Goal: Task Accomplishment & Management: Complete application form

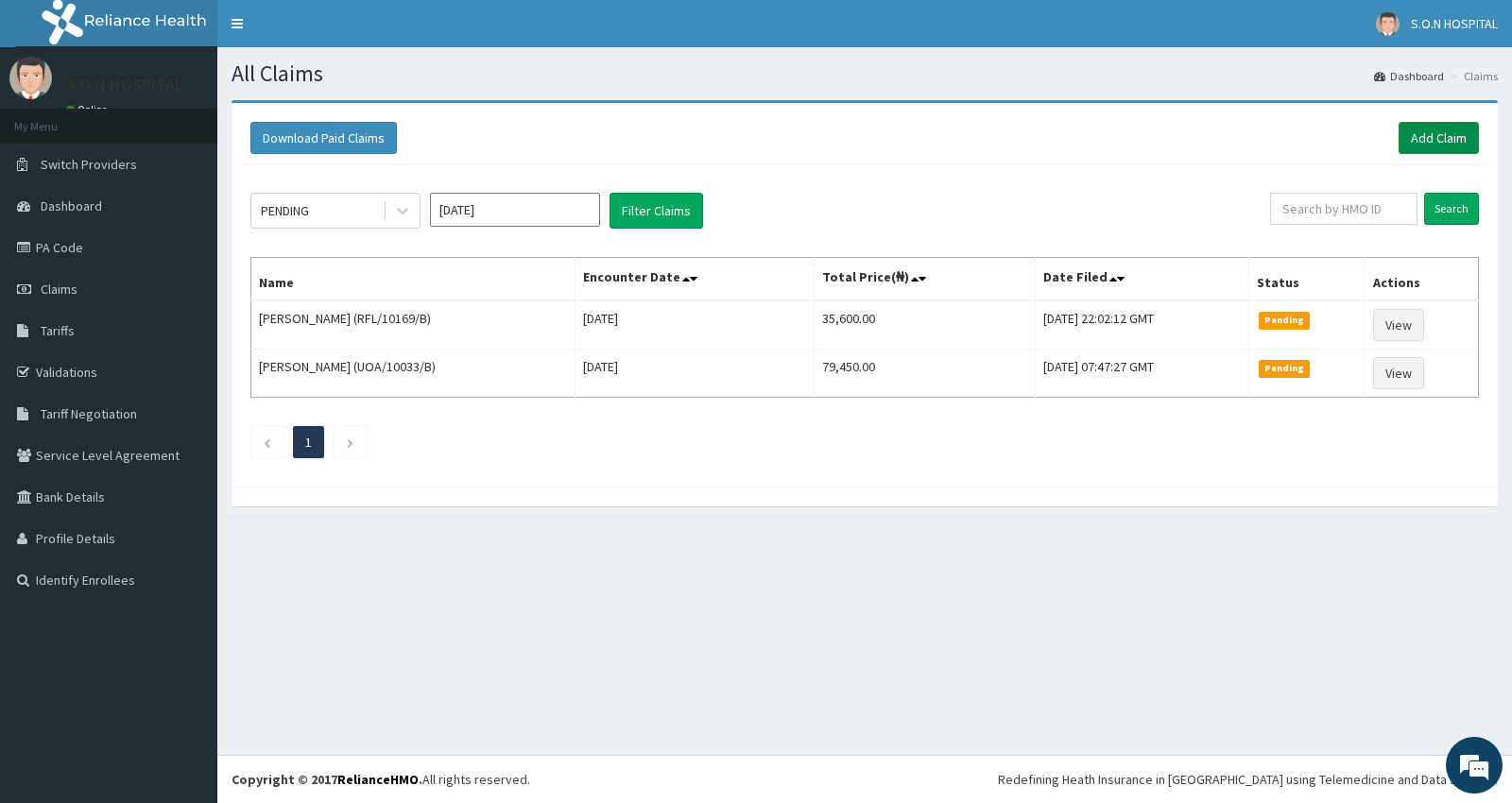
click at [1426, 130] on link "Add Claim" at bounding box center [1438, 138] width 80 height 32
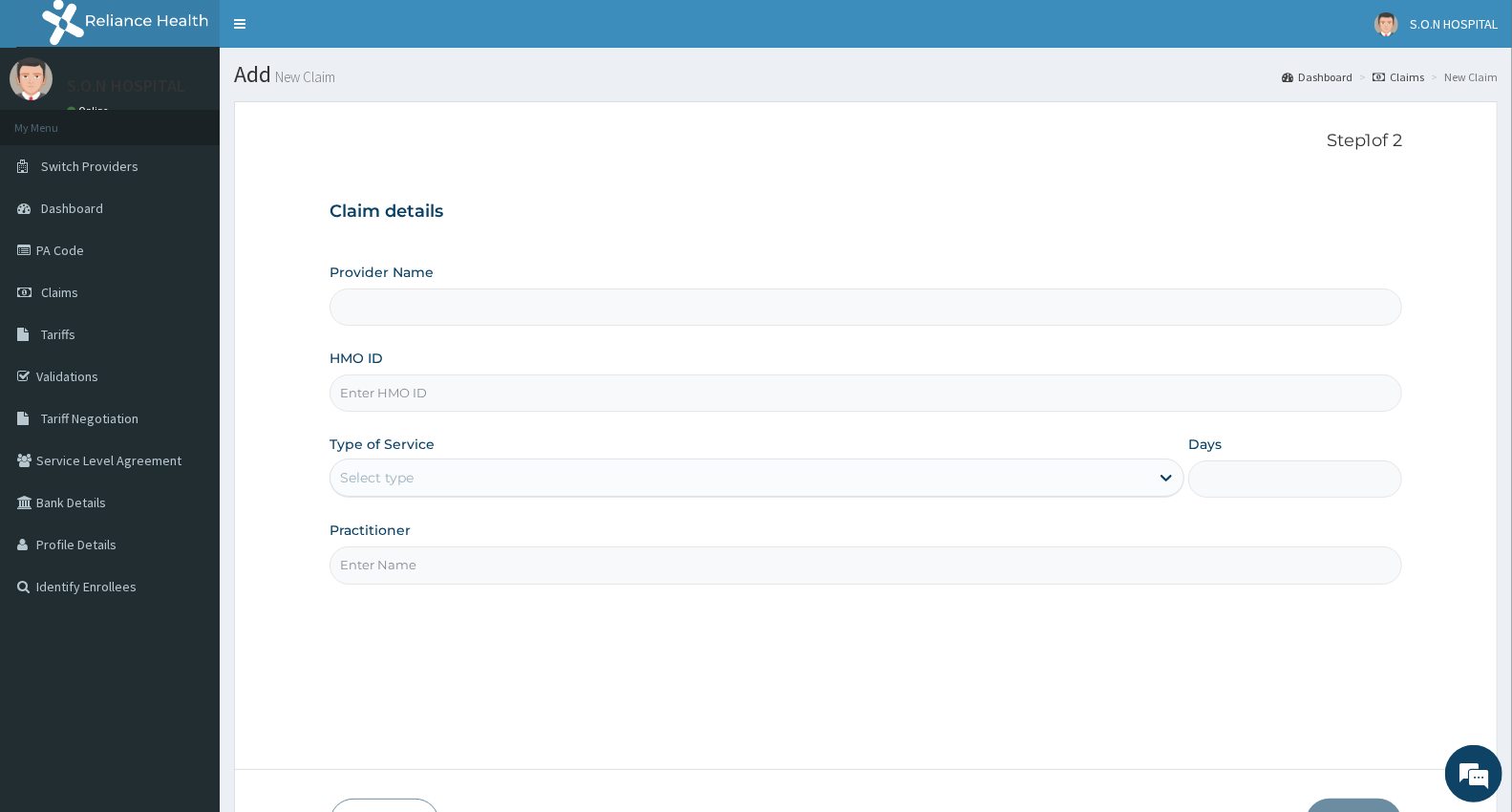
type input "SISTERS OF NATIVITY HOSPITAL"
click at [377, 390] on input "HMO ID" at bounding box center [866, 393] width 1072 height 38
type input "FMI/19993/B"
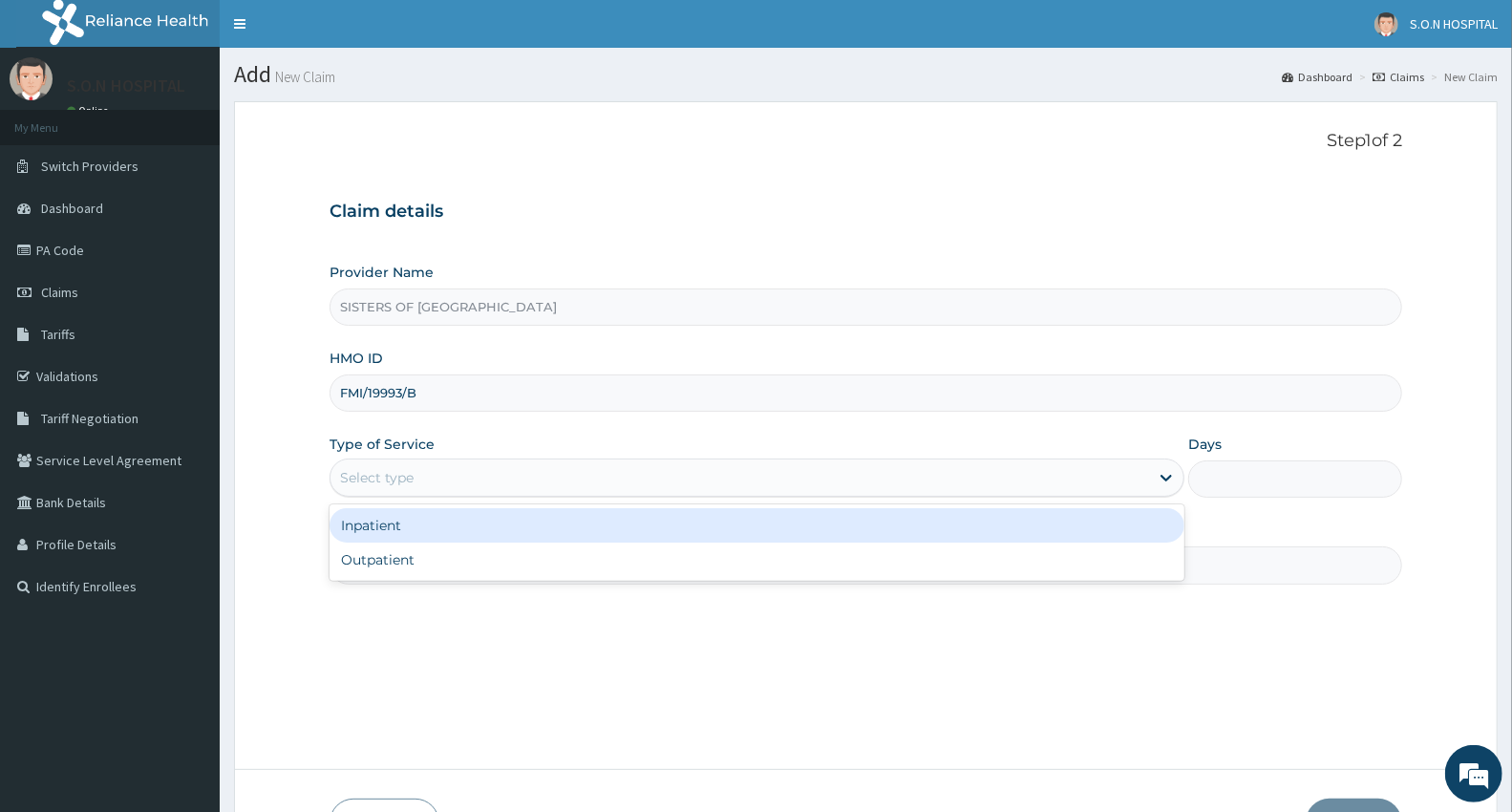
click at [378, 464] on div "Select type" at bounding box center [740, 478] width 819 height 31
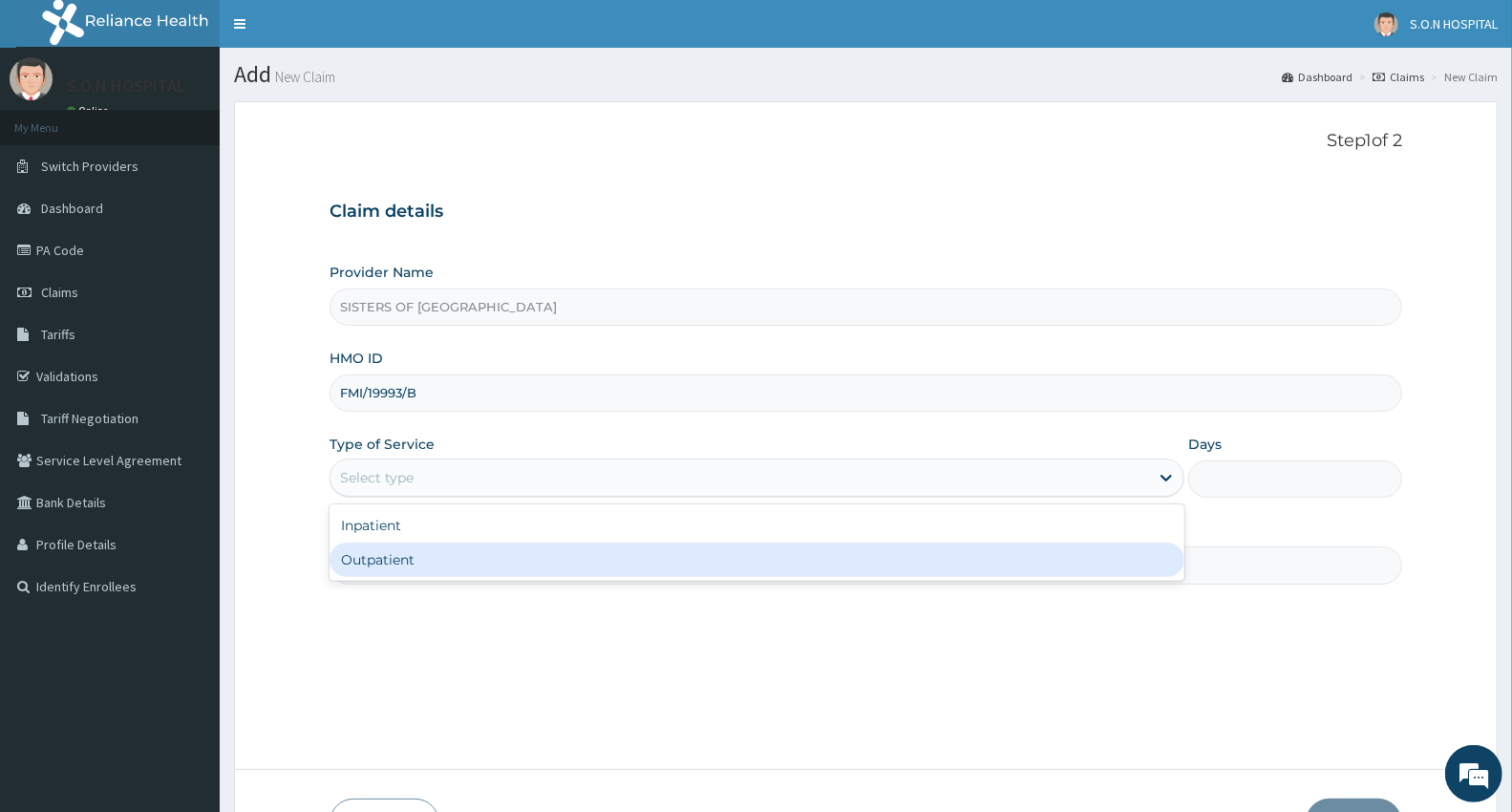
click at [354, 564] on div "Outpatient" at bounding box center [757, 560] width 855 height 35
type input "1"
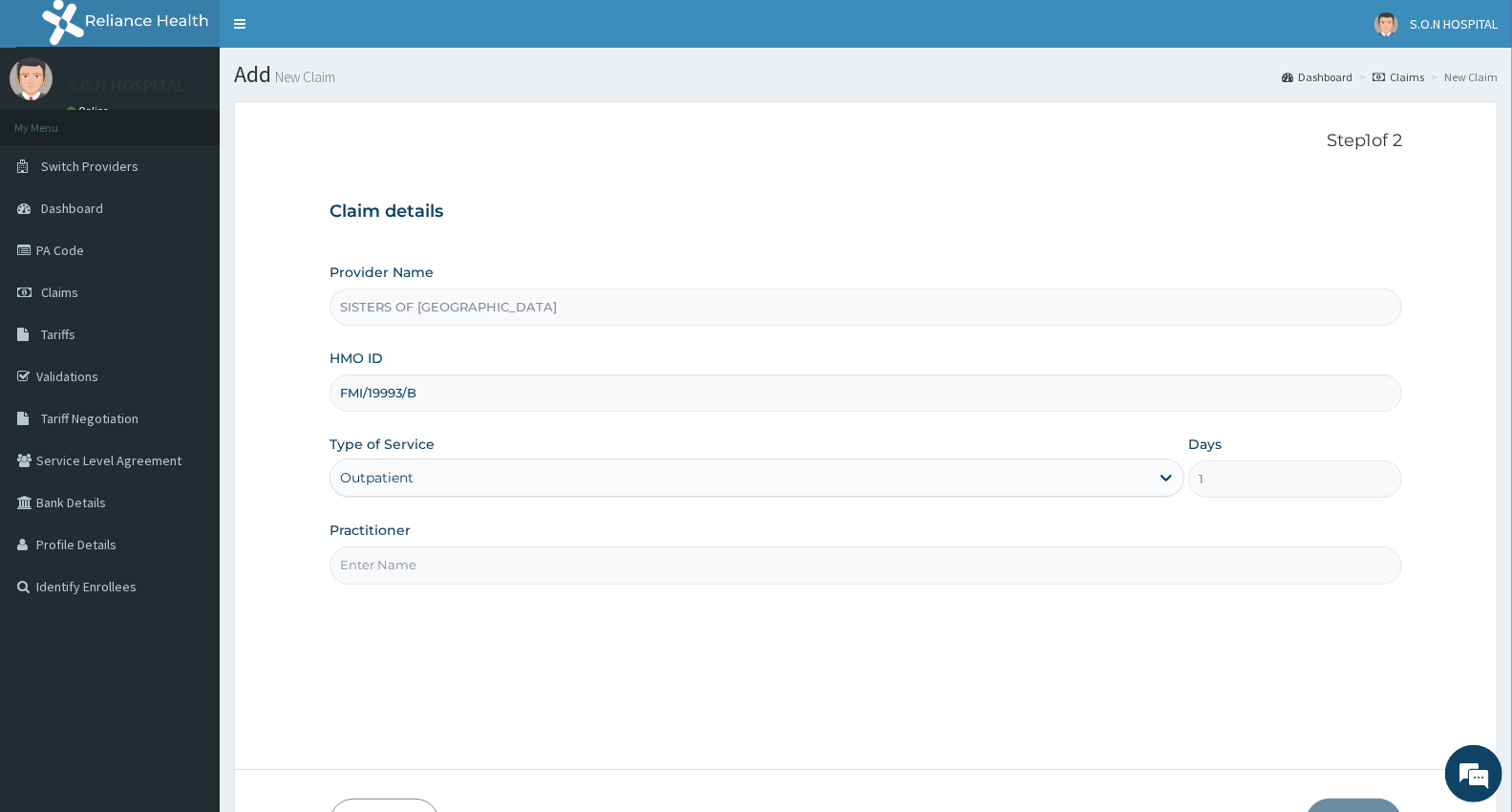
click at [358, 571] on input "Practitioner" at bounding box center [866, 565] width 1072 height 38
type input "Dr. Edwina"
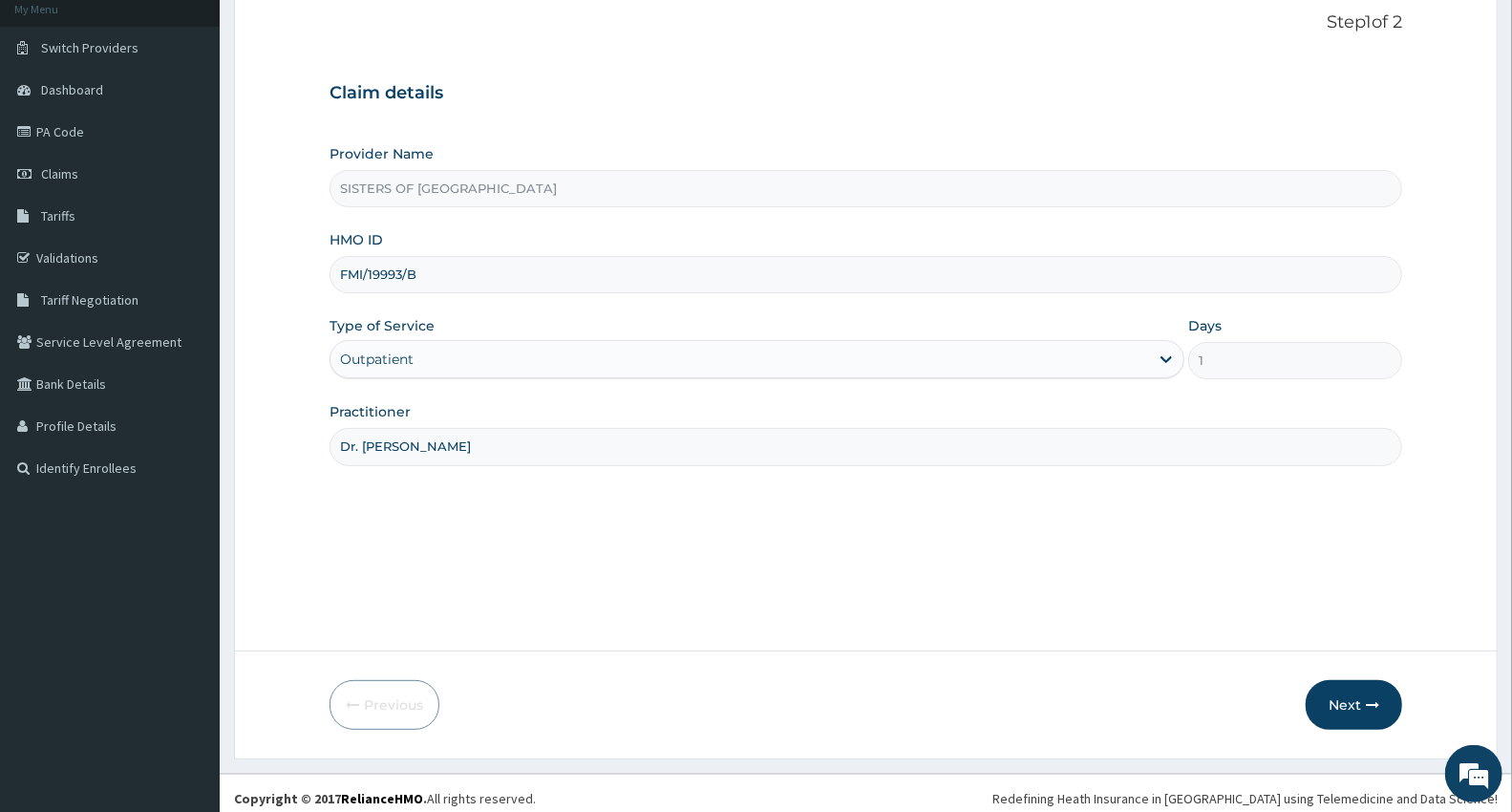
scroll to position [129, 0]
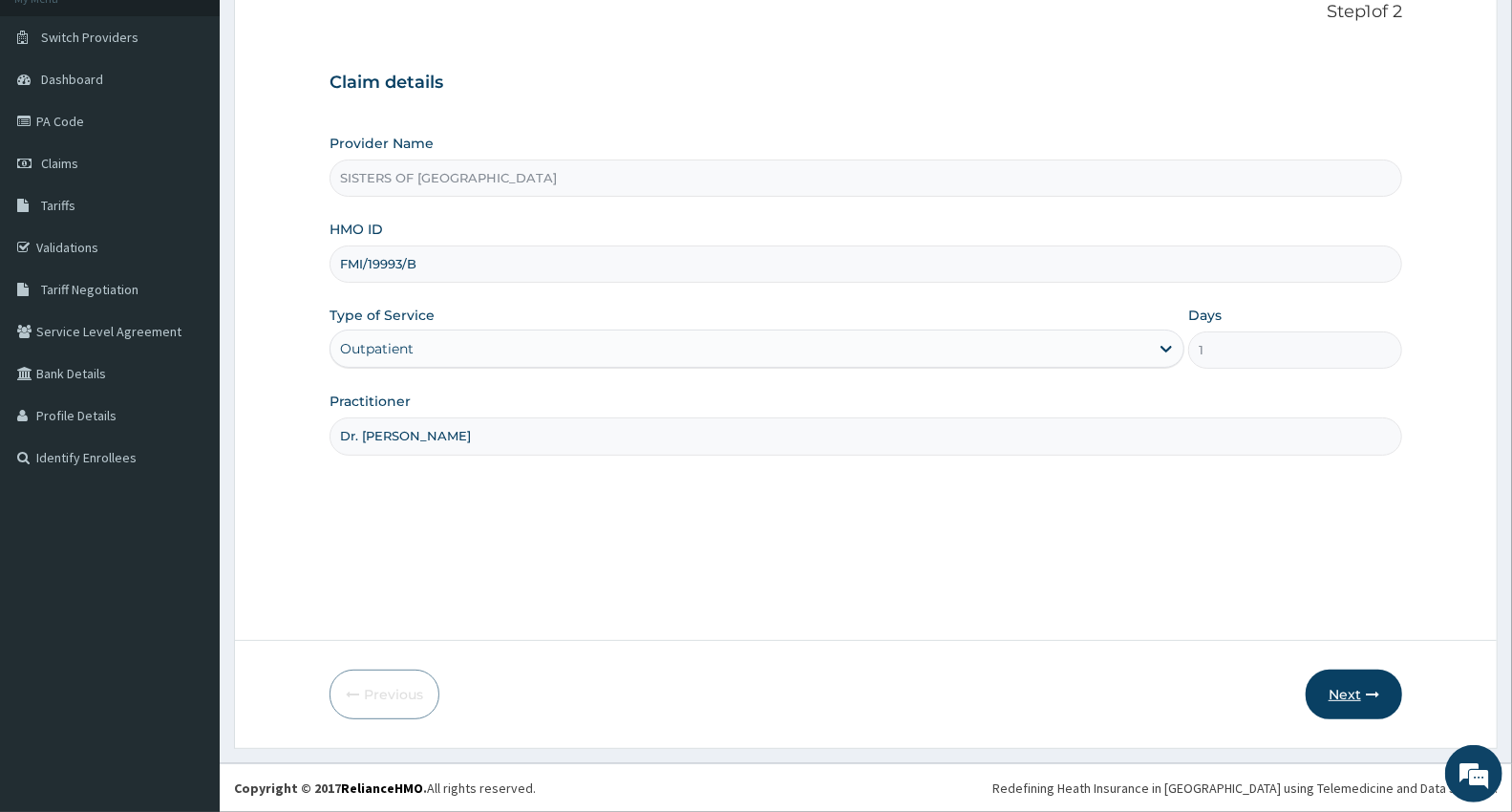
click at [1325, 691] on button "Next" at bounding box center [1353, 695] width 96 height 50
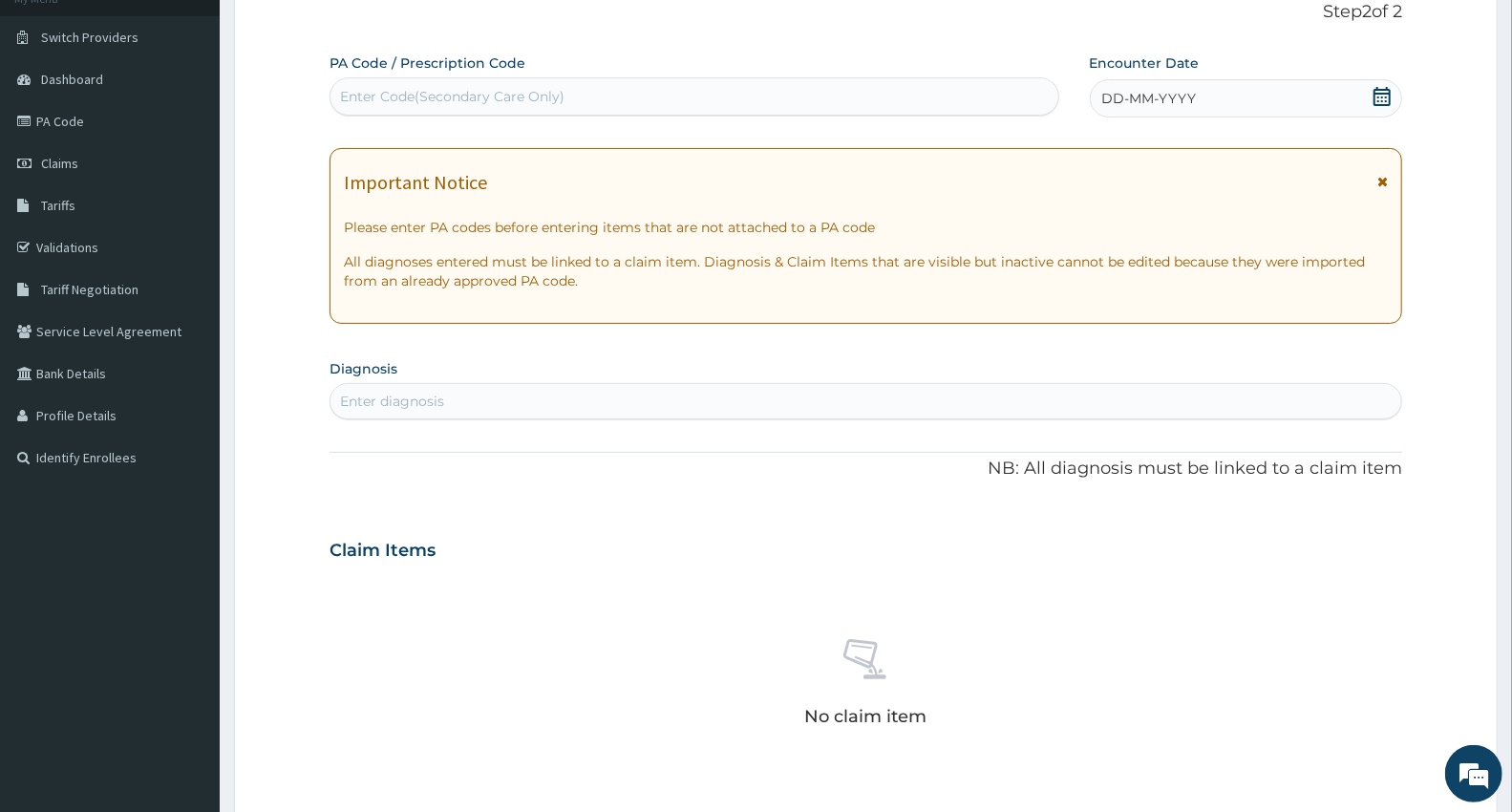
click at [1146, 88] on div "DD-MM-YYYY" at bounding box center [1246, 98] width 313 height 38
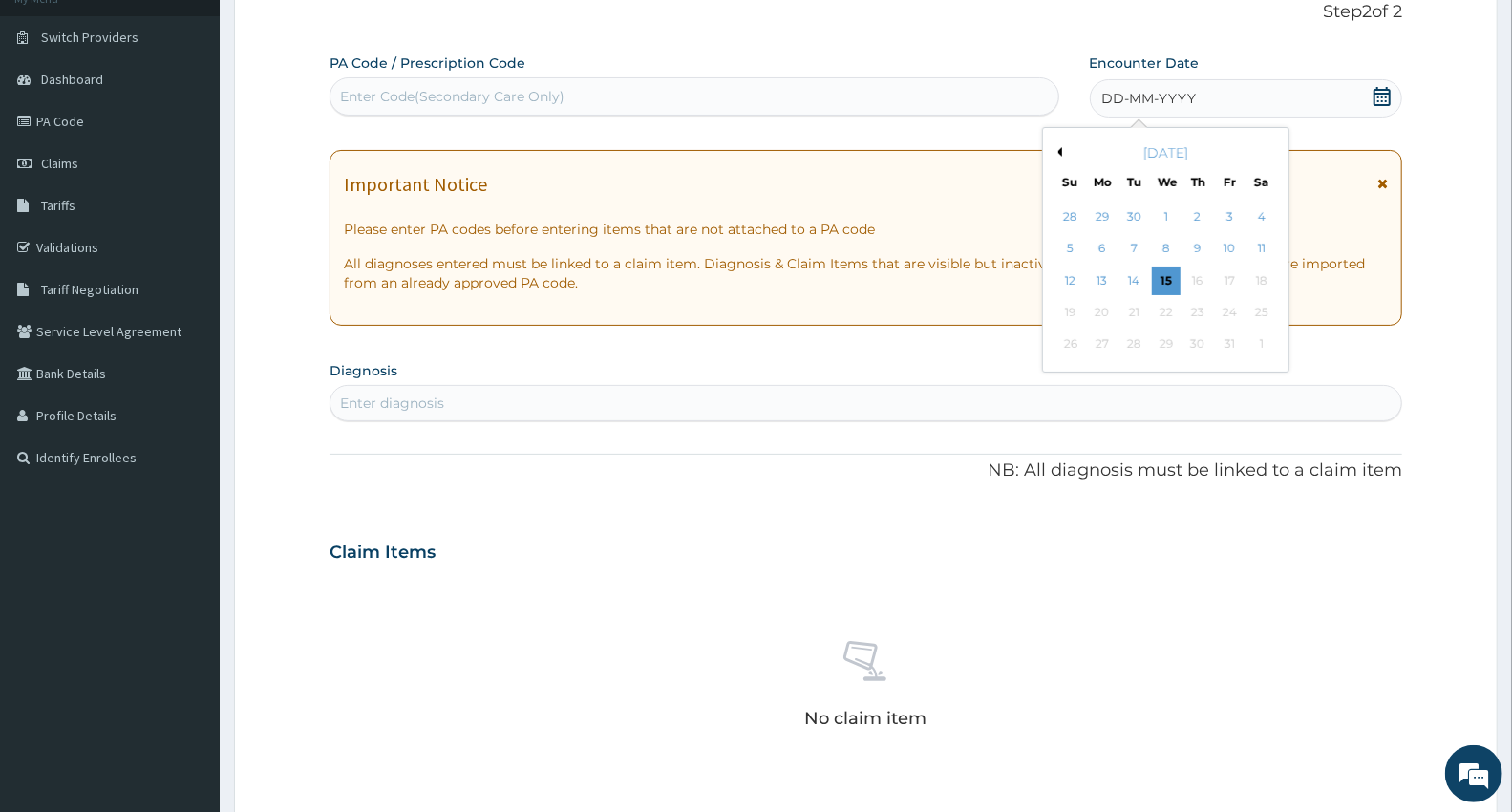
click at [1116, 279] on div "13" at bounding box center [1102, 281] width 29 height 29
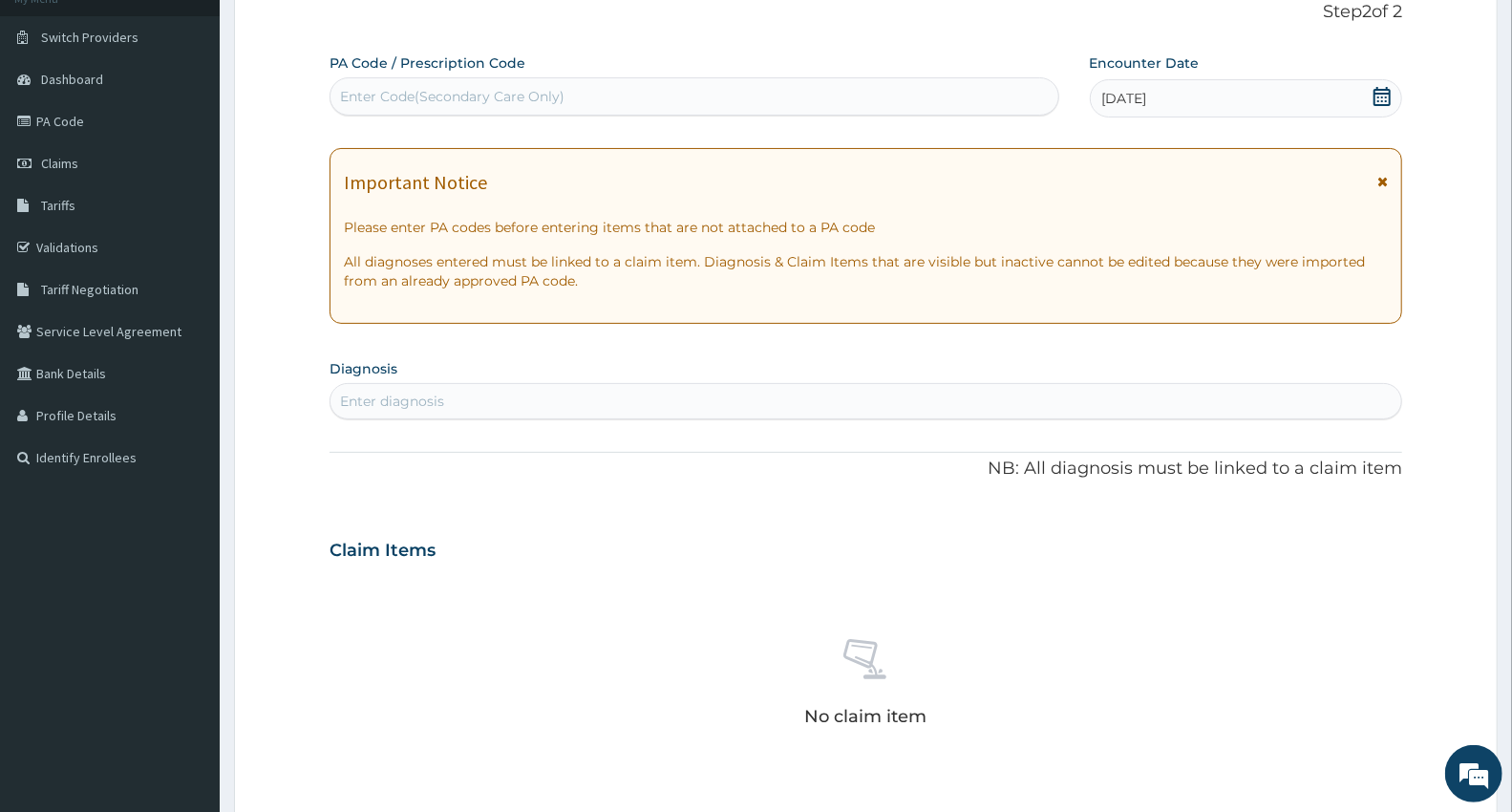
click at [386, 84] on div "Enter Code(Secondary Care Only)" at bounding box center [694, 96] width 728 height 31
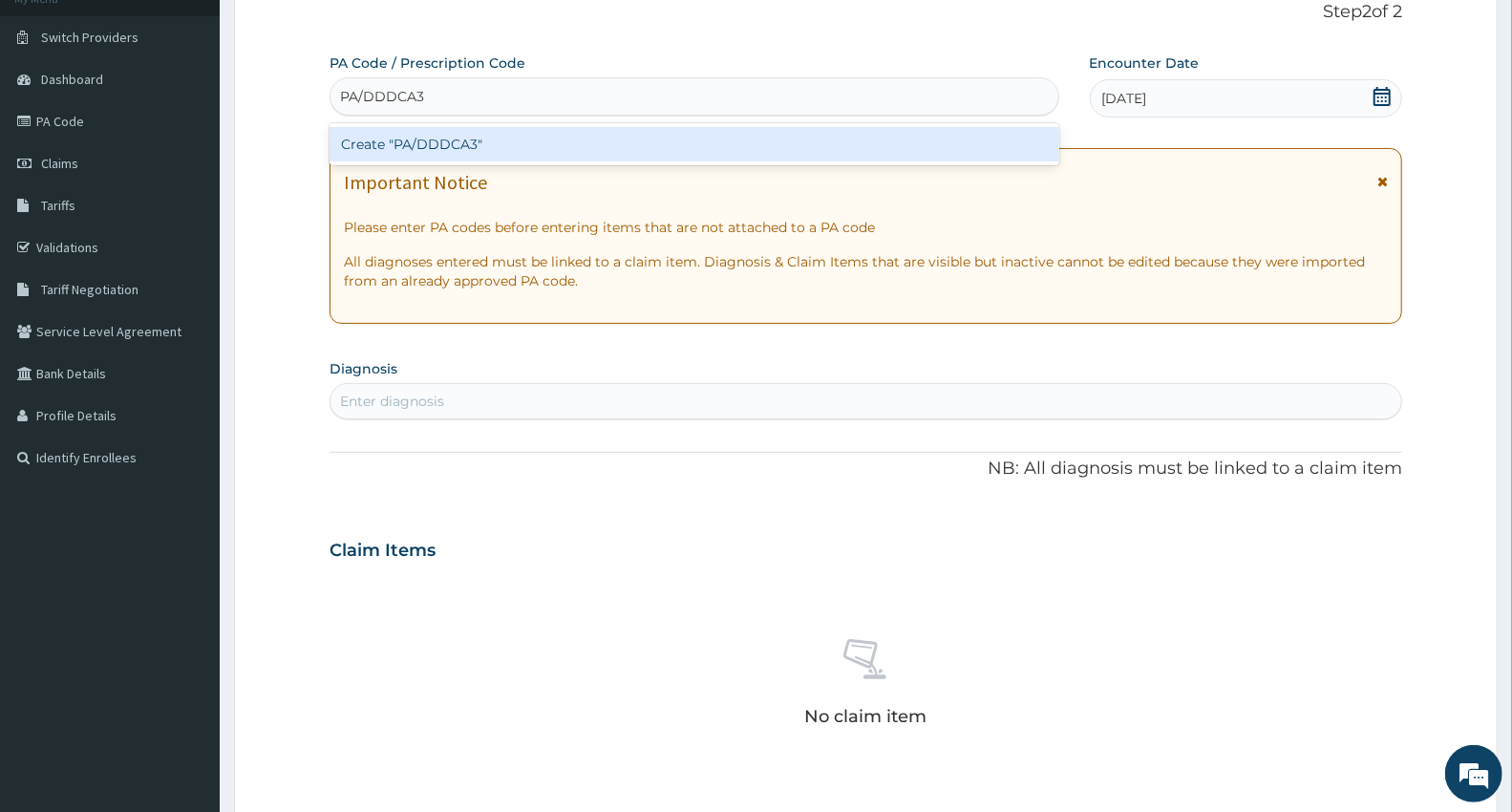
type input "PA/DDDCA3"
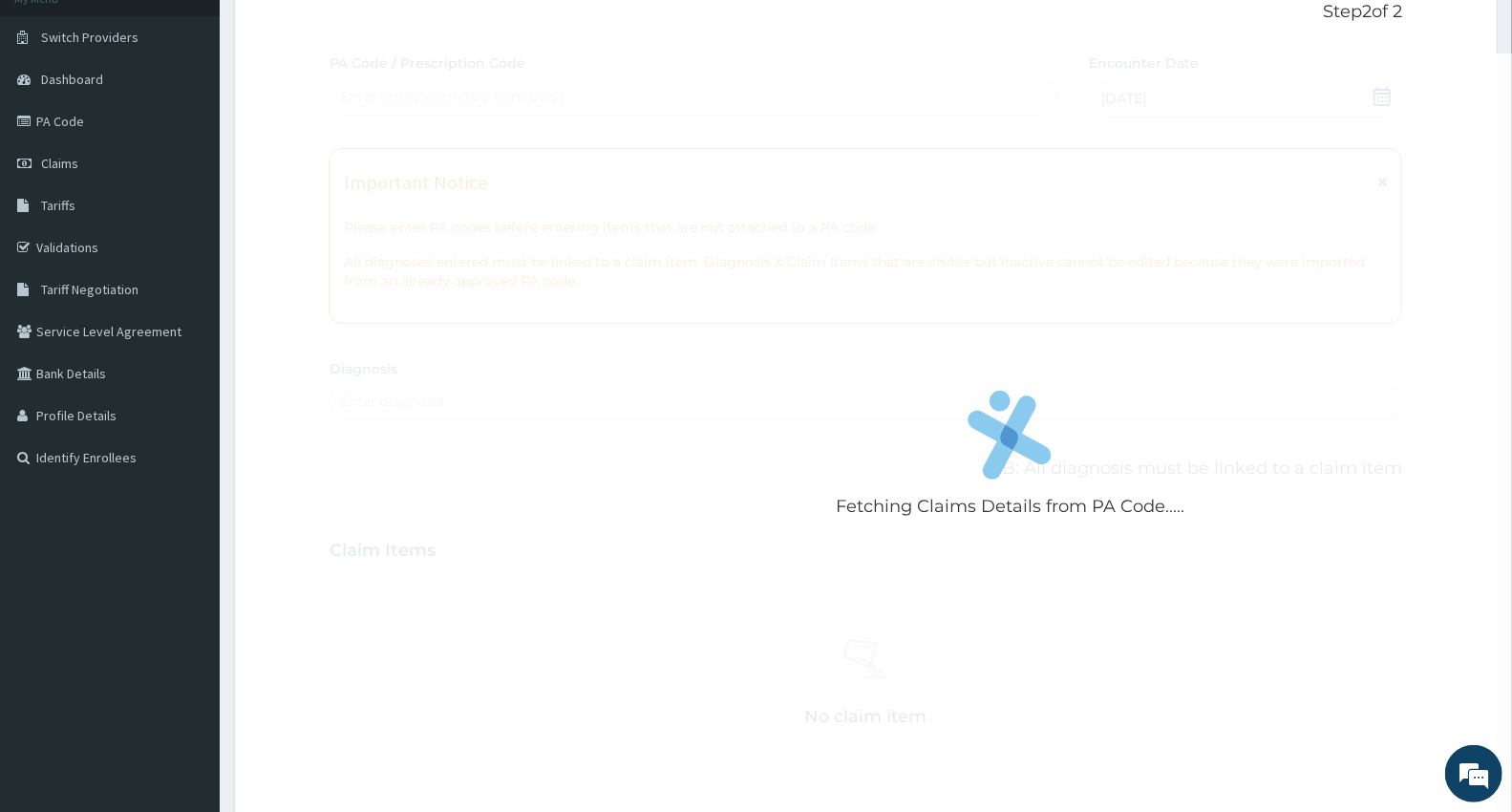
click at [343, 405] on div "Fetching Claims Details from PA Code..... PA Code / Prescription Code Enter Cod…" at bounding box center [866, 548] width 1072 height 989
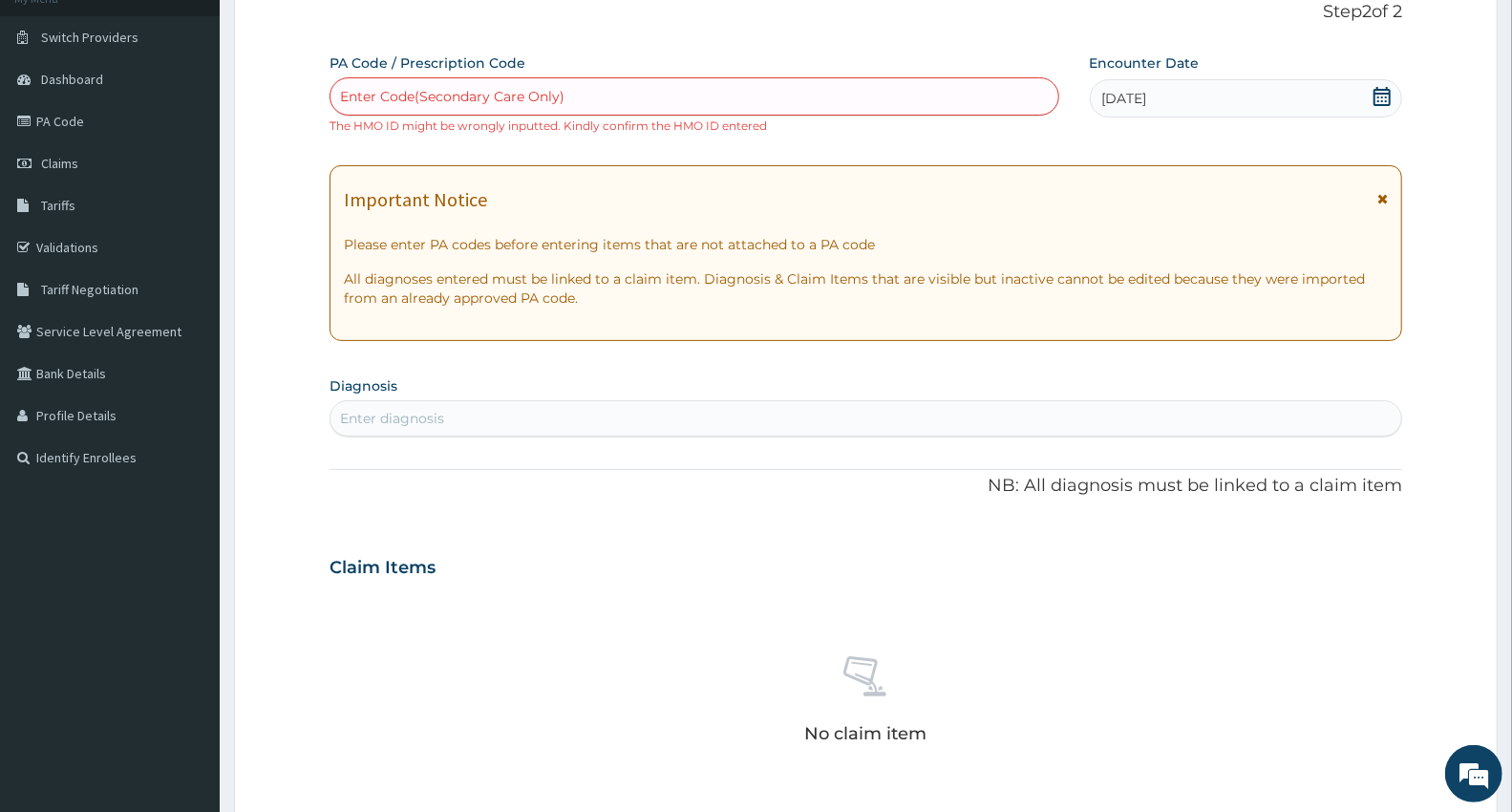
click at [401, 93] on div "Enter Code(Secondary Care Only)" at bounding box center [451, 96] width 224 height 19
type input "D"
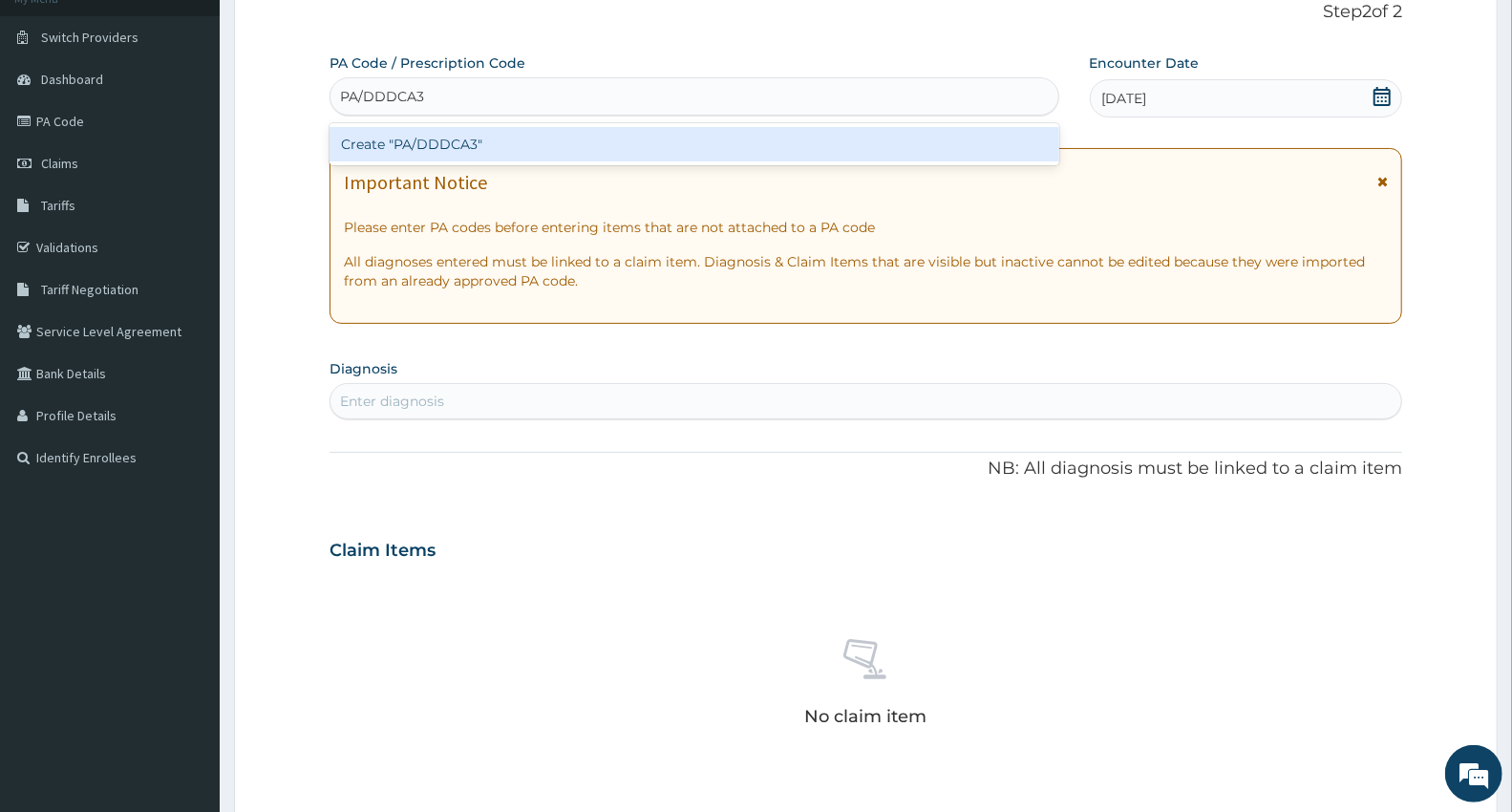
type input "PA/DDDCA3"
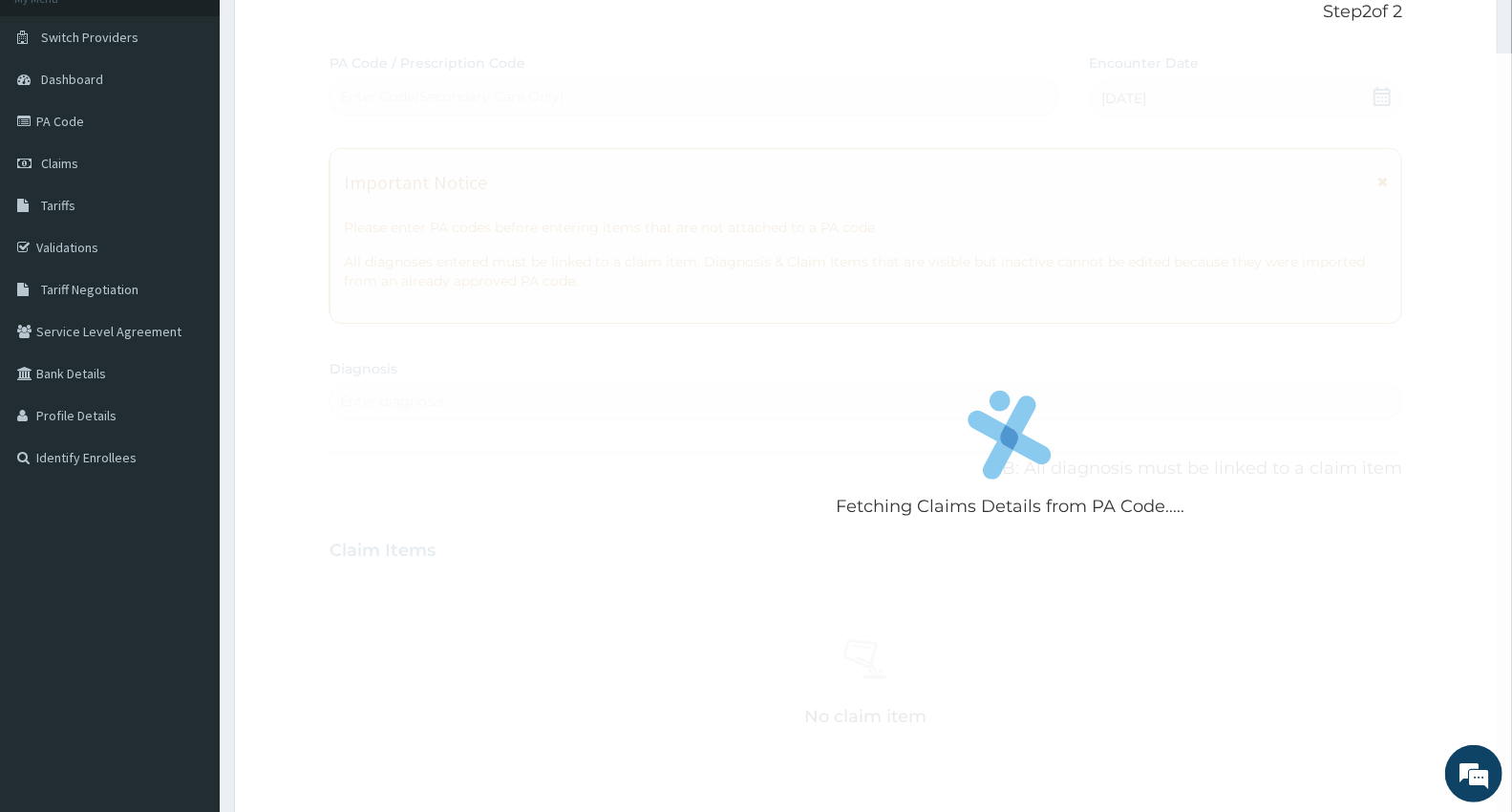
click at [365, 398] on div "Fetching Claims Details from PA Code..... PA Code / Prescription Code Enter Cod…" at bounding box center [866, 548] width 1072 height 989
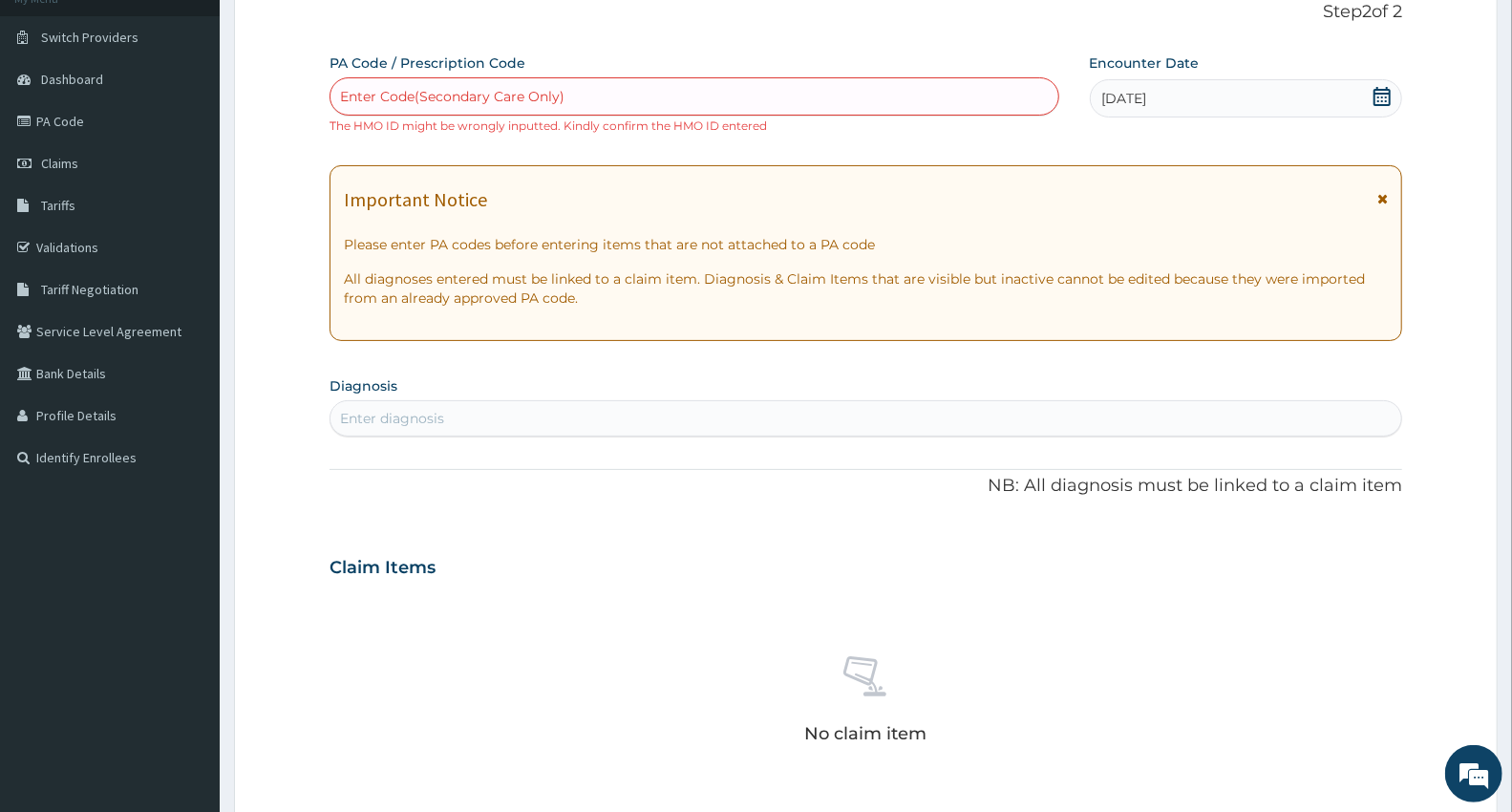
click at [361, 88] on div "Enter Code(Secondary Care Only)" at bounding box center [451, 96] width 224 height 19
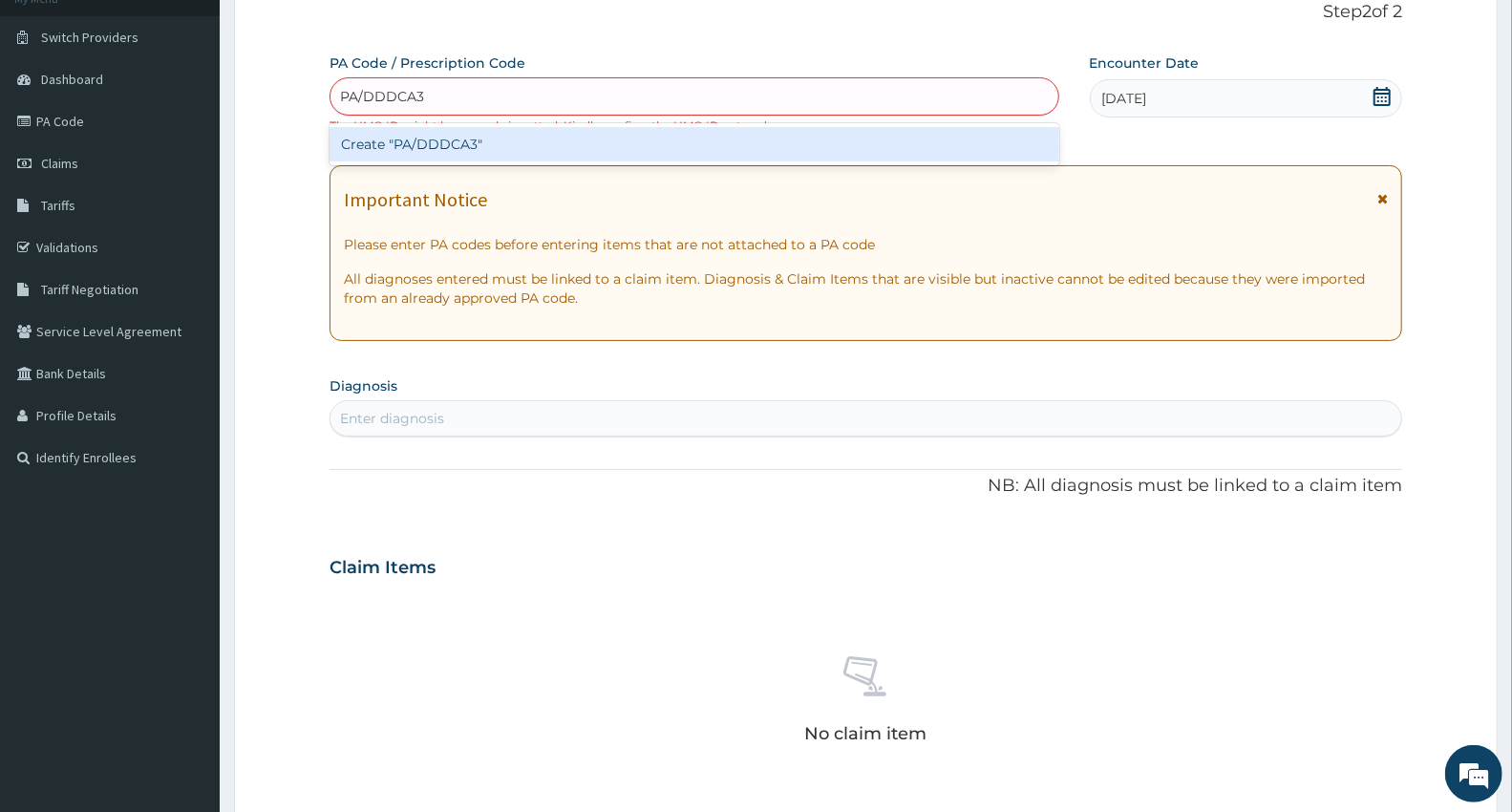
type input "PA/DDDCA3"
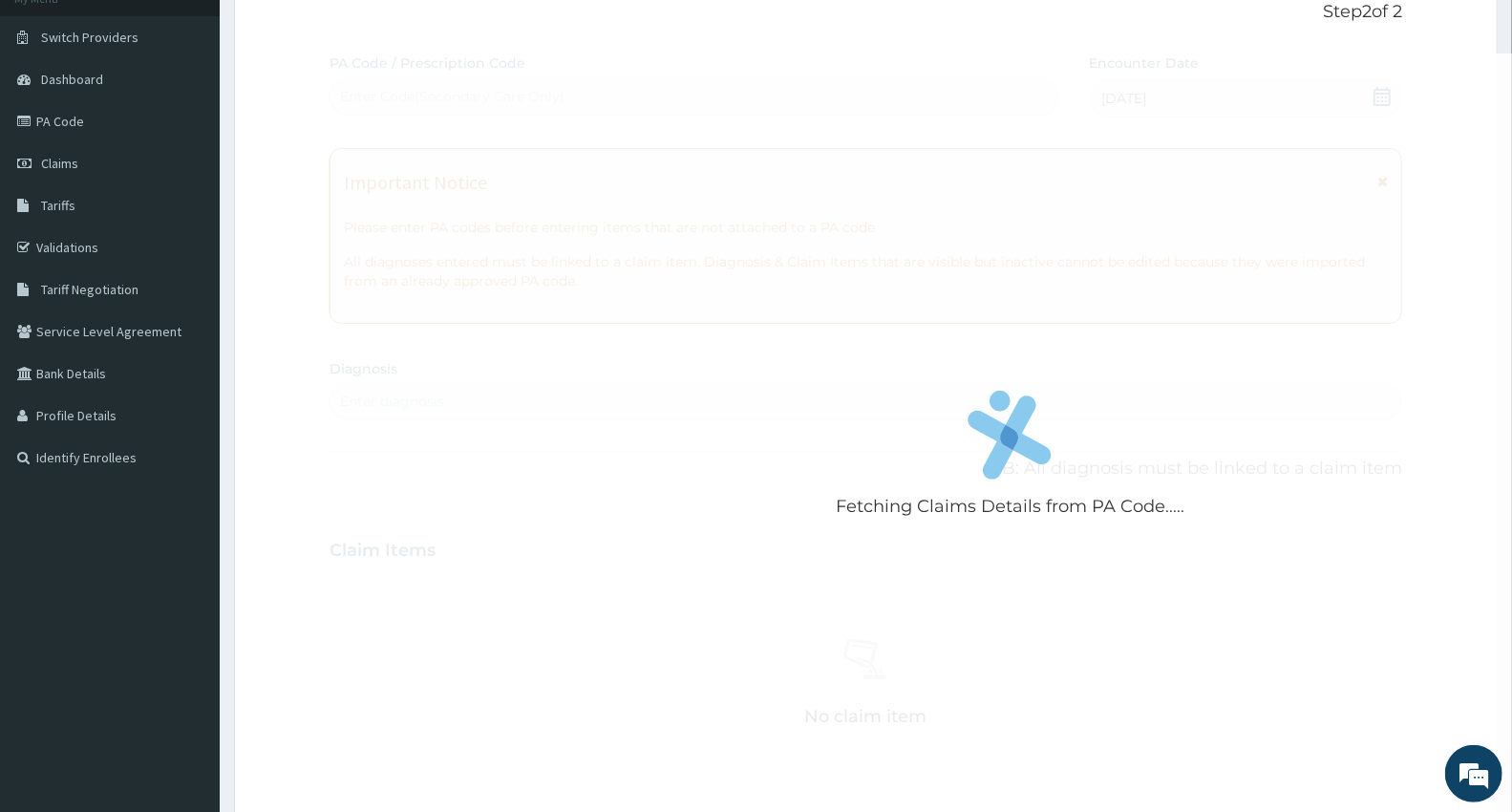
click at [373, 407] on div "Fetching Claims Details from PA Code..... PA Code / Prescription Code Enter Cod…" at bounding box center [866, 548] width 1072 height 989
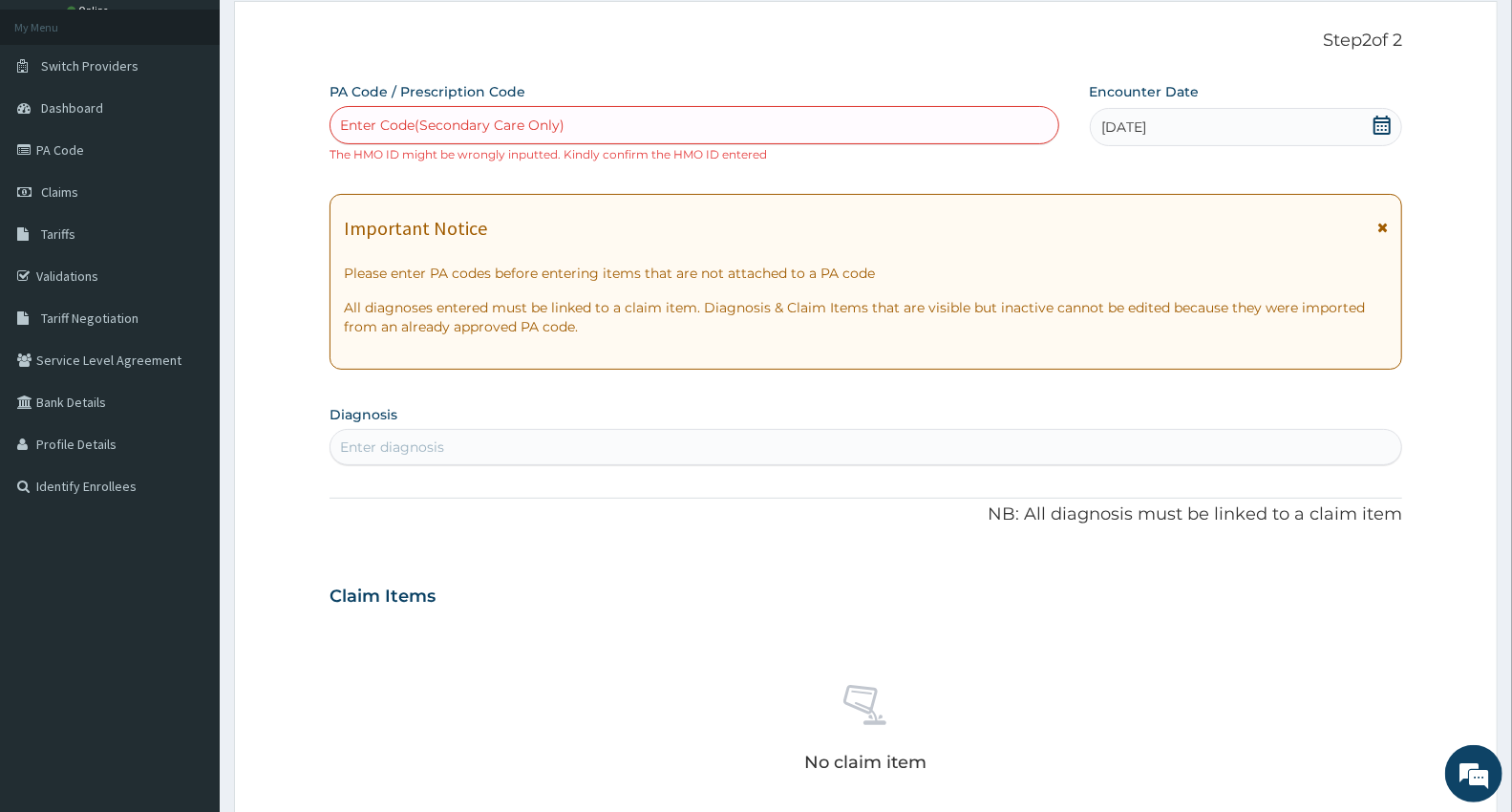
scroll to position [0, 0]
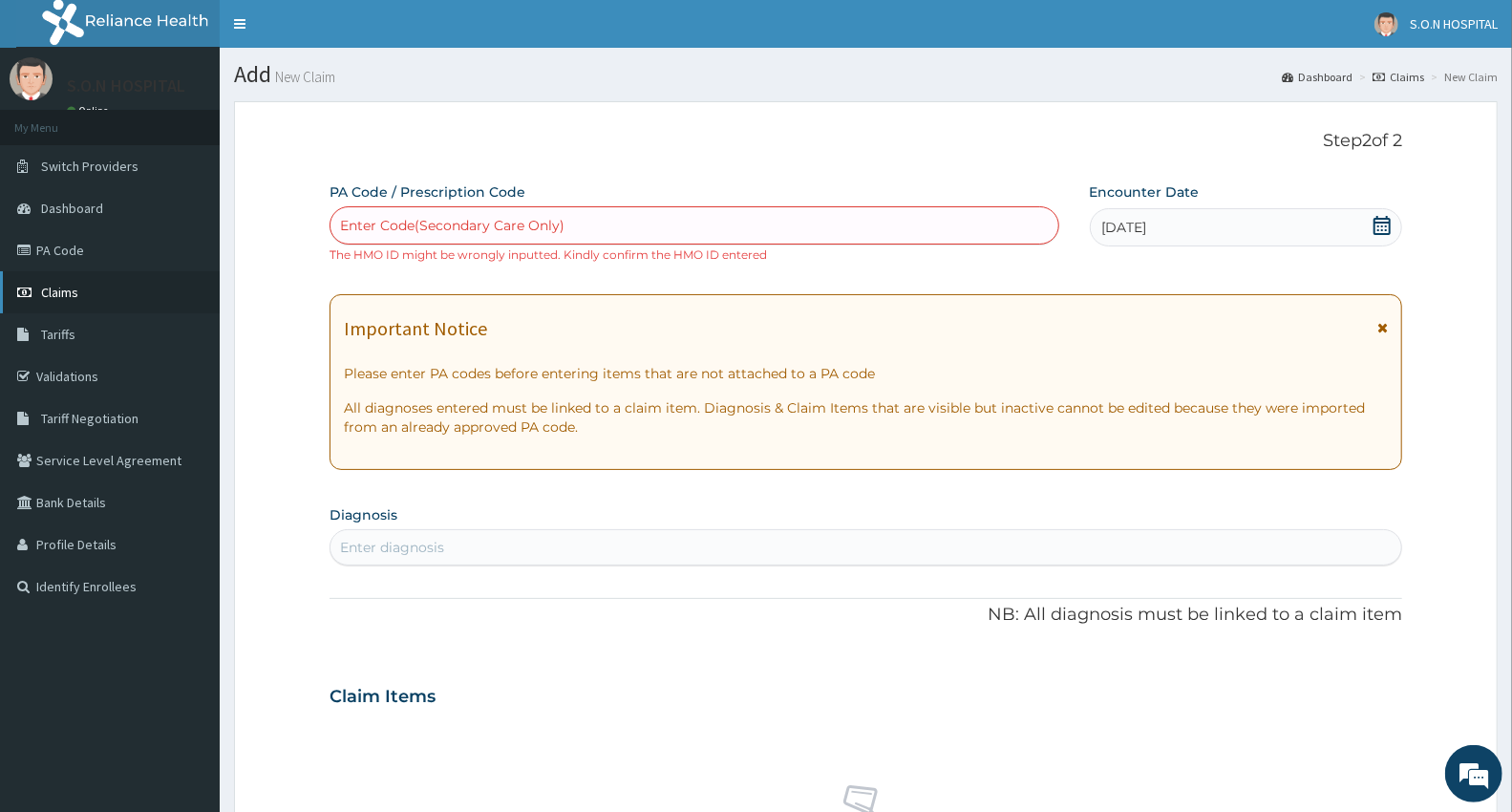
click at [0, 271] on link "Claims" at bounding box center [110, 292] width 219 height 42
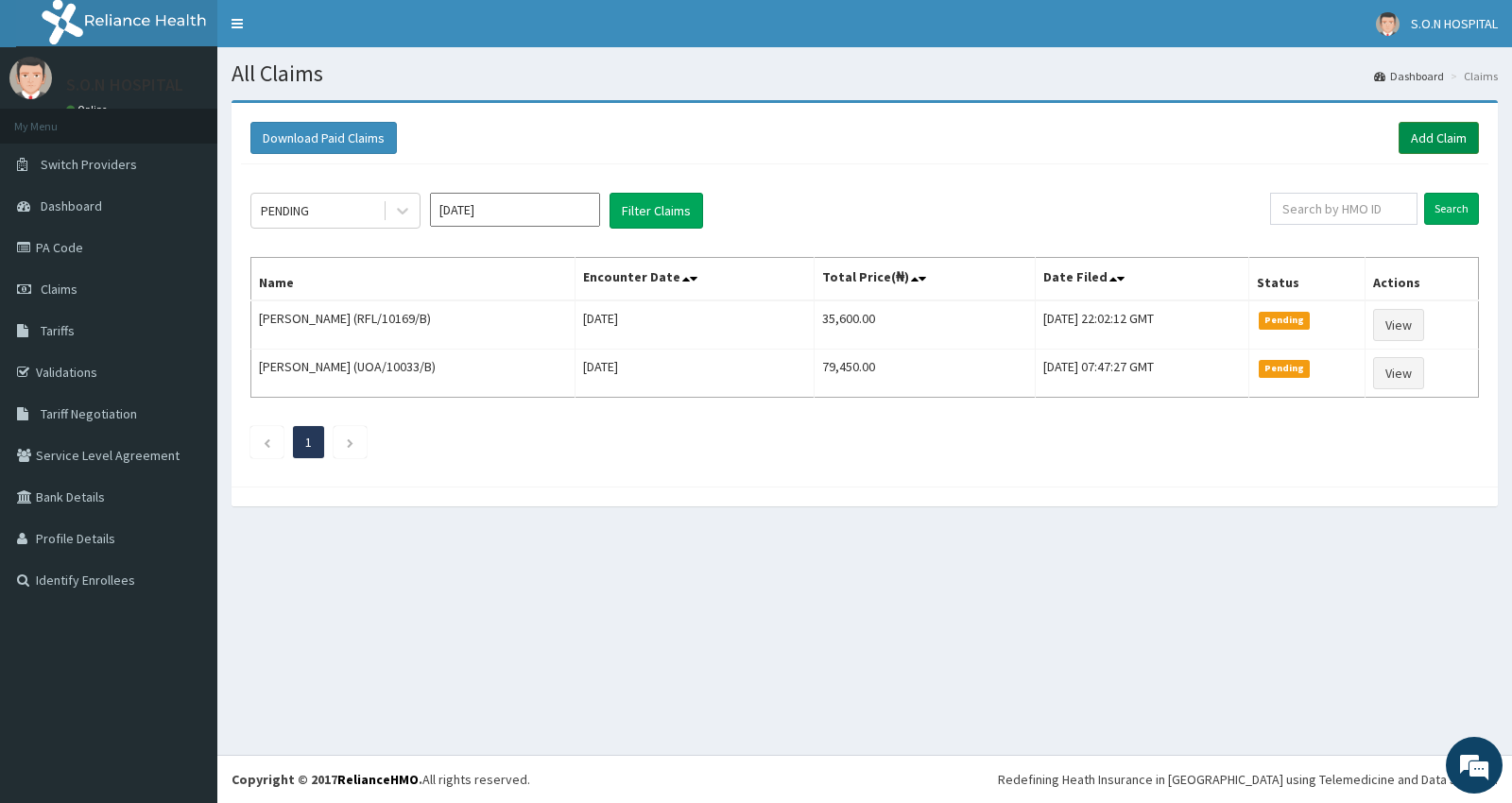
click at [1459, 128] on link "Add Claim" at bounding box center [1438, 138] width 80 height 32
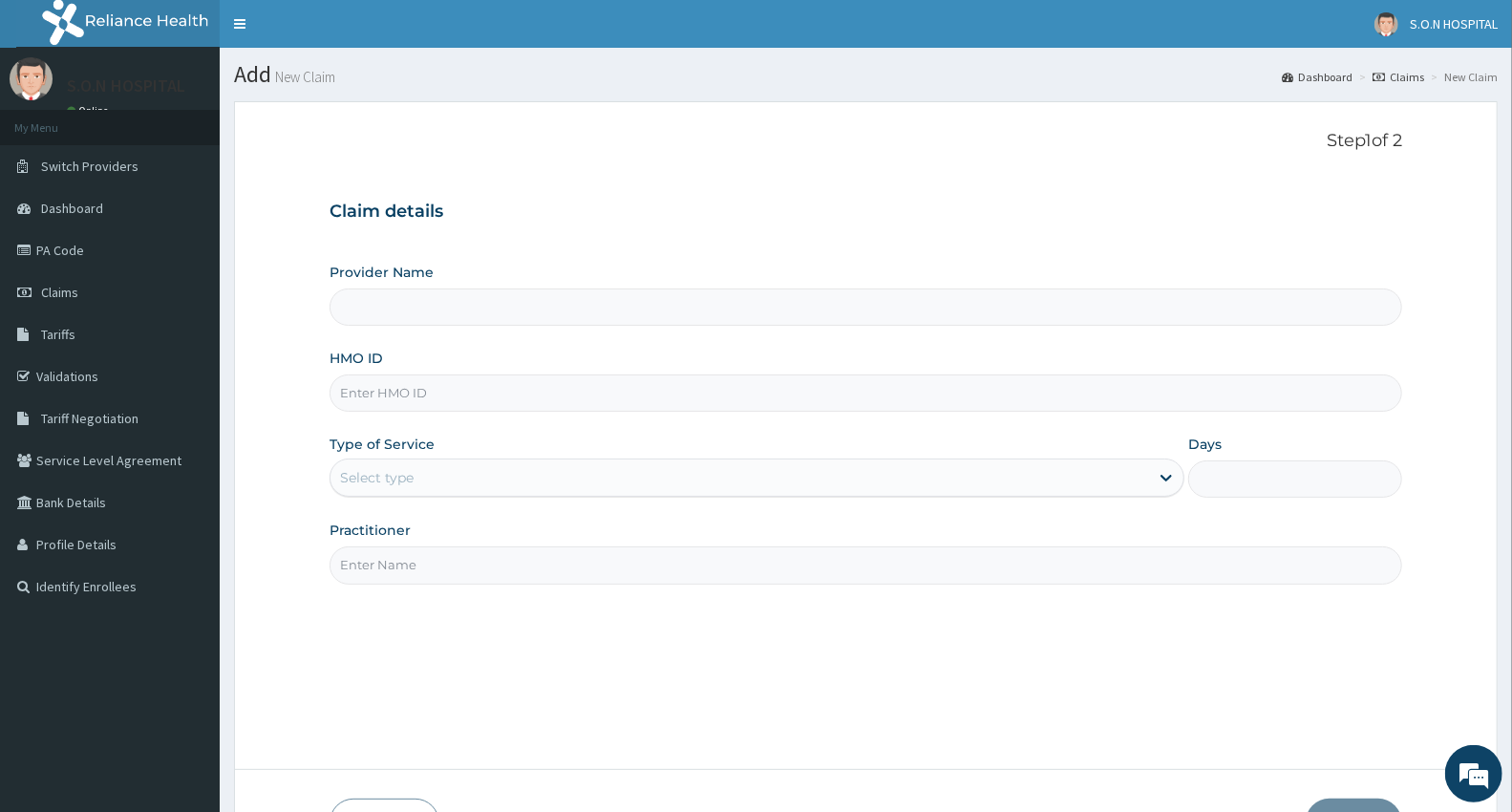
type input "SISTERS OF NATIVITY HOSPITAL"
click at [378, 405] on input "HMO ID" at bounding box center [866, 393] width 1072 height 38
type input "FMI/10003/B"
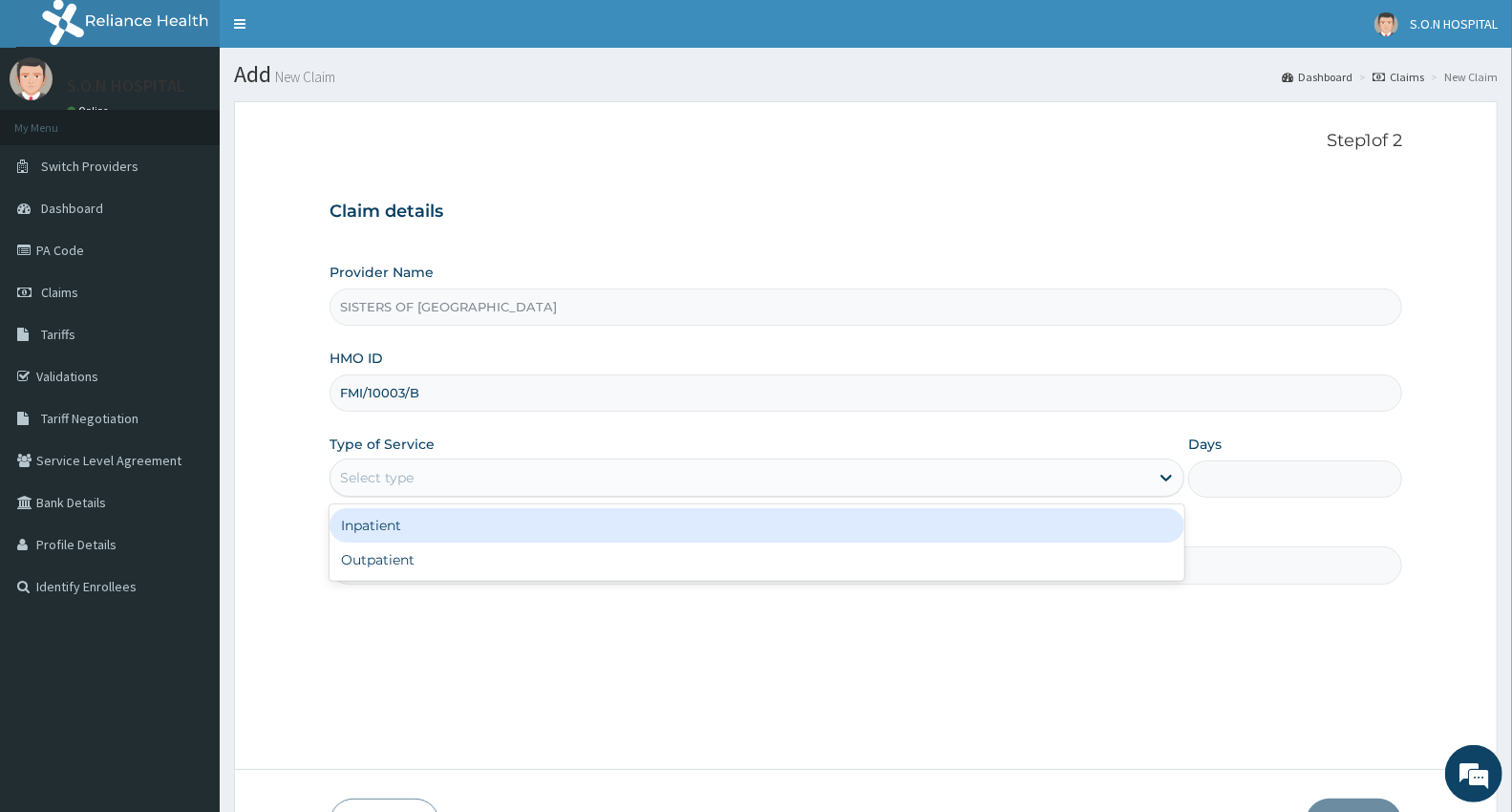
click at [395, 470] on div "Select type" at bounding box center [376, 477] width 73 height 19
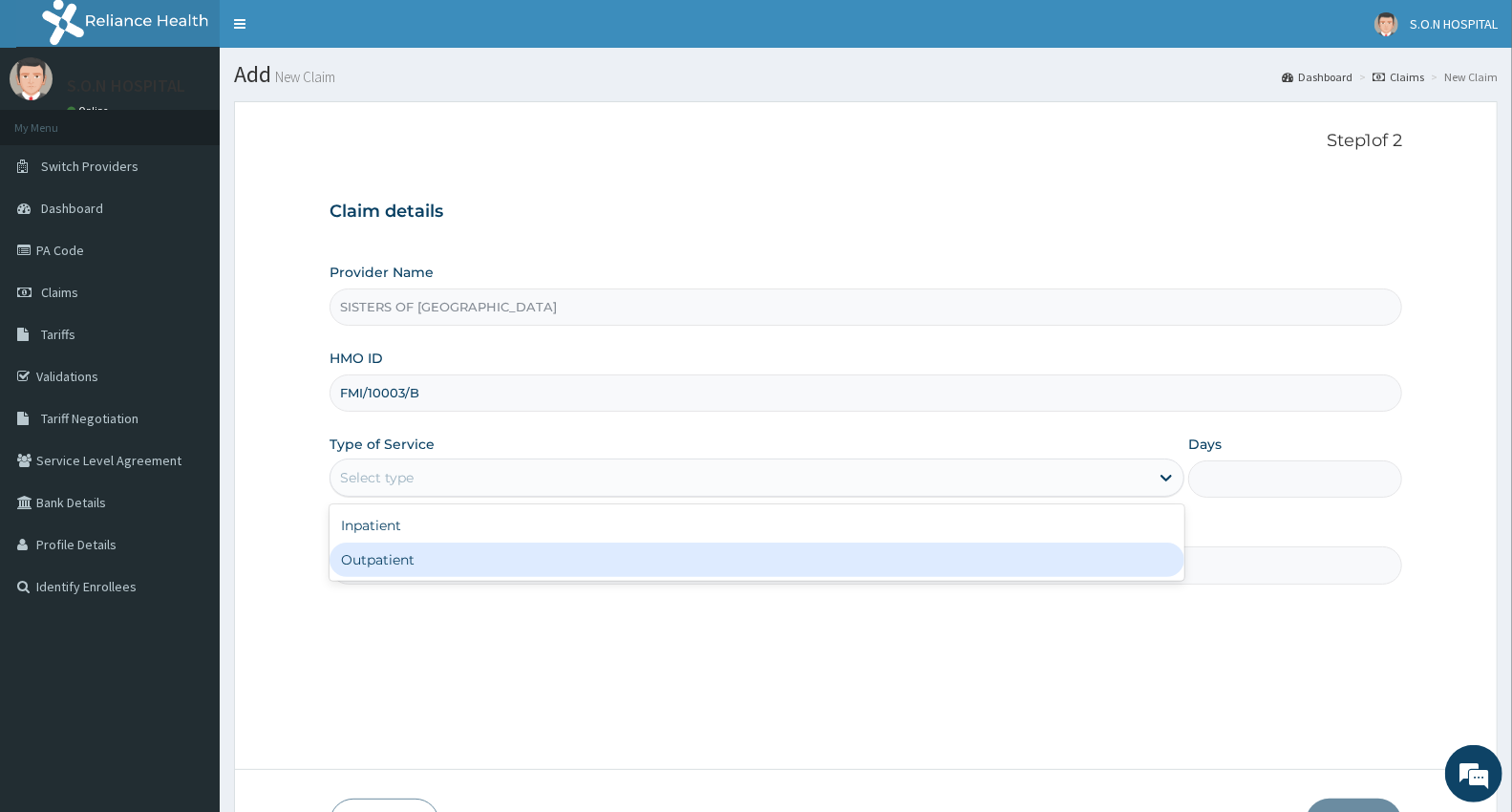
click at [426, 568] on div "Outpatient" at bounding box center [757, 560] width 855 height 35
type input "1"
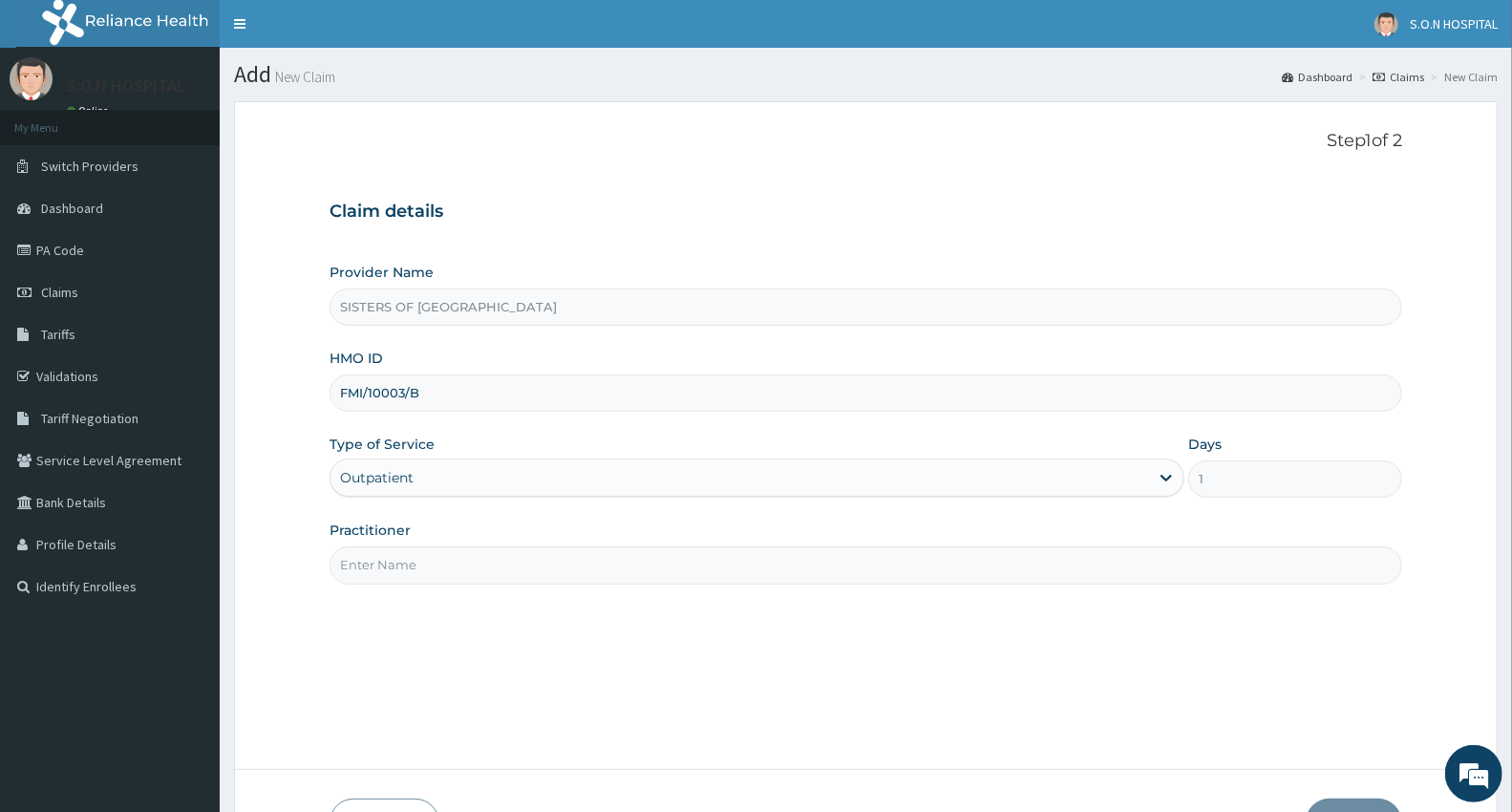
click at [424, 579] on input "Practitioner" at bounding box center [866, 565] width 1072 height 38
type input "Dr. [PERSON_NAME]"
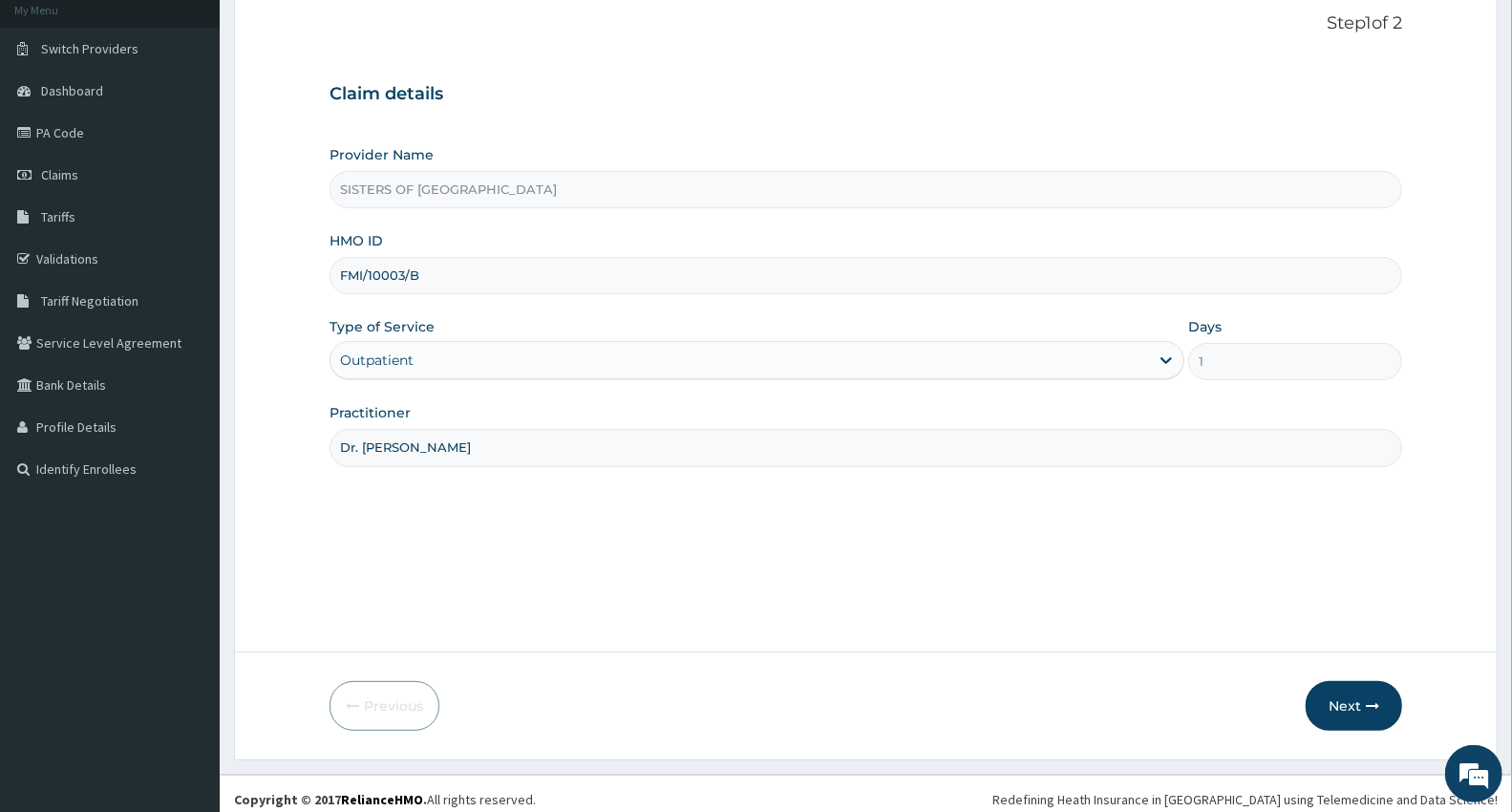
scroll to position [129, 0]
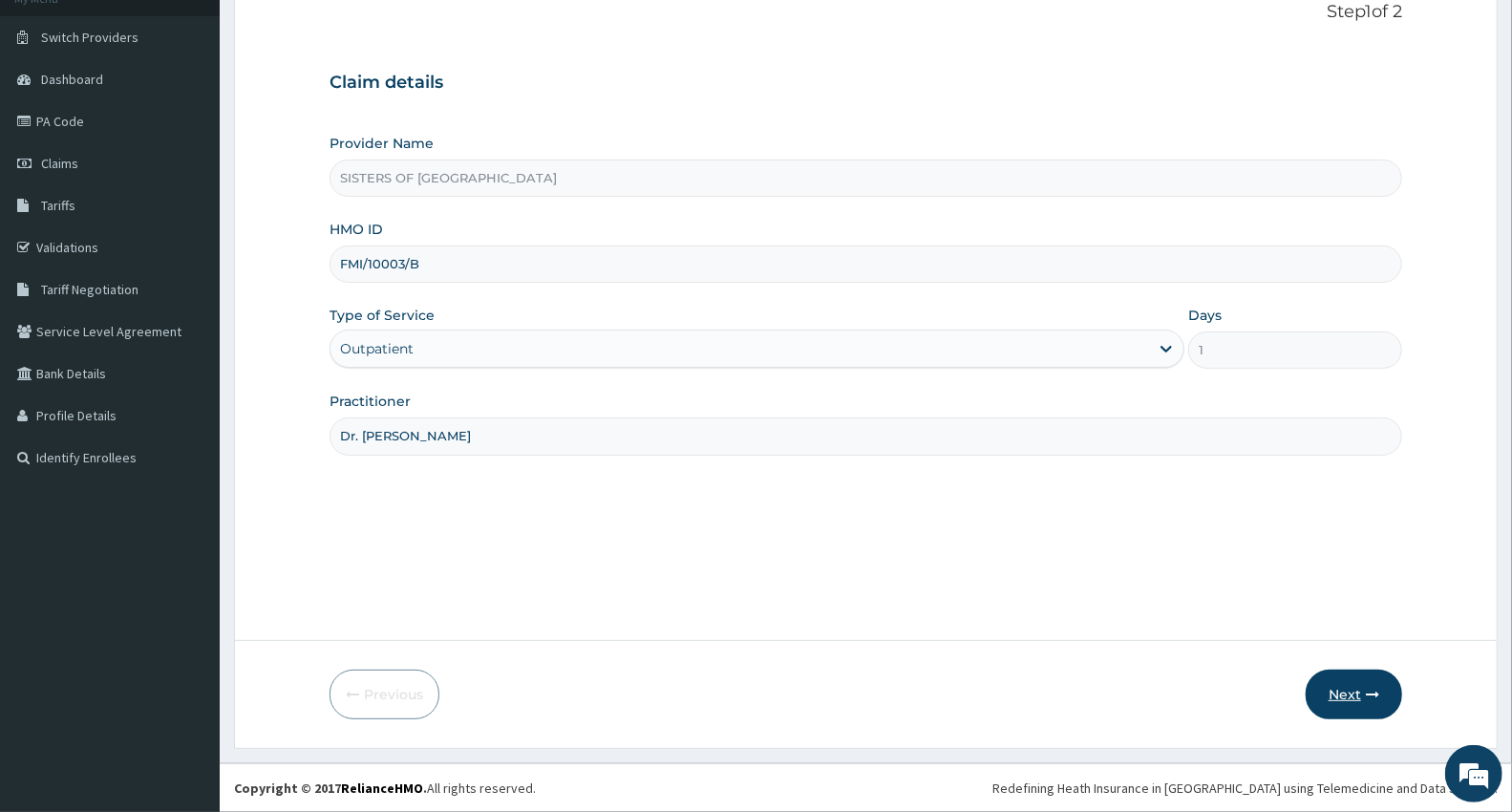
click at [1356, 682] on button "Next" at bounding box center [1353, 695] width 96 height 50
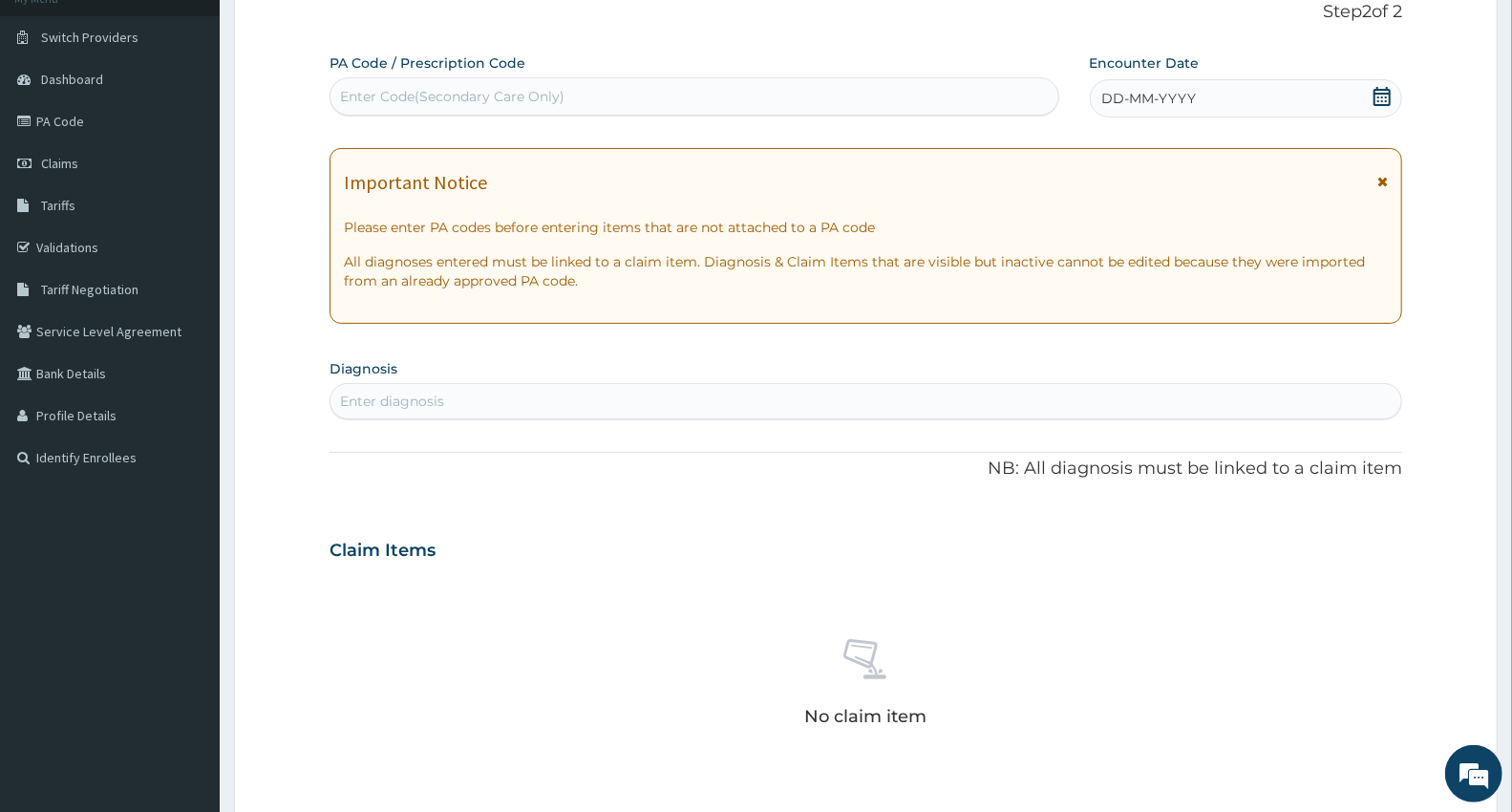
click at [441, 91] on div "Enter Code(Secondary Care Only)" at bounding box center [451, 96] width 224 height 19
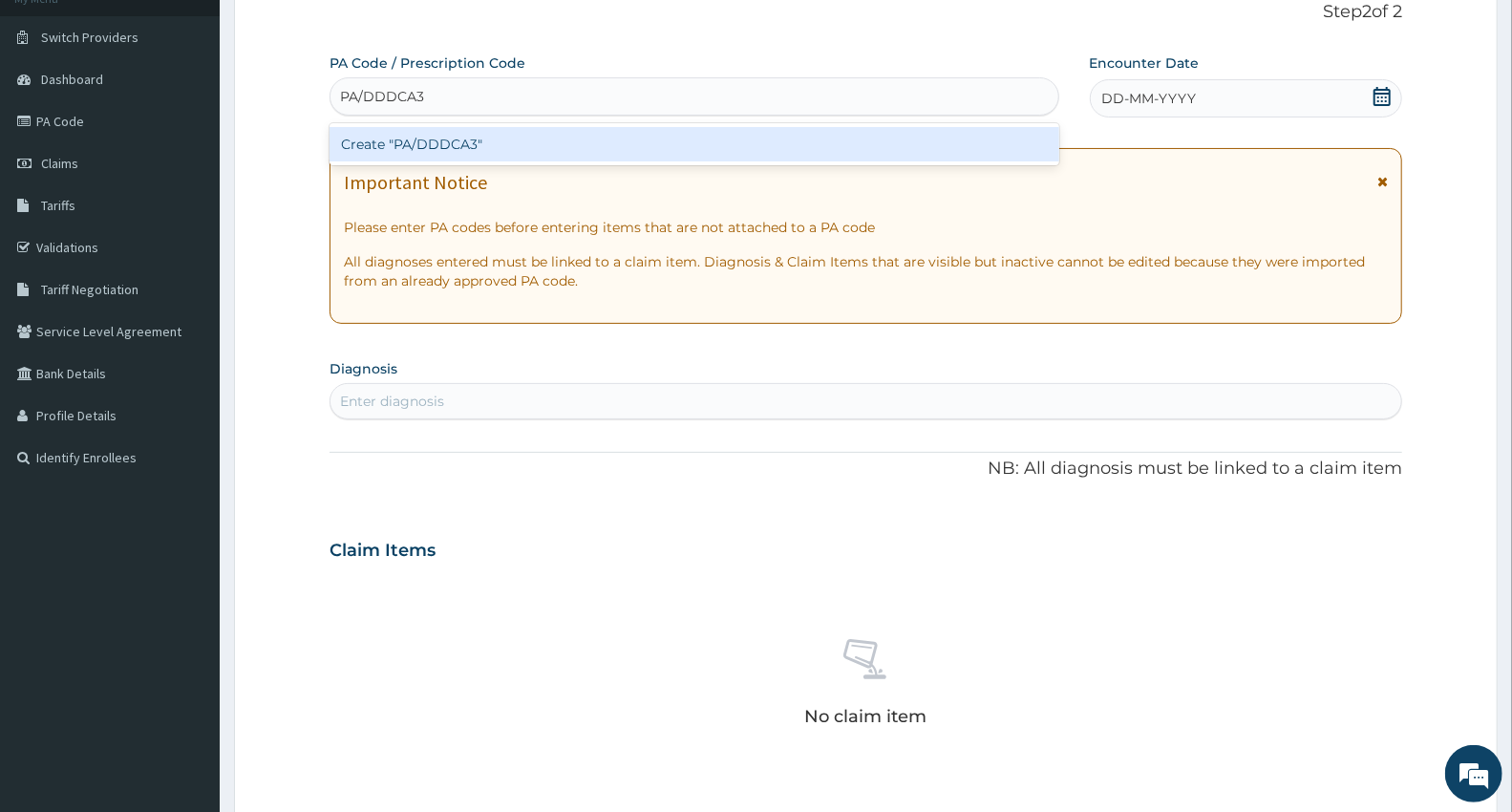
type input "PA/DDDCA3"
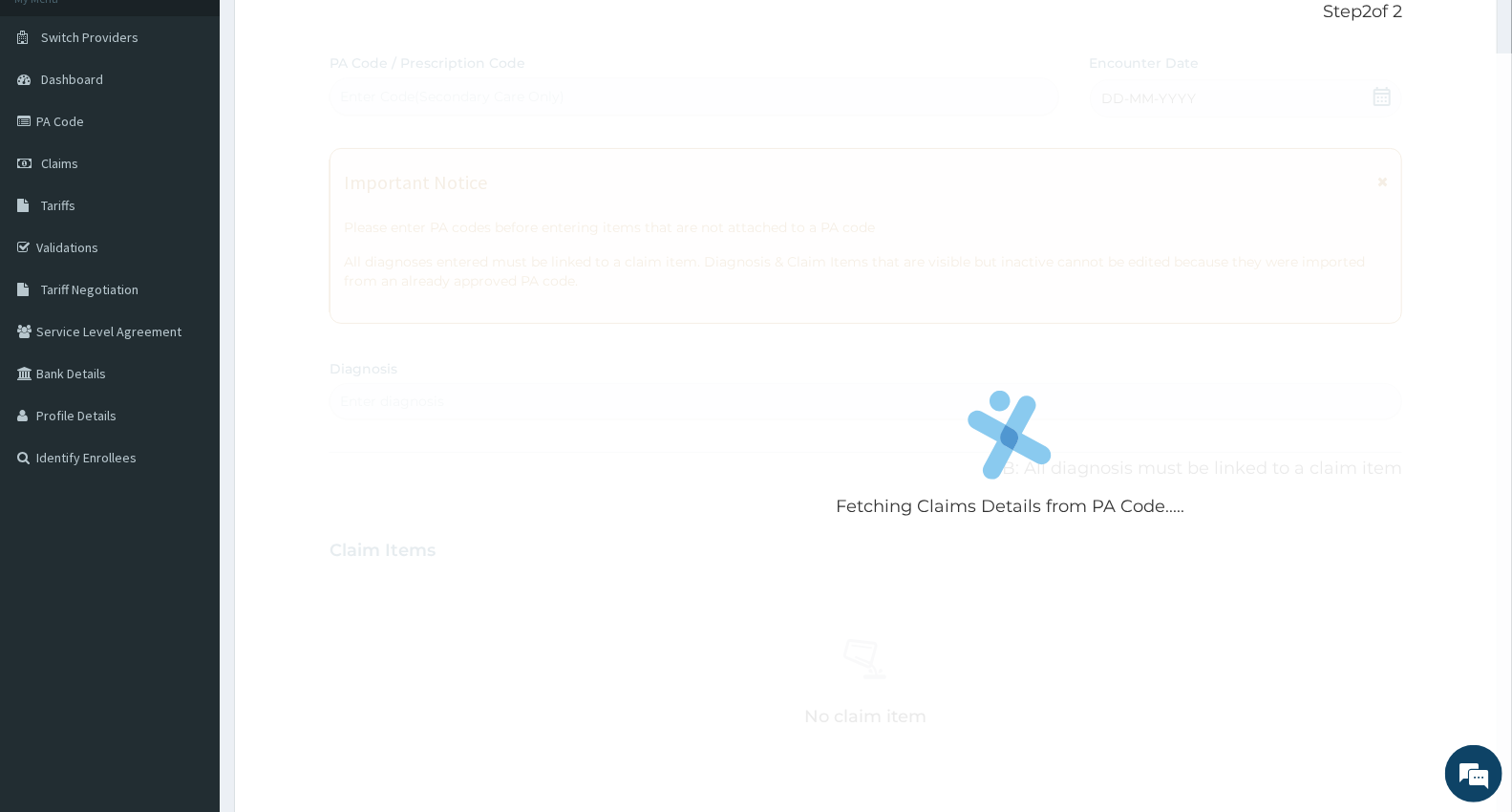
drag, startPoint x: 1257, startPoint y: 84, endPoint x: 1262, endPoint y: 92, distance: 9.4
click at [1262, 86] on div "Fetching Claims Details from PA Code..... PA Code / Prescription Code Enter Cod…" at bounding box center [866, 548] width 1072 height 989
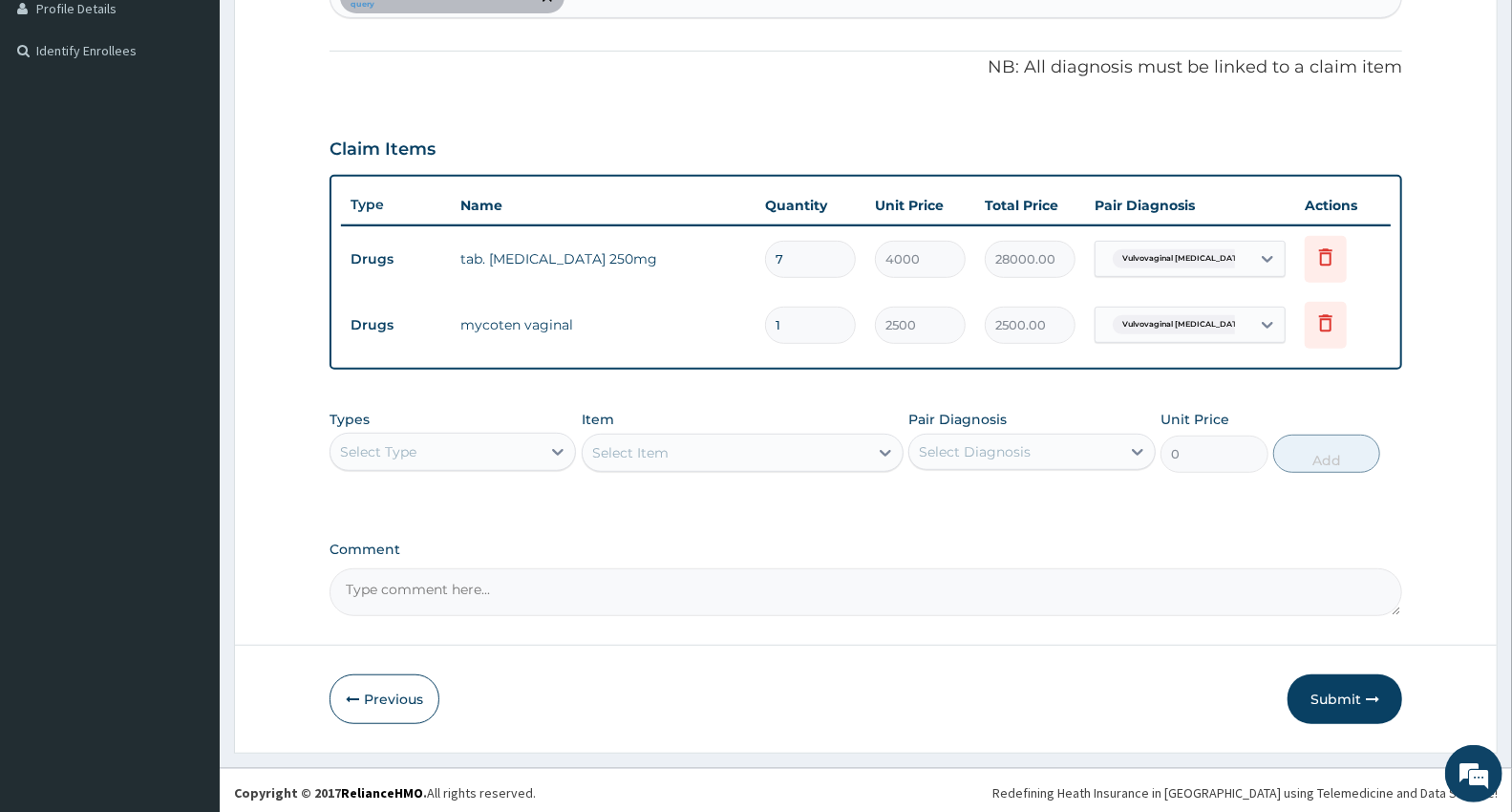
scroll to position [539, 0]
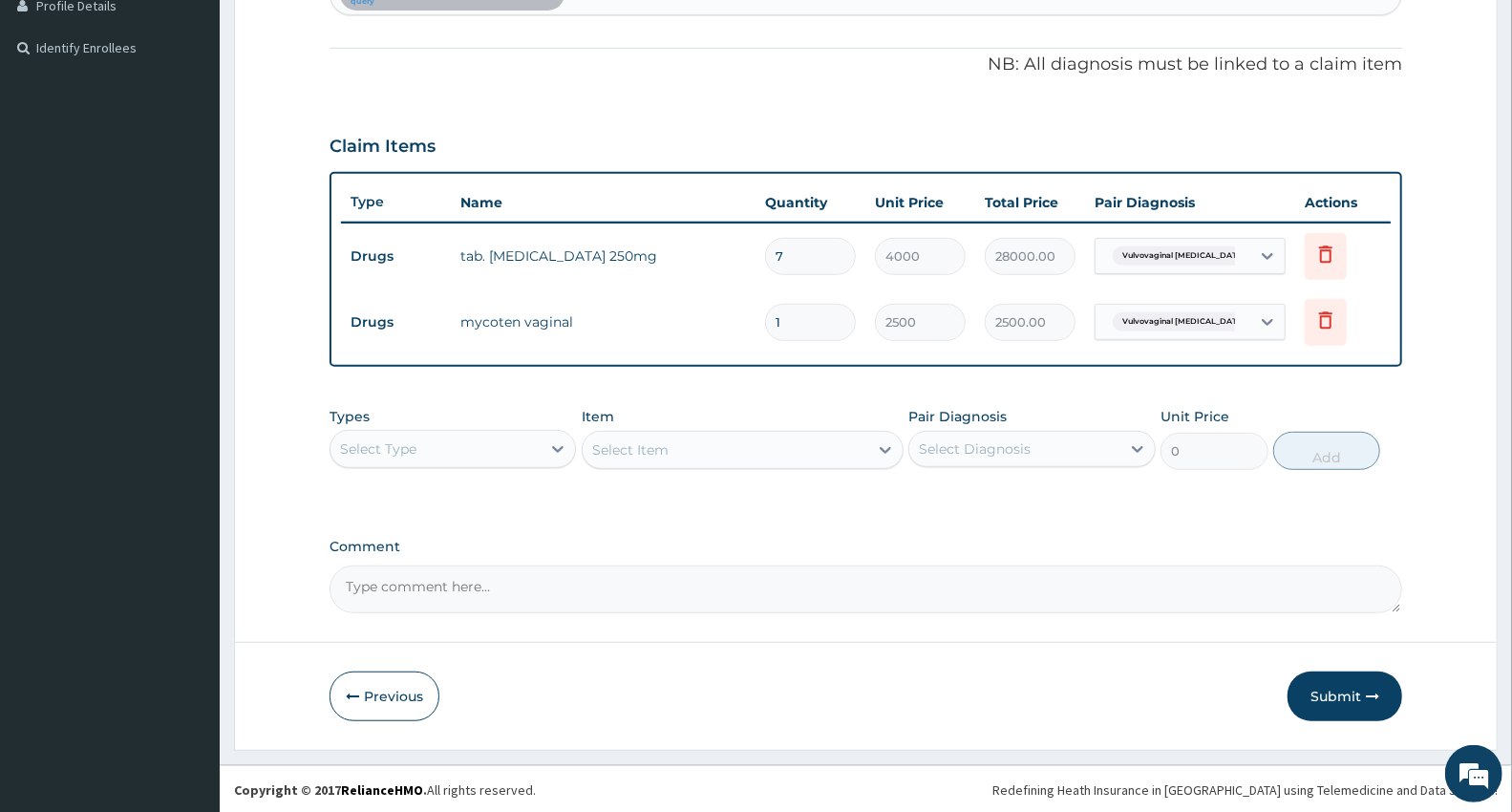
click at [790, 250] on input "7" at bounding box center [810, 256] width 90 height 38
type input "0.00"
type input "1"
type input "4000.00"
type input "1"
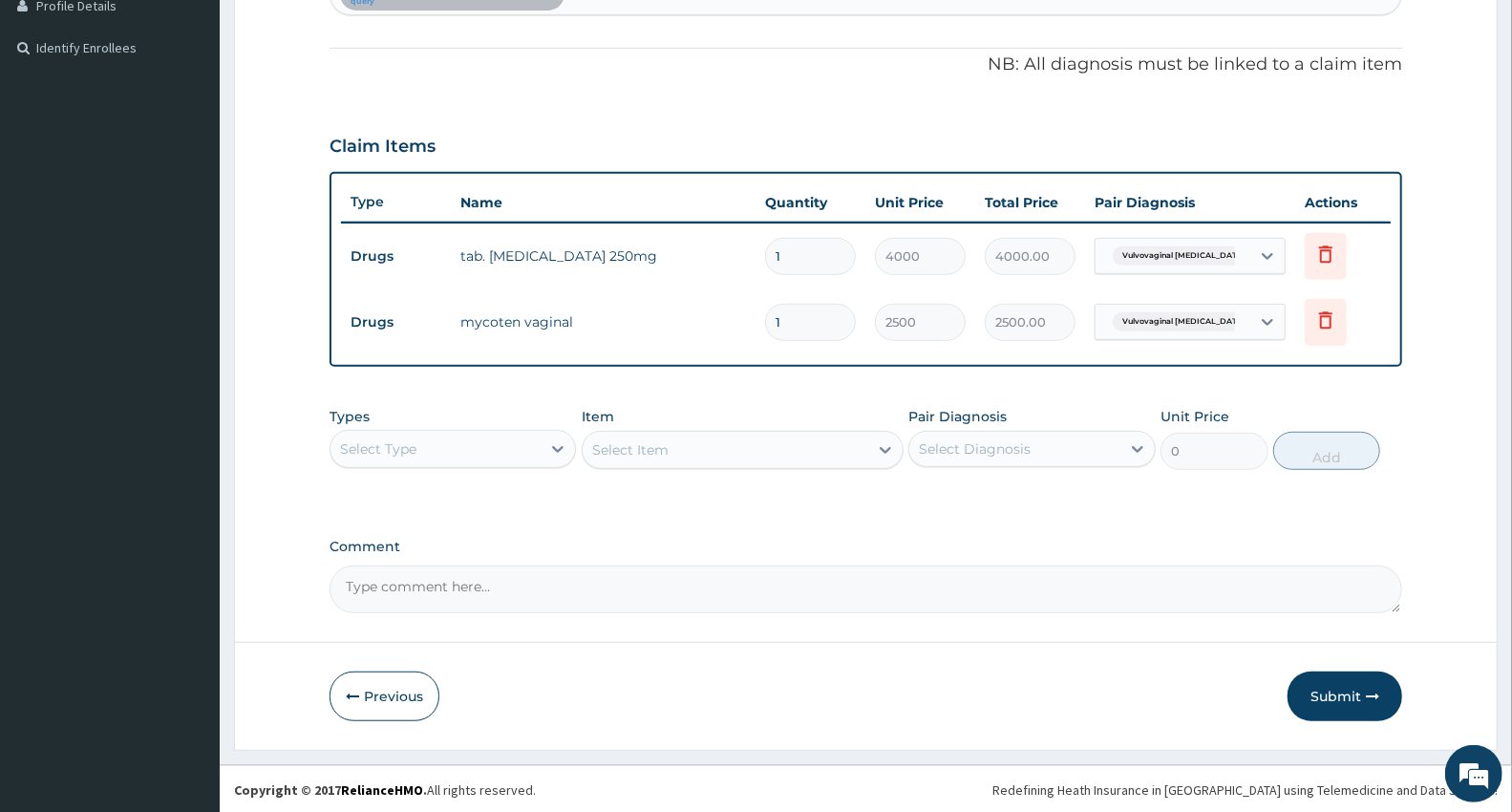
click at [799, 323] on input "1" at bounding box center [810, 322] width 90 height 38
type input "0.00"
type input "4"
type input "10000.00"
type input "0.00"
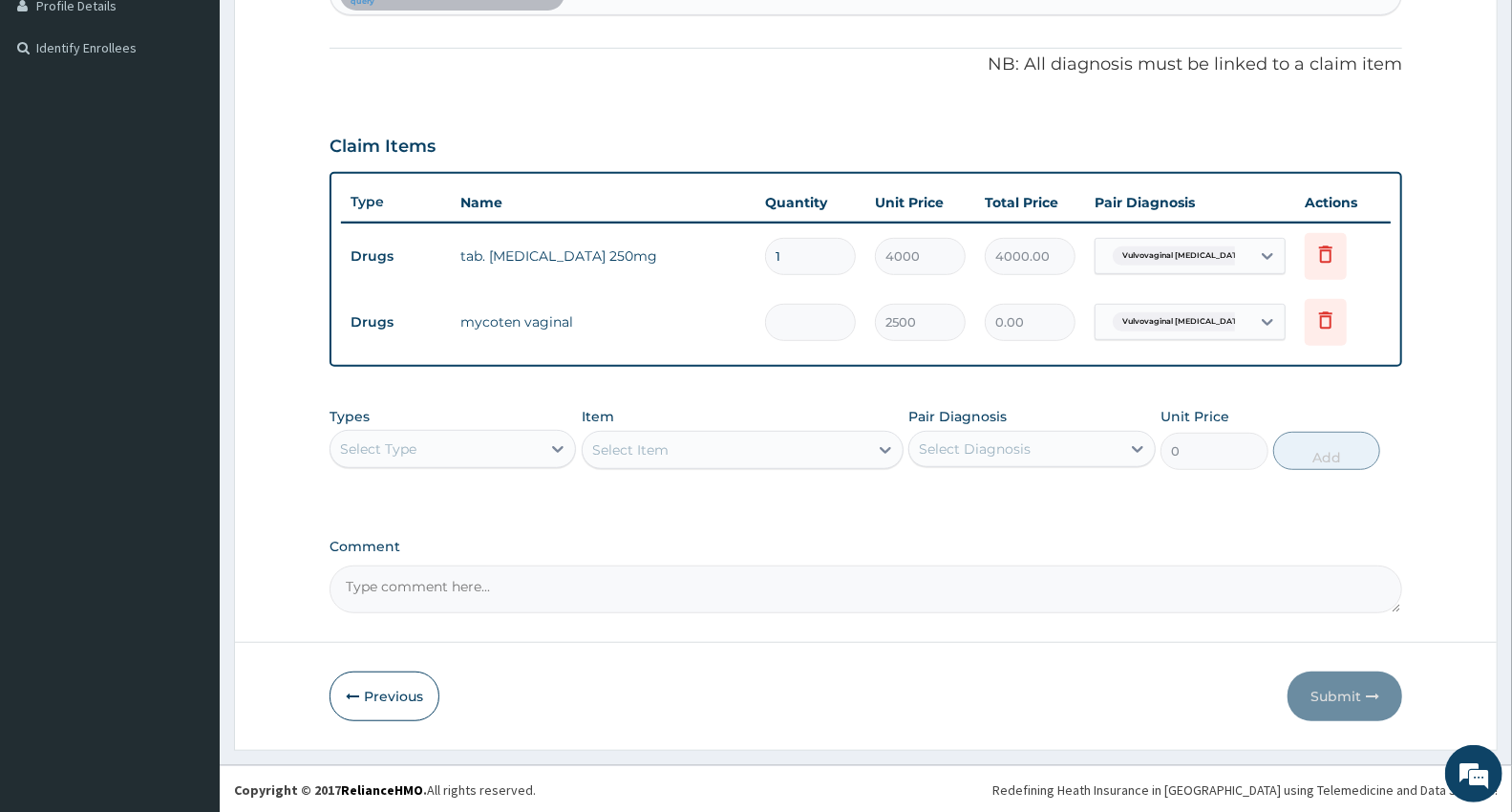
type input "3"
type input "7500.00"
type input "3"
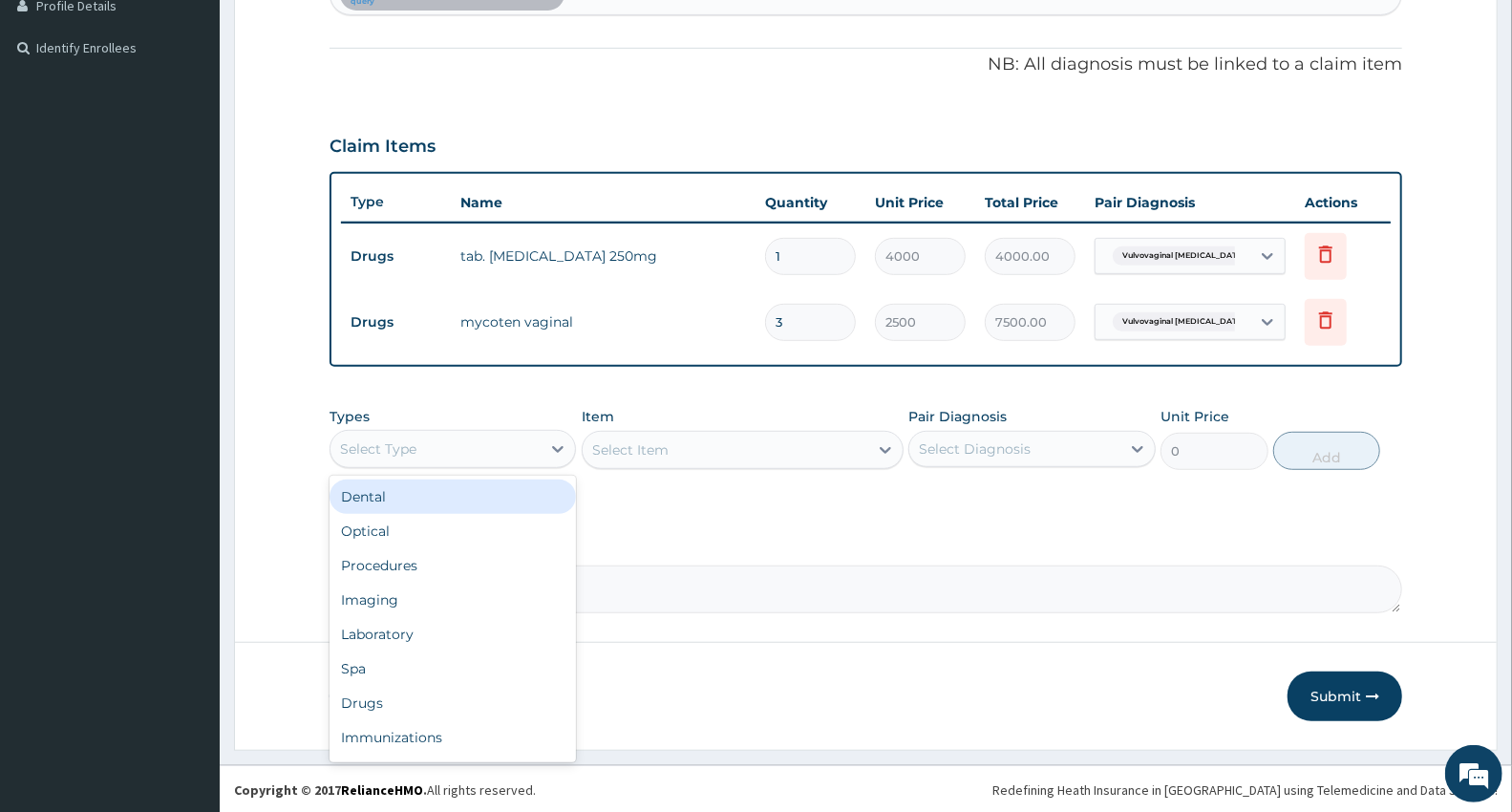
click at [496, 444] on div "Select Type" at bounding box center [436, 449] width 210 height 31
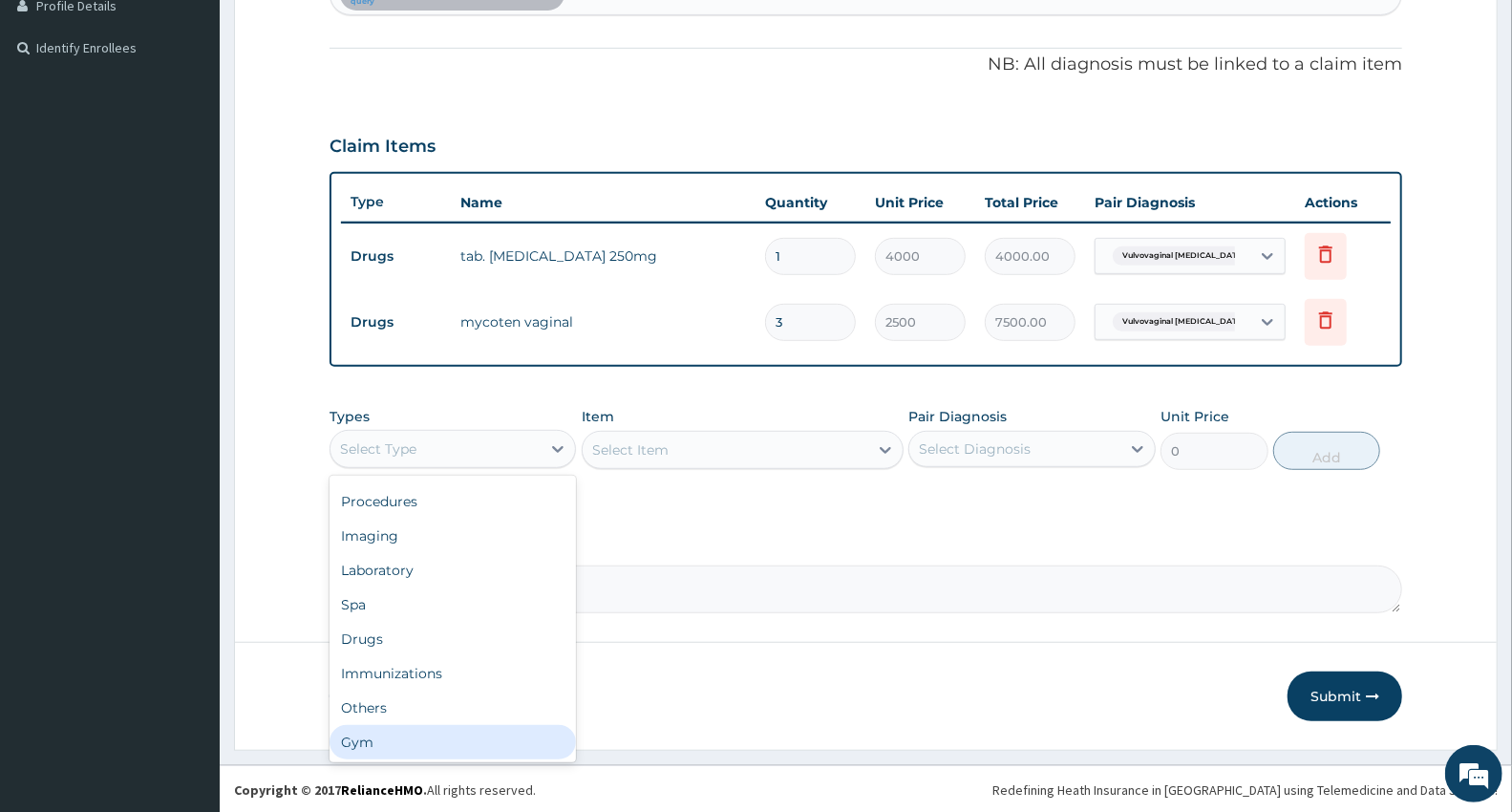
scroll to position [63, 0]
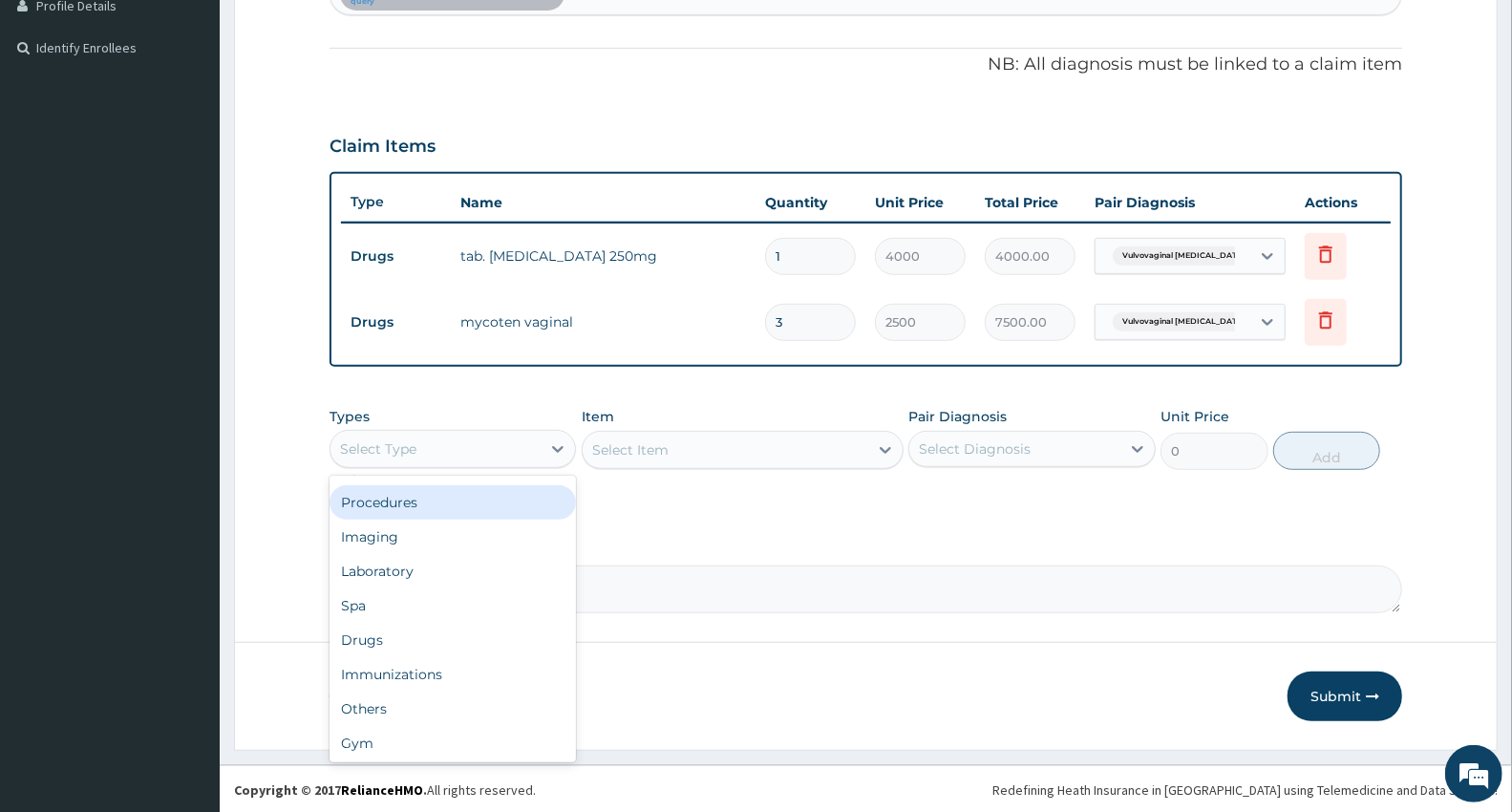
click at [472, 496] on div "Procedures" at bounding box center [453, 502] width 246 height 35
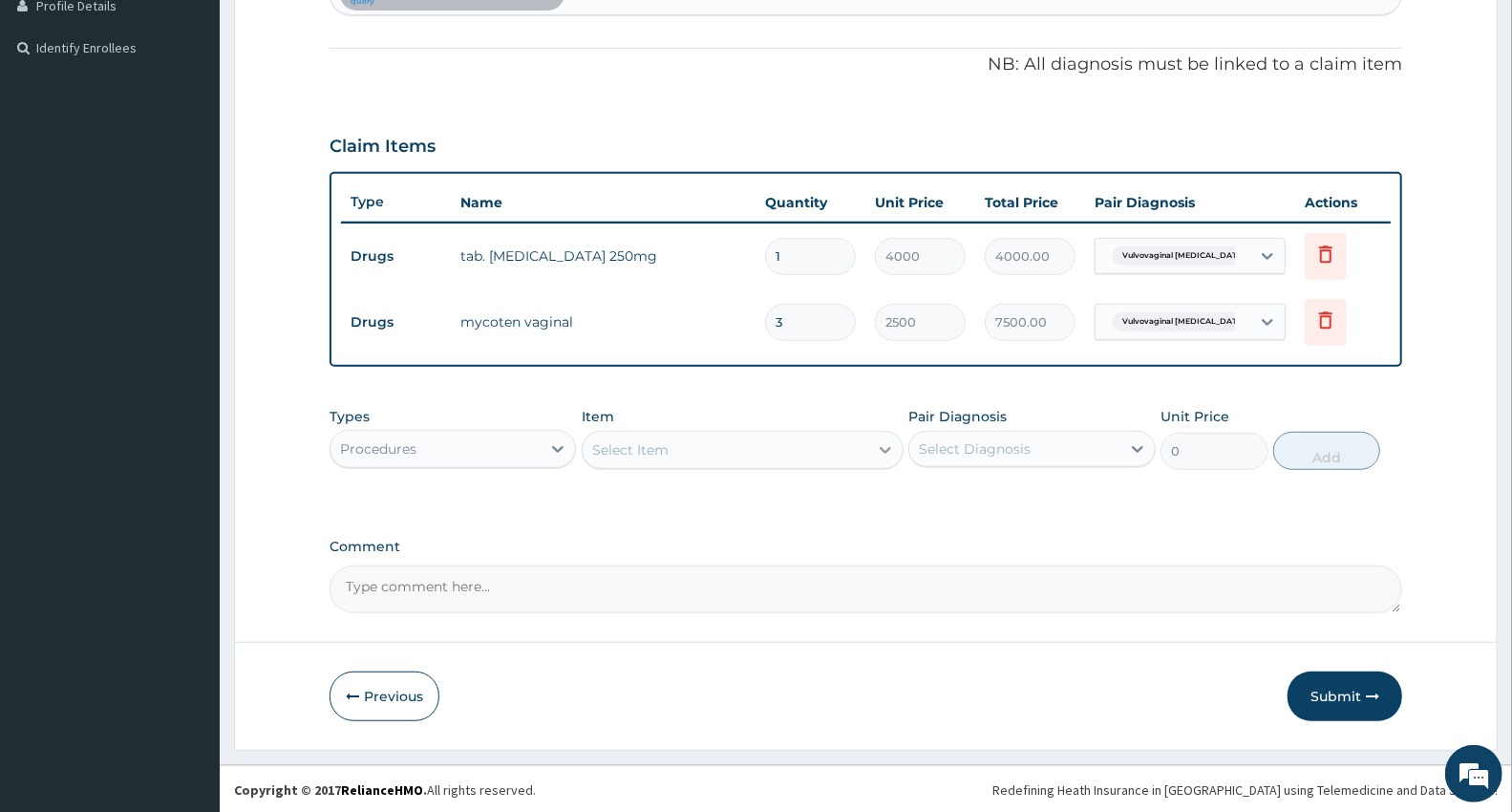
click at [879, 441] on icon at bounding box center [885, 450] width 19 height 19
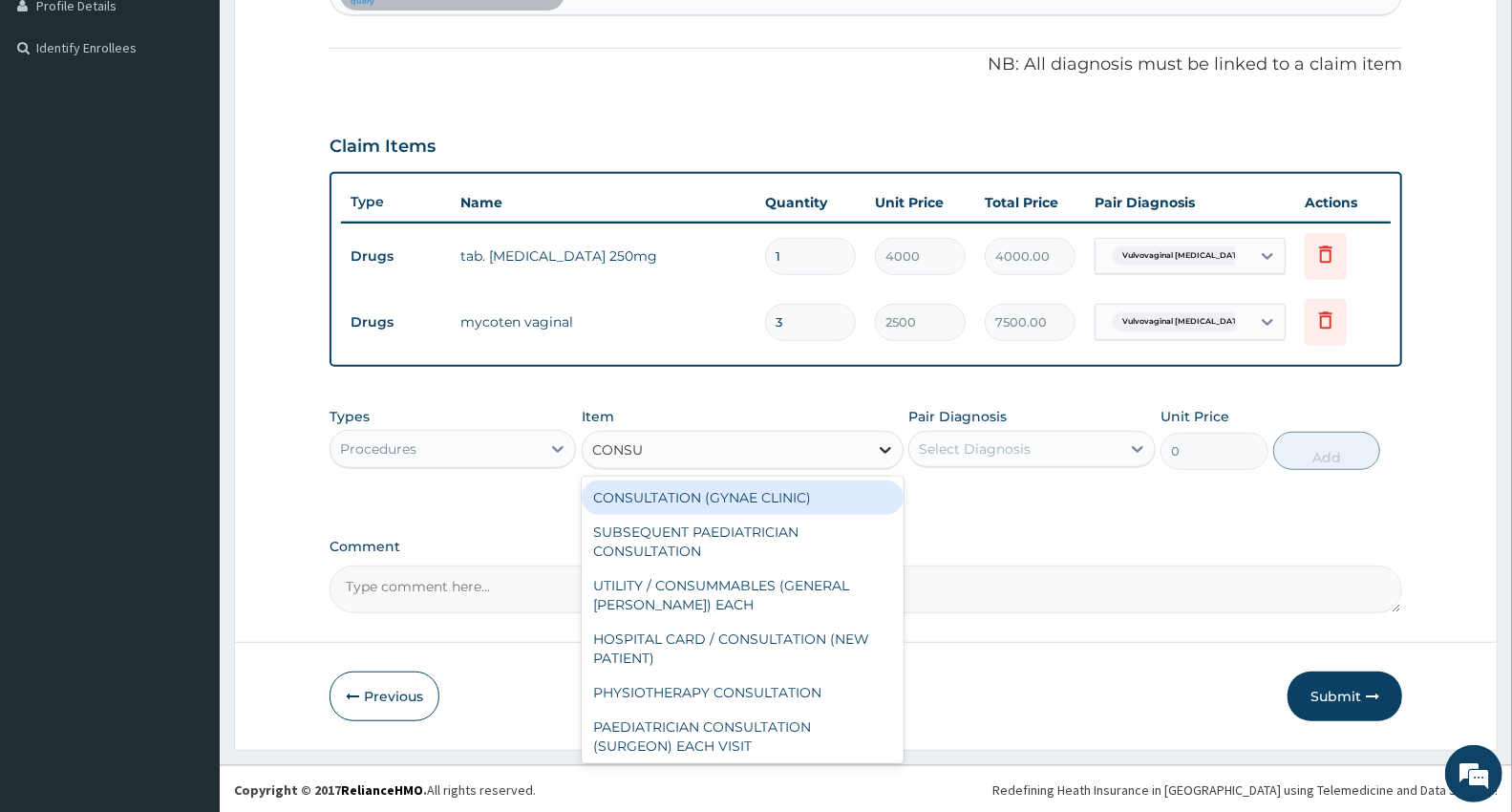
type input "CONSUL"
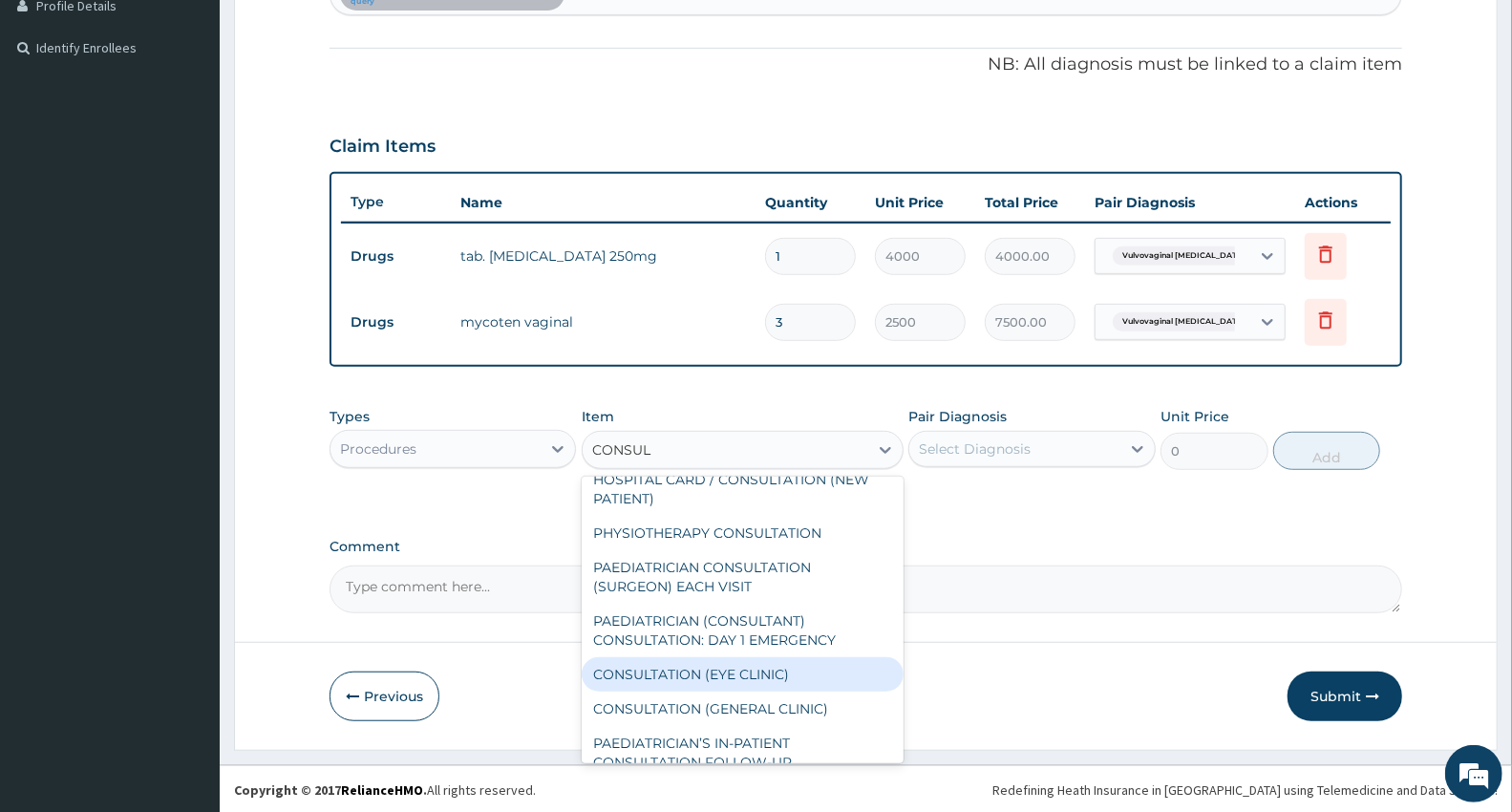
scroll to position [212, 0]
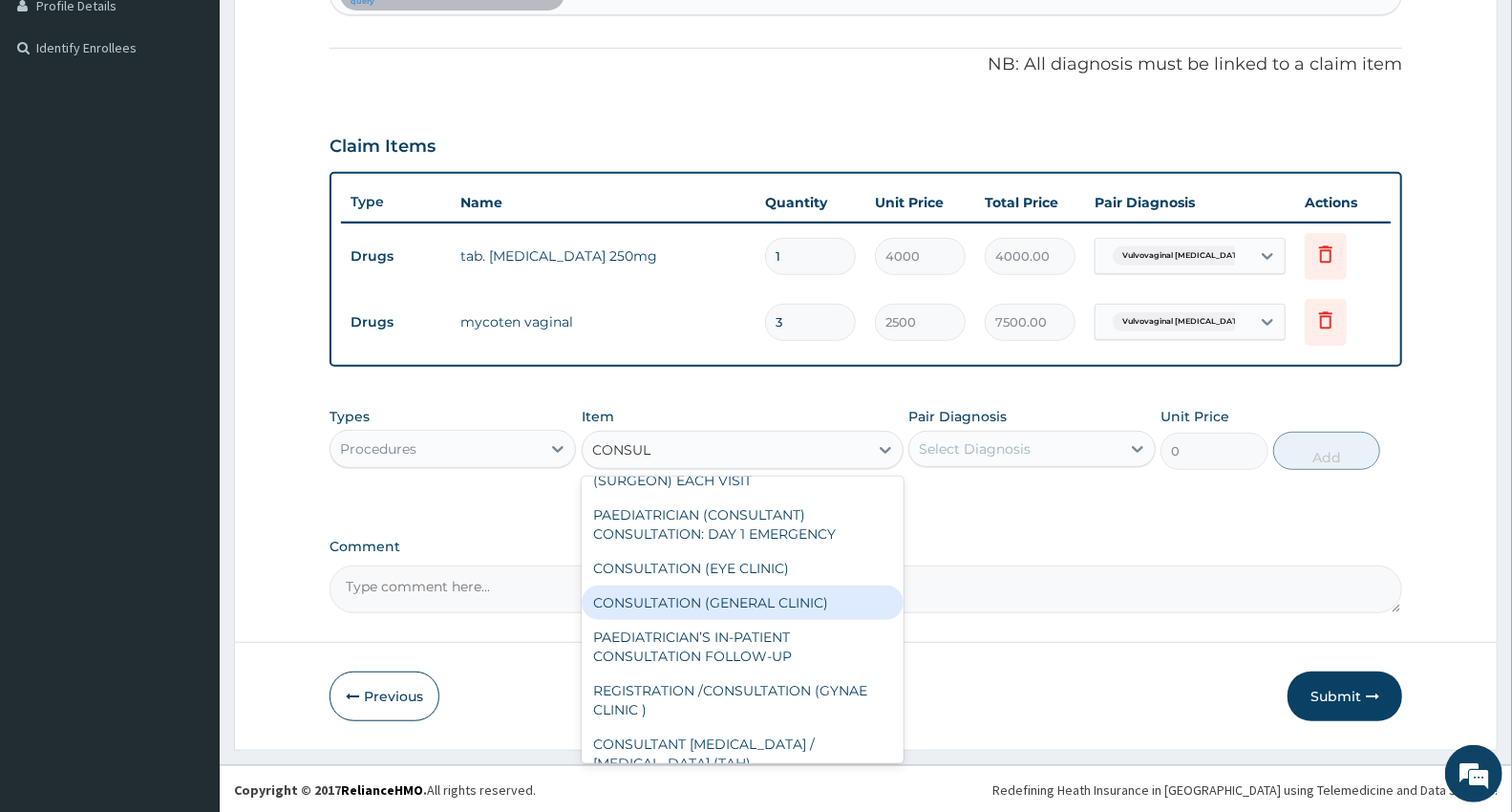
click at [821, 594] on div "CONSULTATION (GENERAL CLINIC)" at bounding box center [743, 603] width 322 height 35
type input "4200"
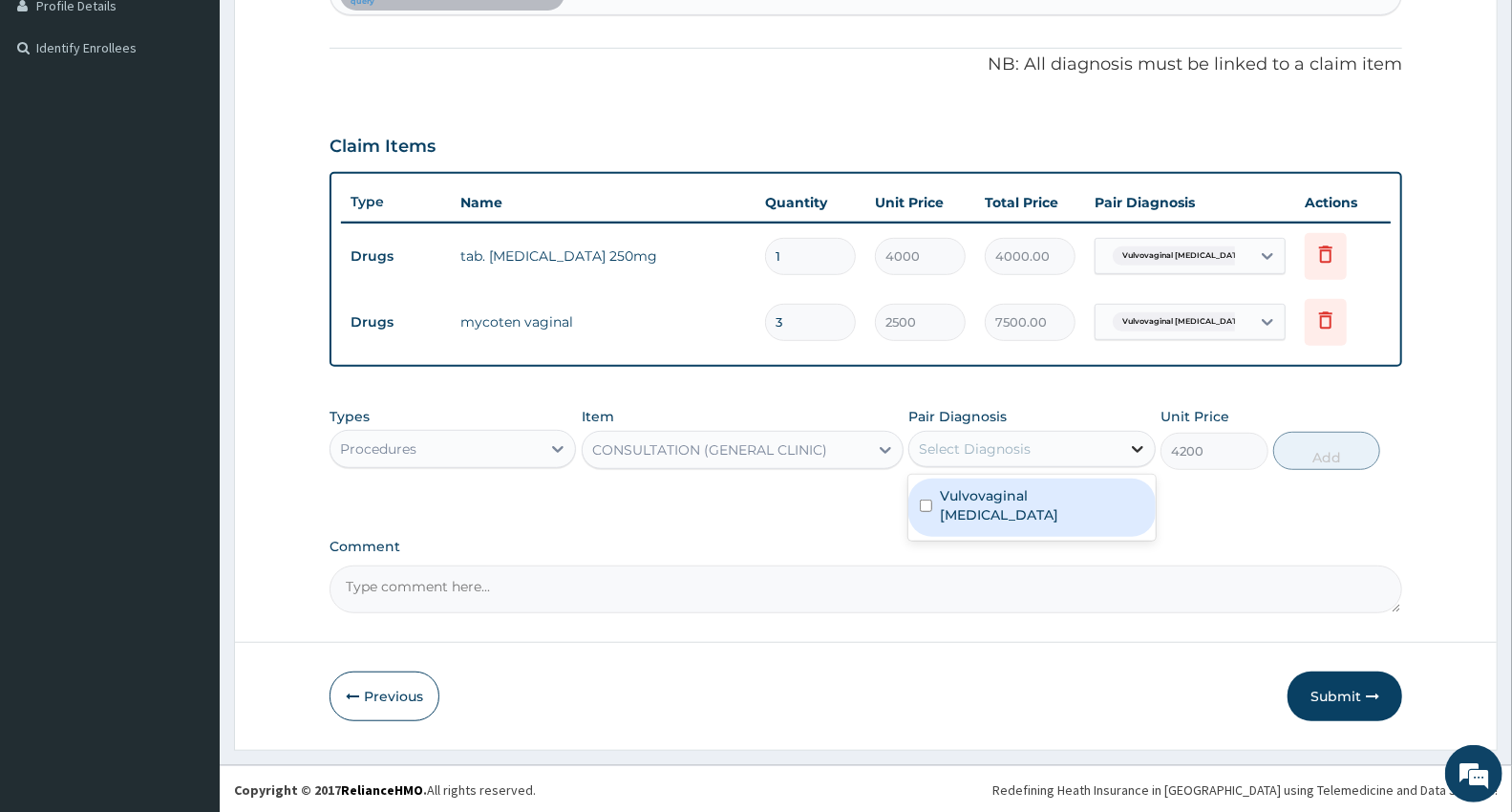
click at [1149, 435] on div at bounding box center [1138, 449] width 35 height 35
click at [1131, 485] on div "Vulvovaginal candidosis" at bounding box center [1031, 507] width 246 height 59
checkbox input "true"
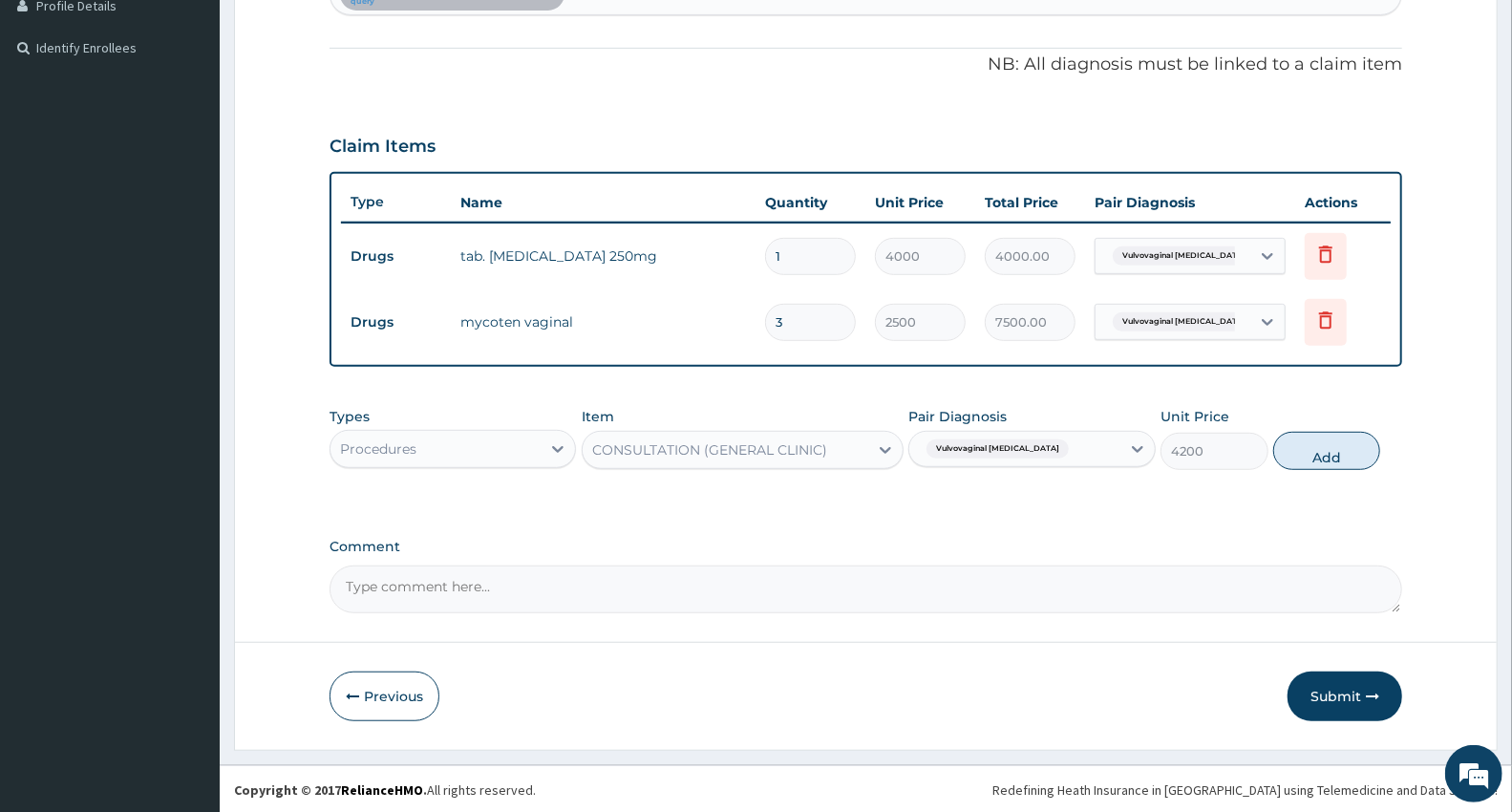
click at [1335, 453] on button "Add" at bounding box center [1325, 451] width 107 height 38
type input "0"
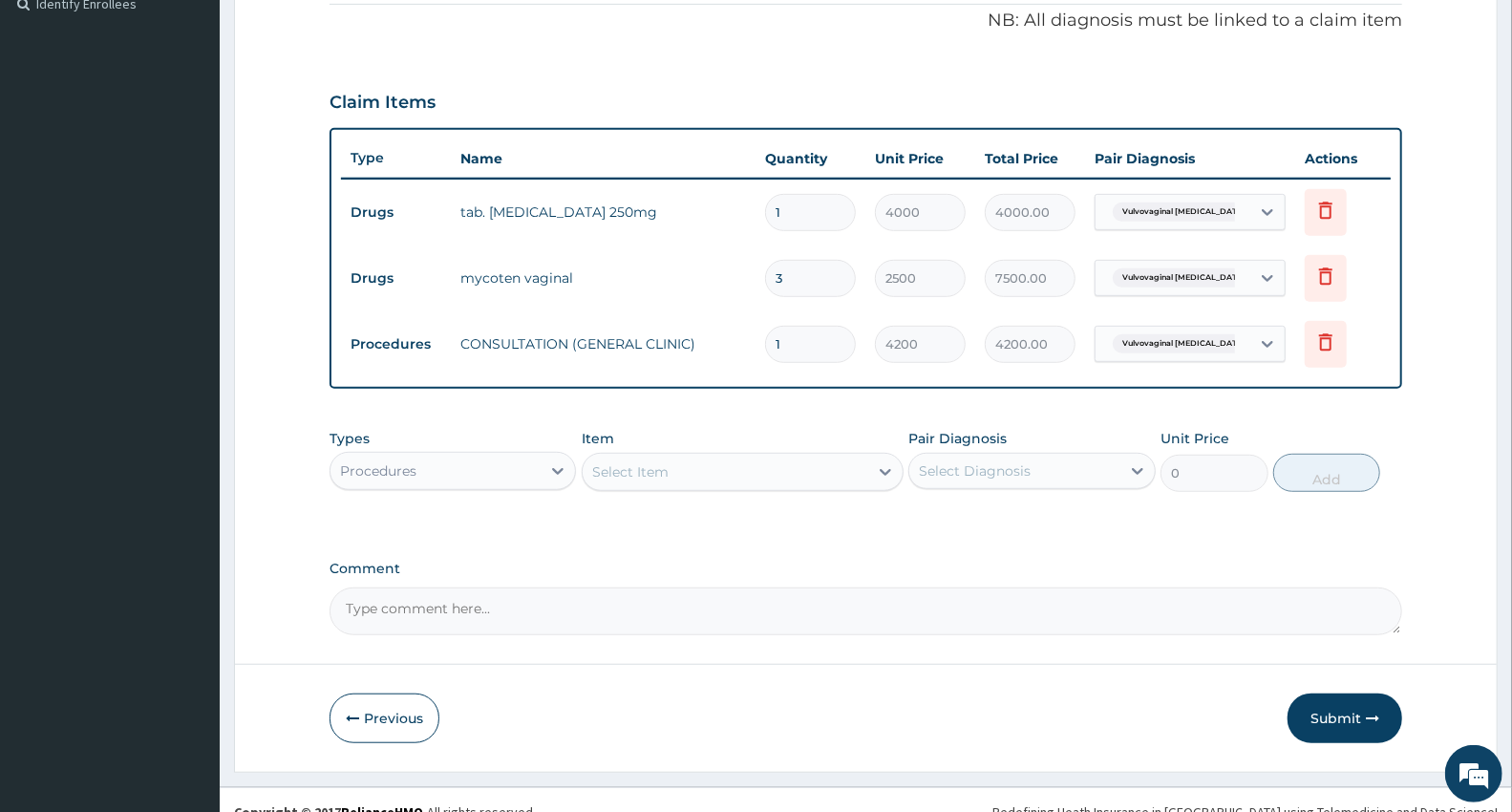
scroll to position [605, 0]
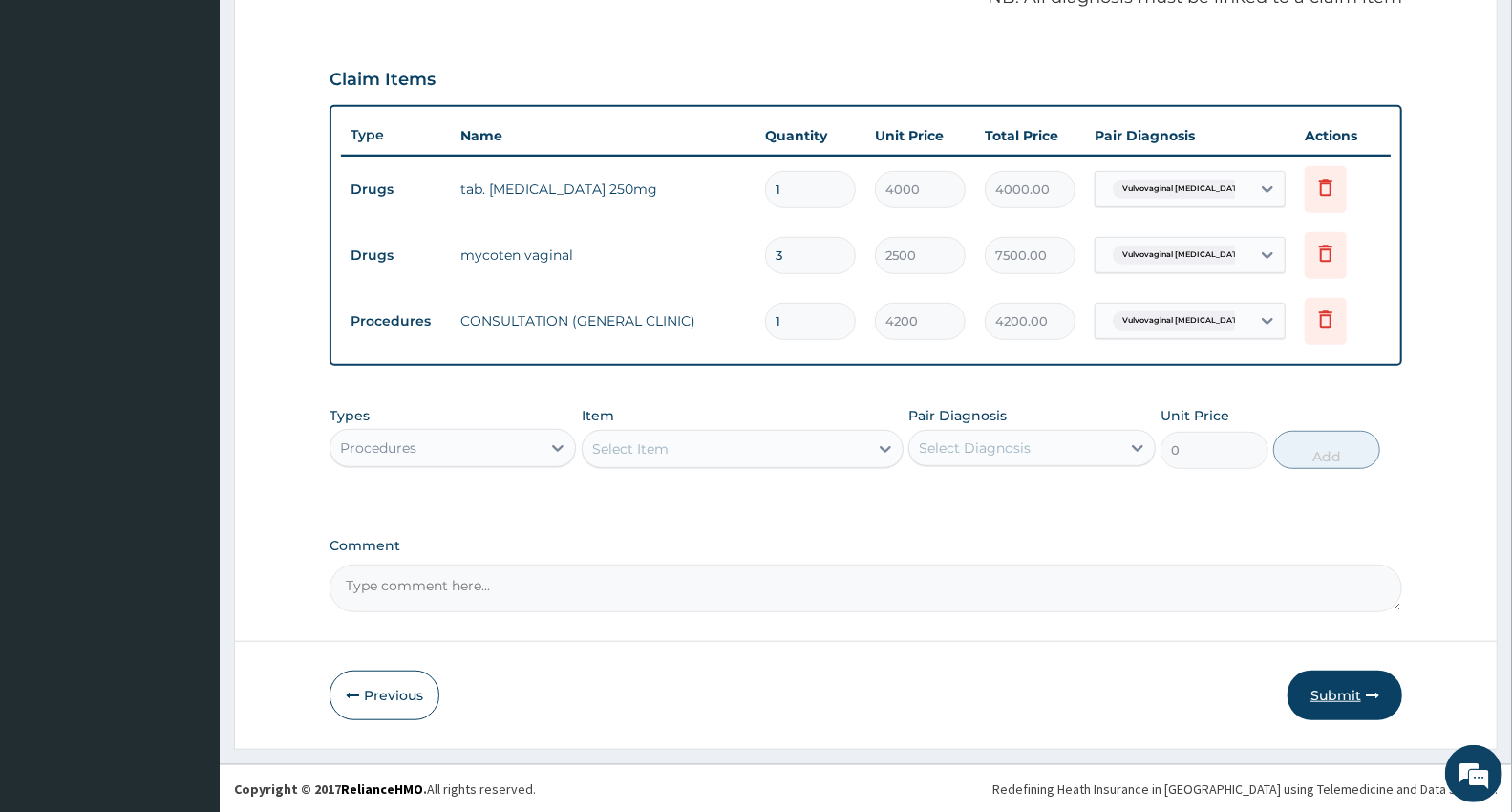
click at [1312, 689] on button "Submit" at bounding box center [1344, 696] width 114 height 50
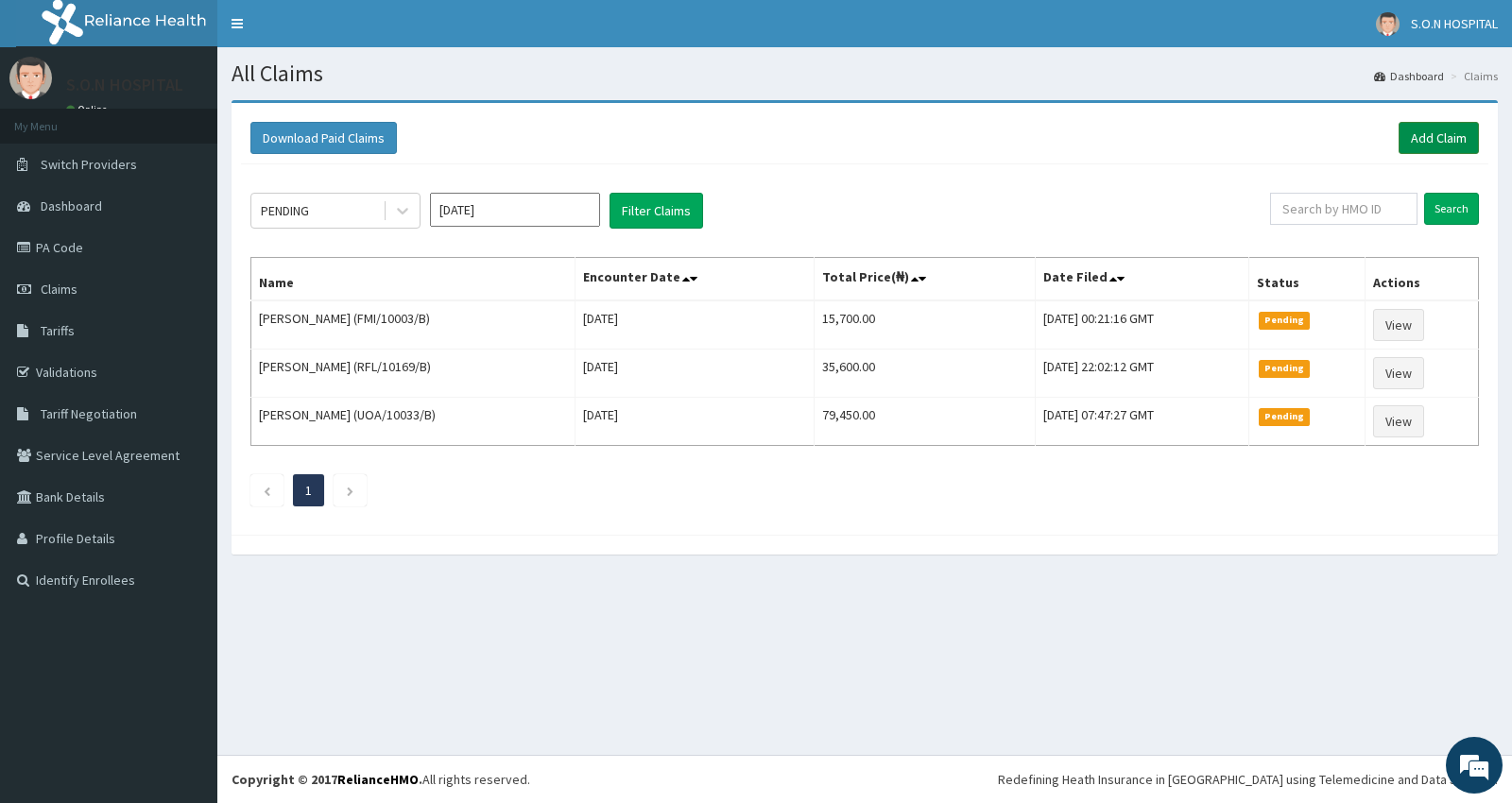
click at [1437, 134] on link "Add Claim" at bounding box center [1438, 138] width 80 height 32
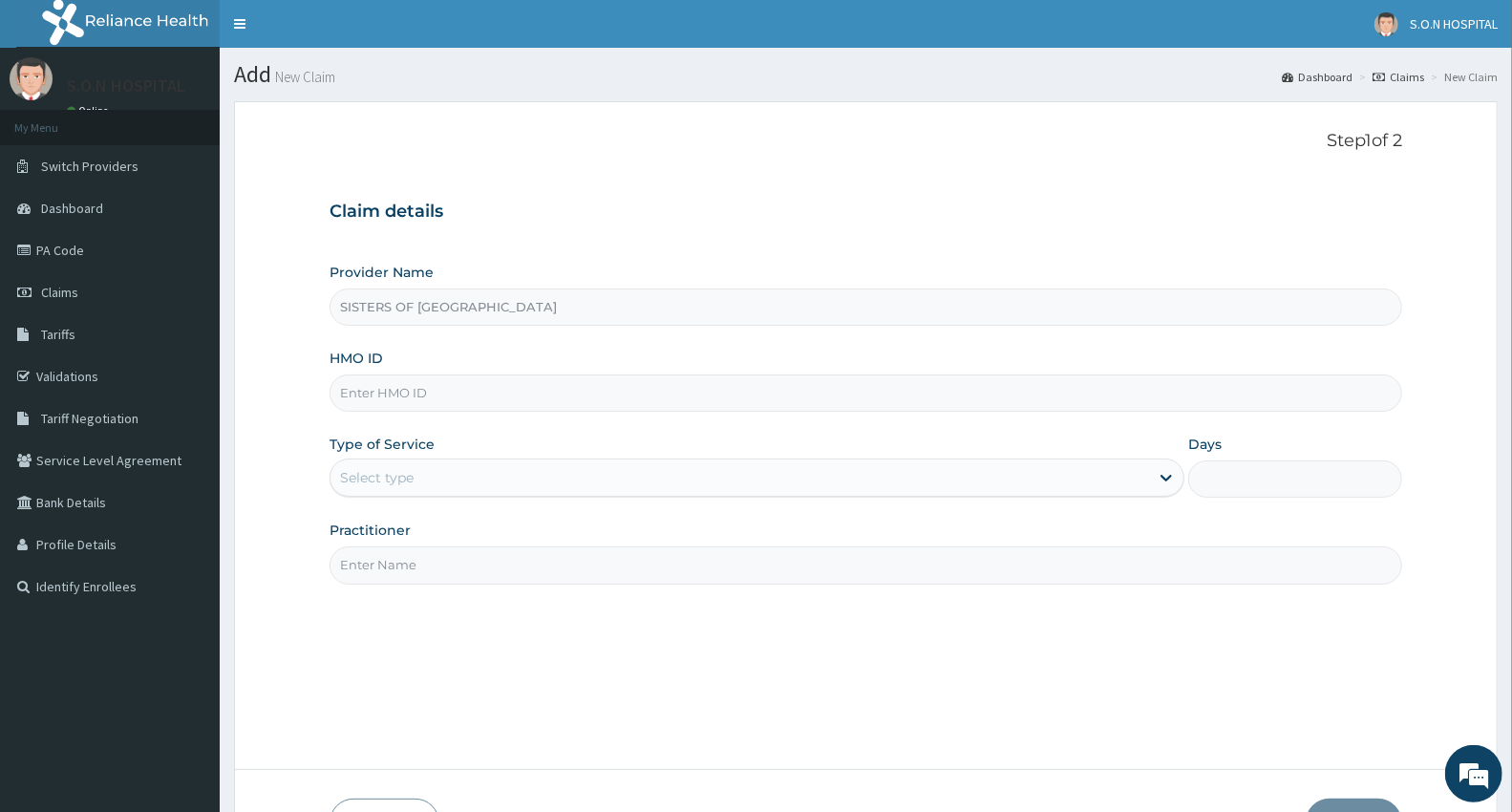
type input "SISTERS OF NATIVITY HOSPITAL"
click at [363, 404] on input "HMO ID" at bounding box center [866, 393] width 1072 height 38
type input "KSB/10328/F"
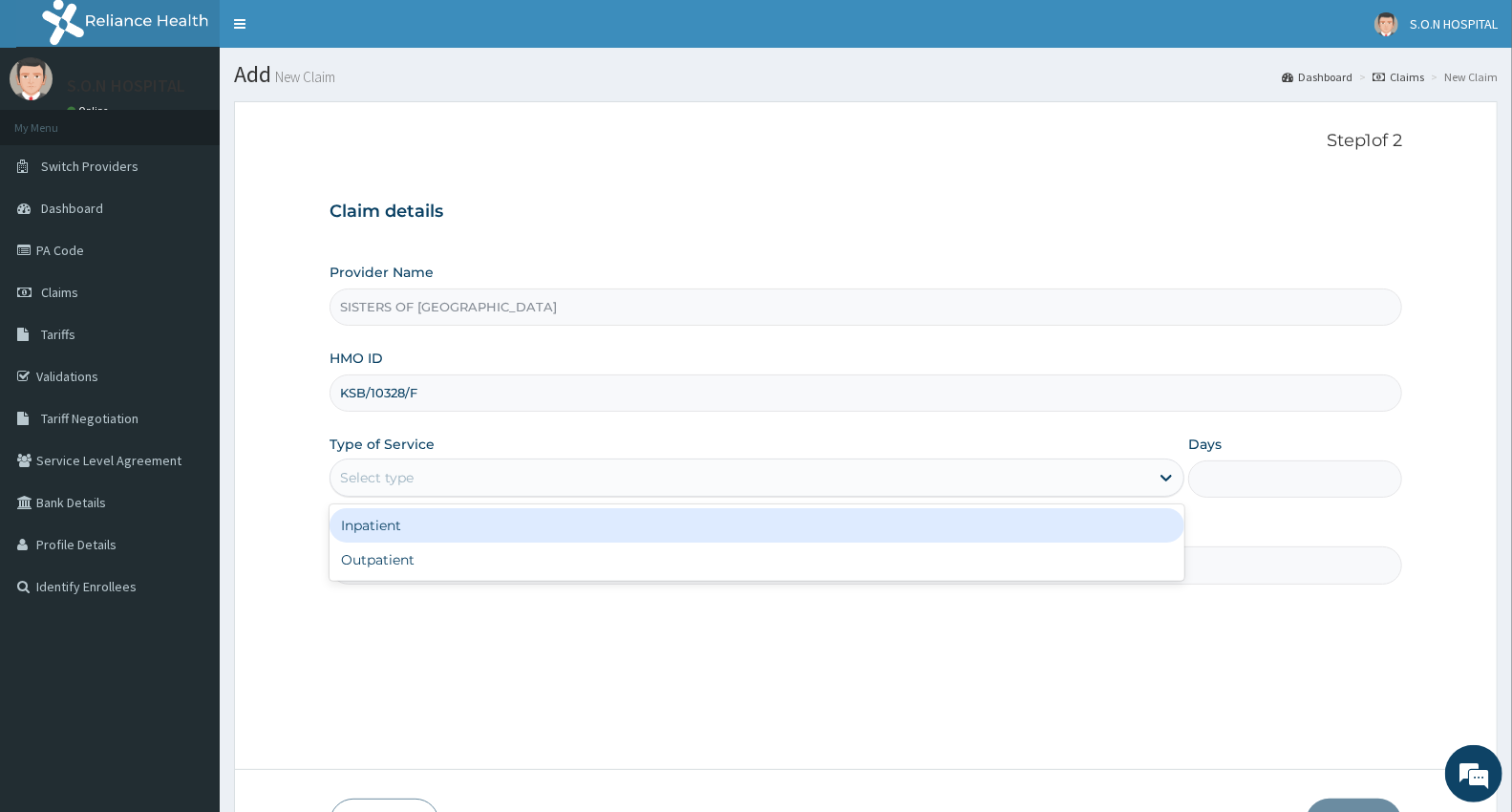
click at [367, 477] on div "Select type" at bounding box center [376, 477] width 73 height 19
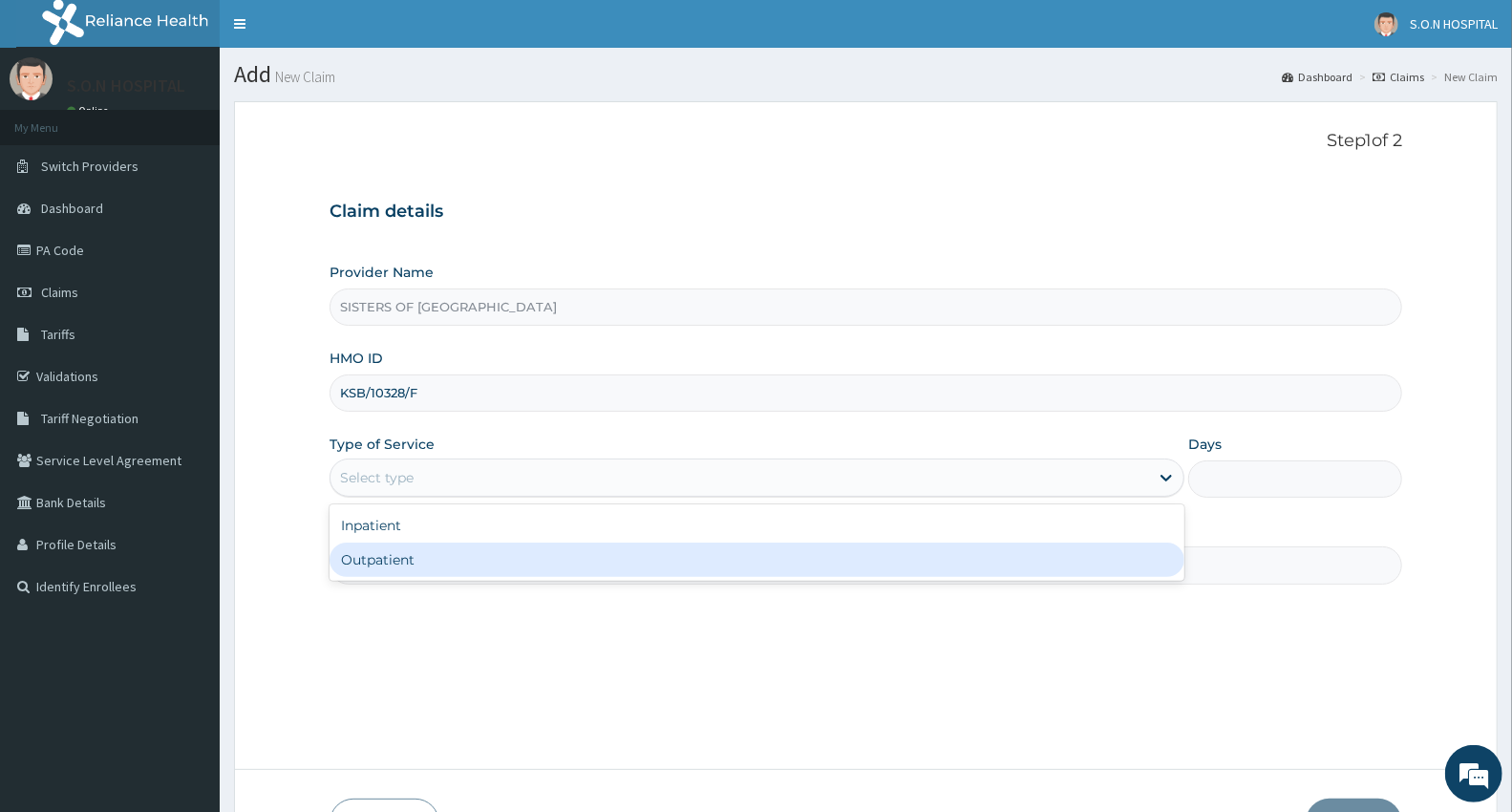
click at [364, 556] on div "Outpatient" at bounding box center [757, 560] width 855 height 35
type input "1"
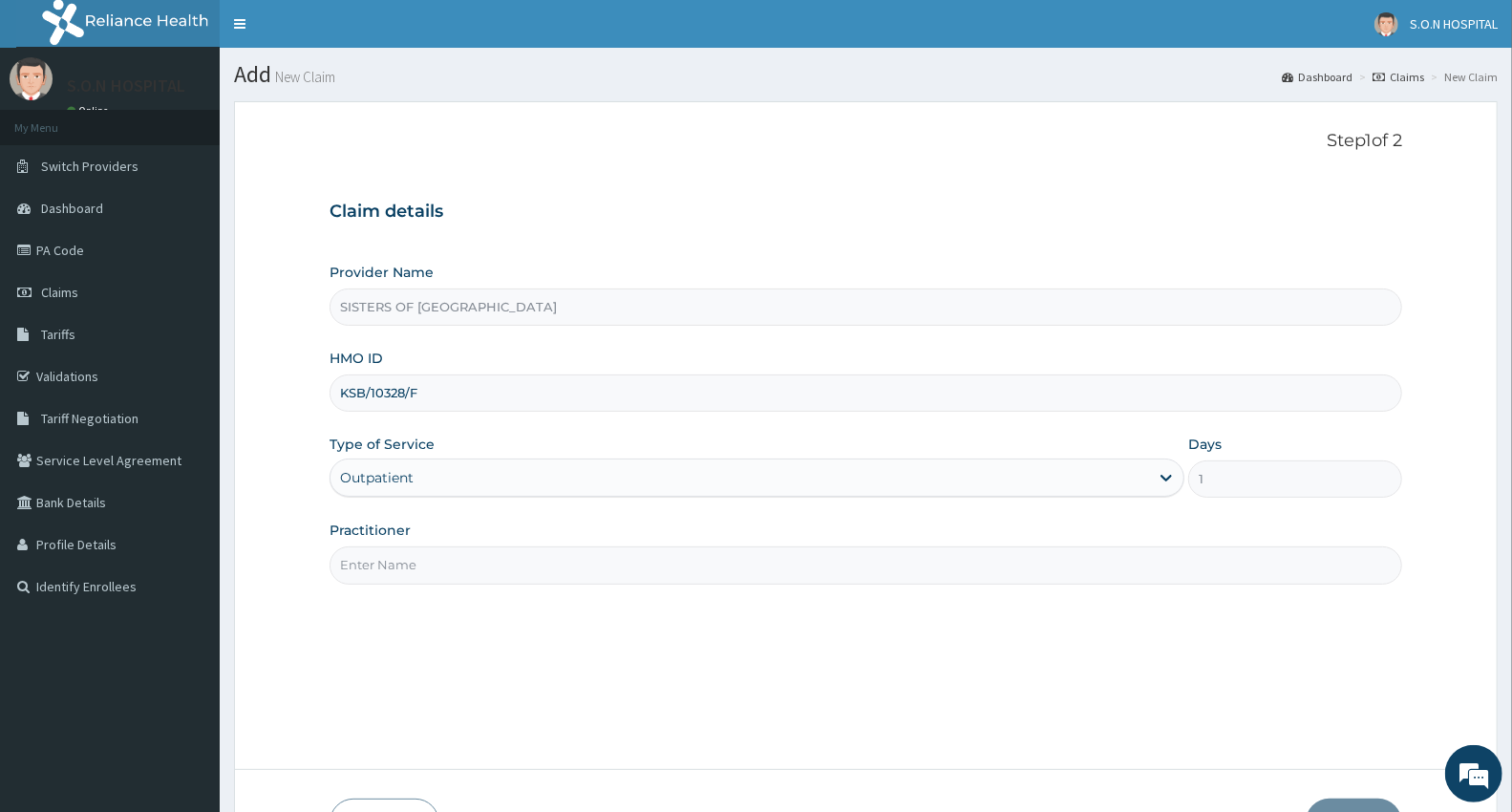
click at [392, 571] on input "Practitioner" at bounding box center [866, 565] width 1072 height 38
type input "Dr. Chukwu"
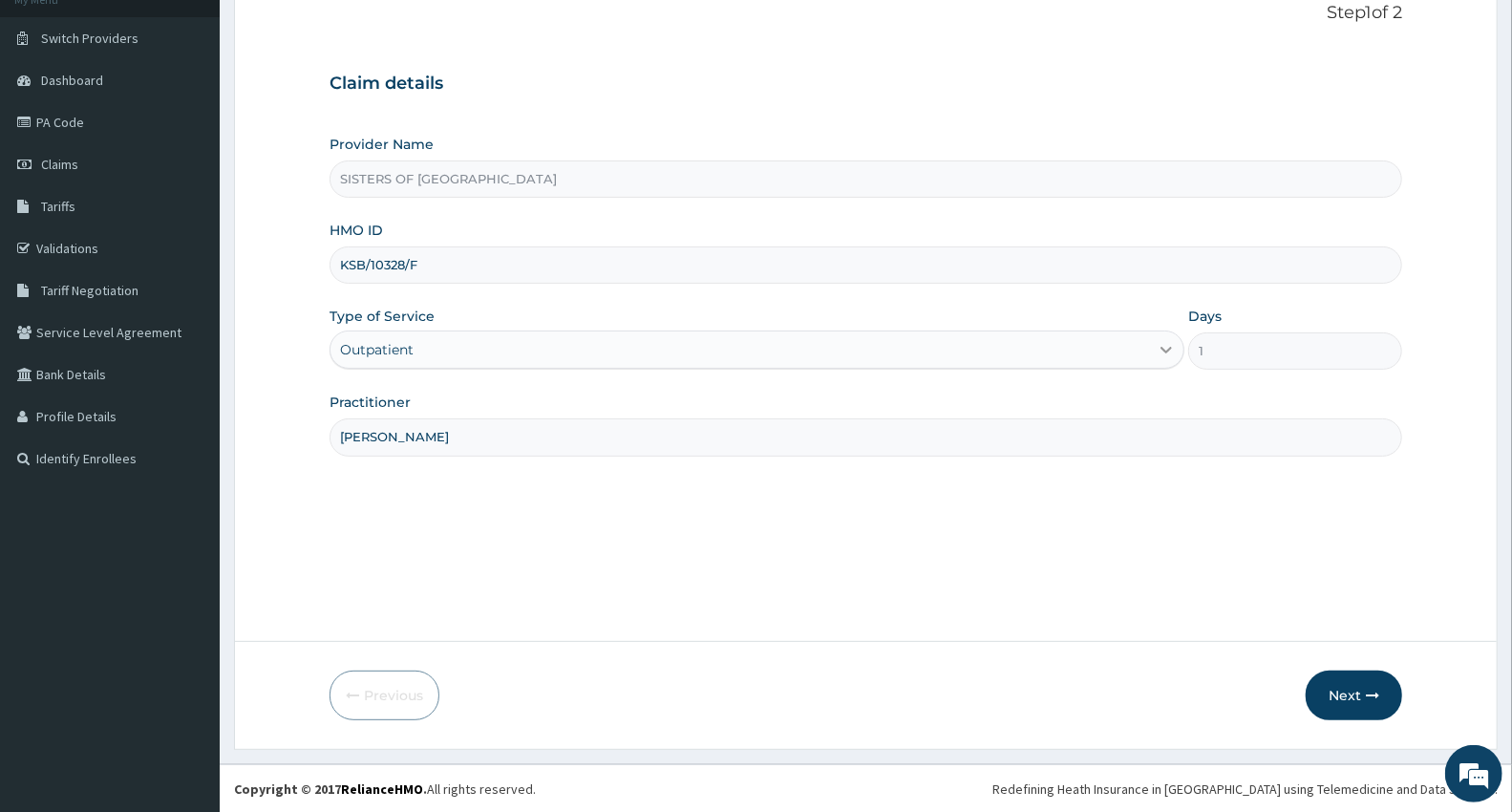
scroll to position [129, 0]
click at [1338, 691] on button "Next" at bounding box center [1353, 695] width 96 height 50
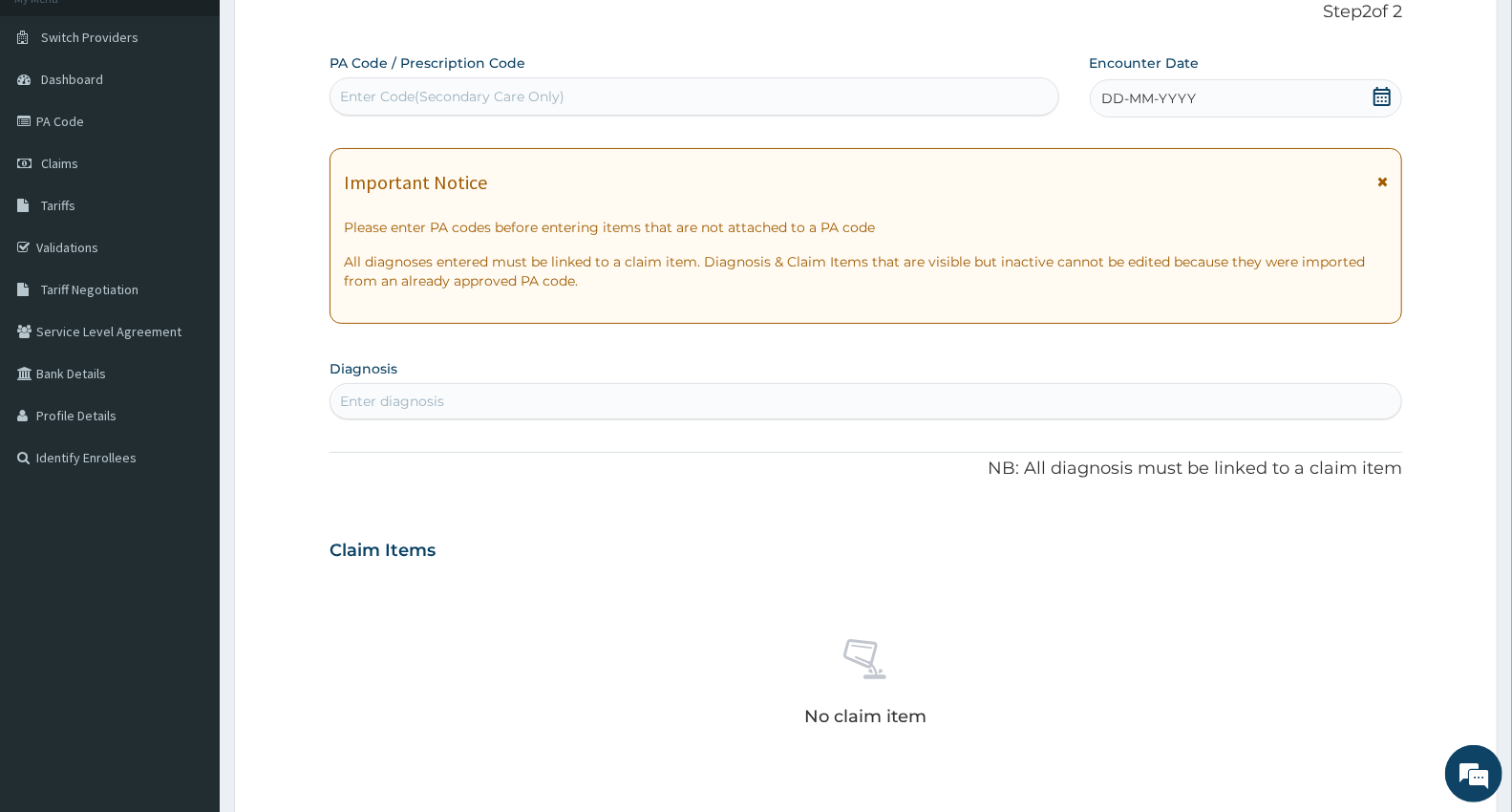
click at [1234, 97] on div "DD-MM-YYYY" at bounding box center [1246, 98] width 313 height 38
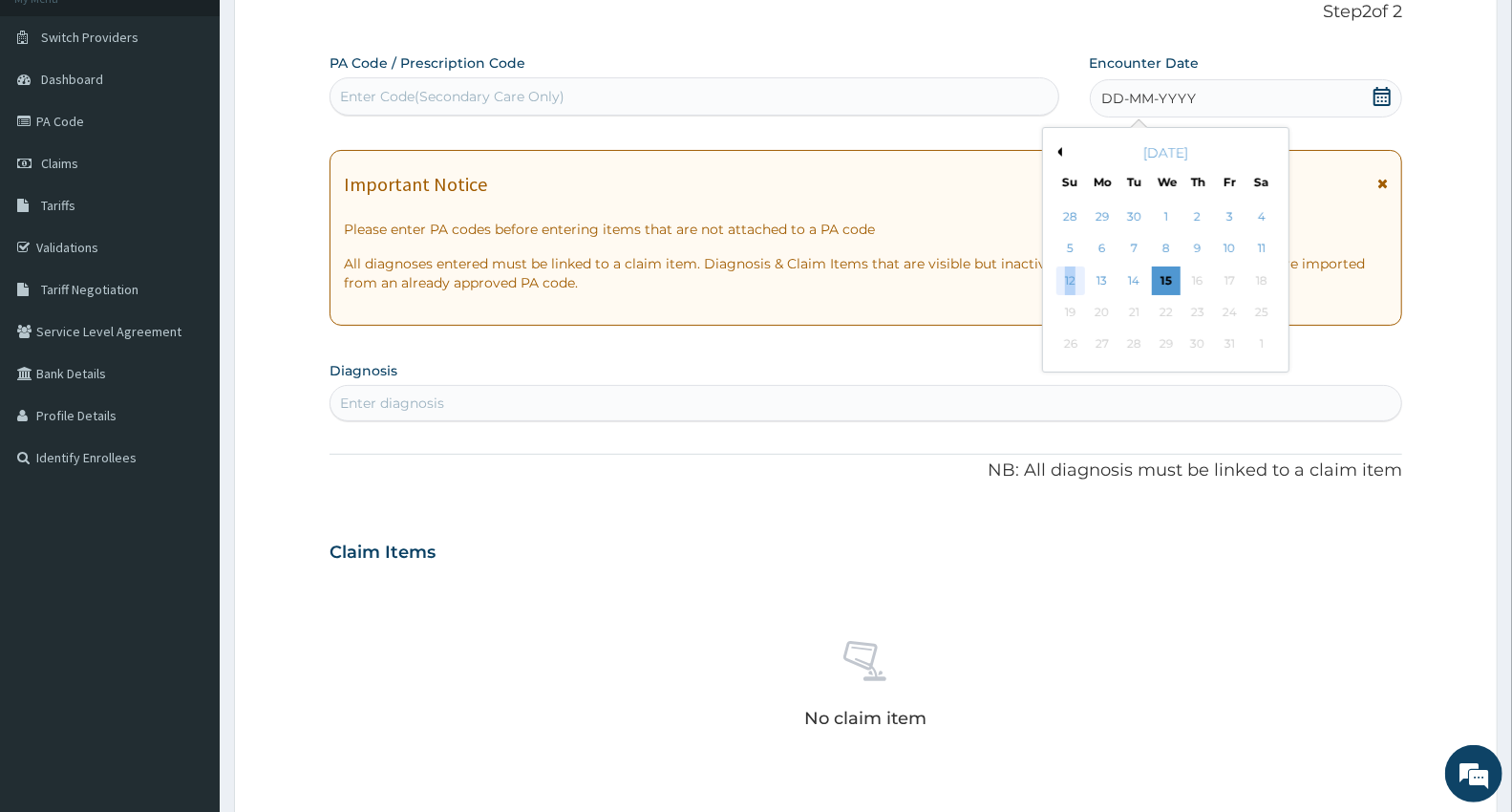
drag, startPoint x: 1068, startPoint y: 265, endPoint x: 1082, endPoint y: 270, distance: 14.9
click at [1082, 270] on div "12" at bounding box center [1070, 281] width 29 height 29
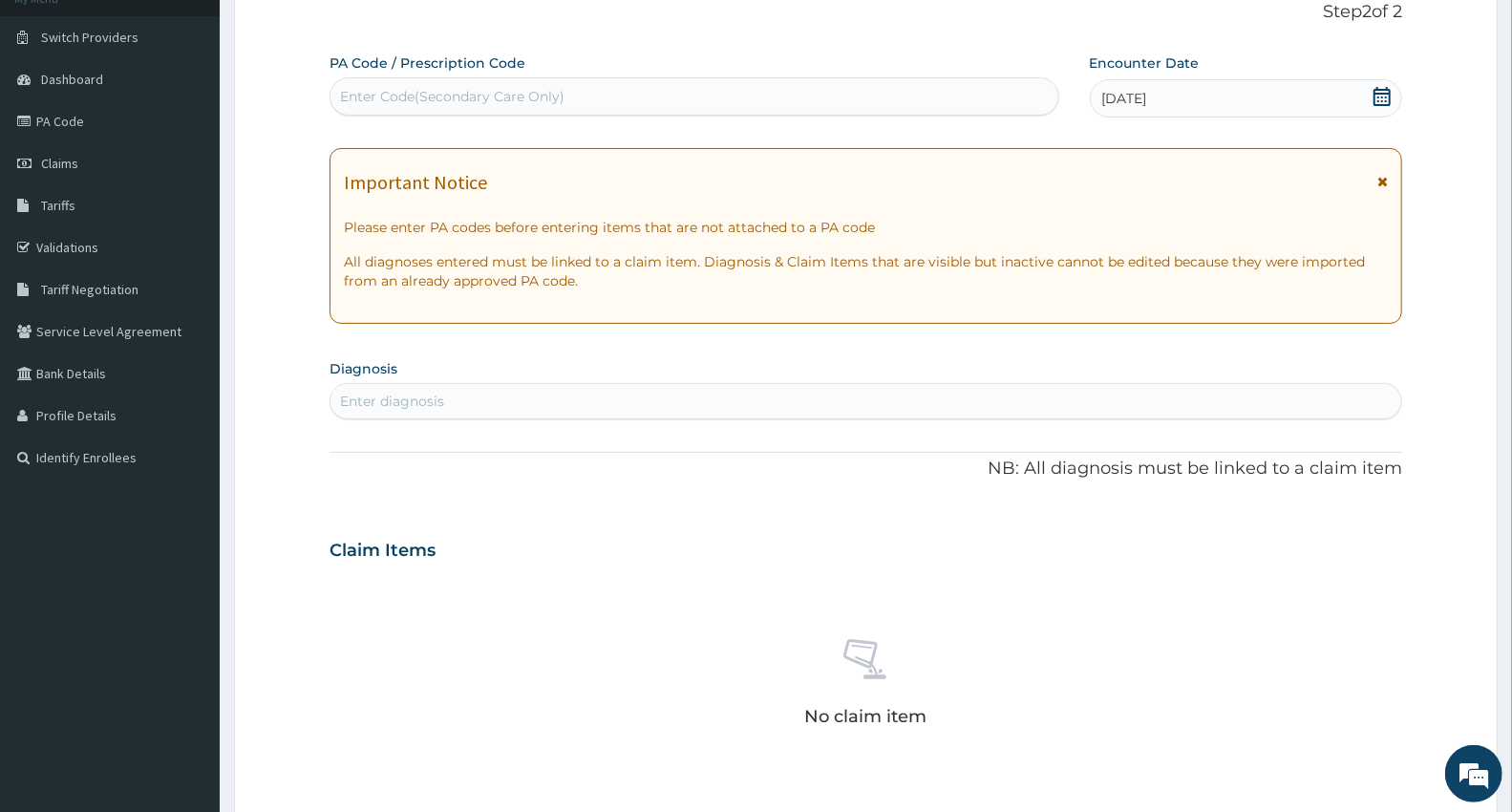
click at [385, 74] on div "PA Code / Prescription Code Use Up and Down to choose options, press Enter to s…" at bounding box center [694, 85] width 730 height 63
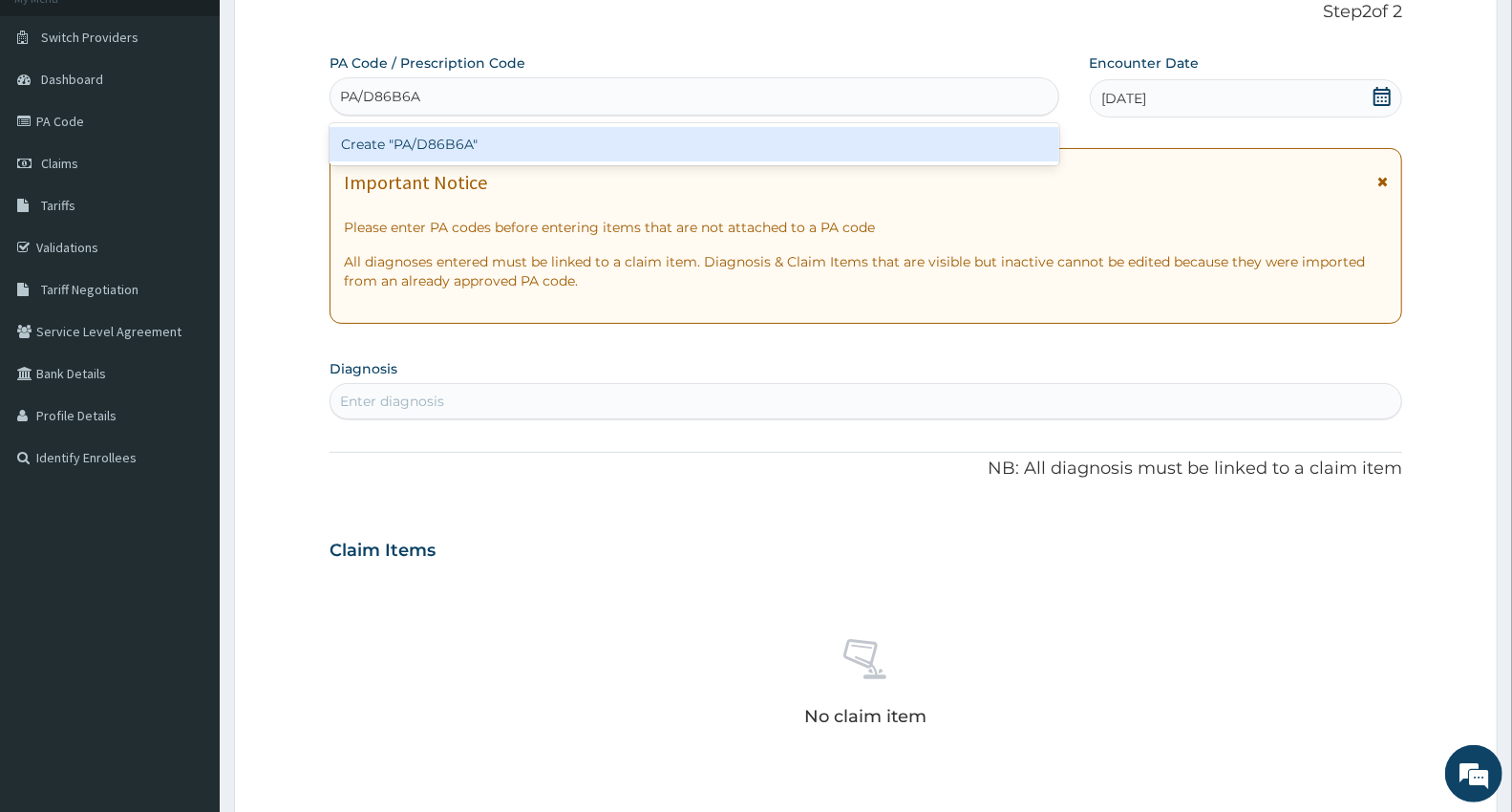
type input "PA/D86B6A"
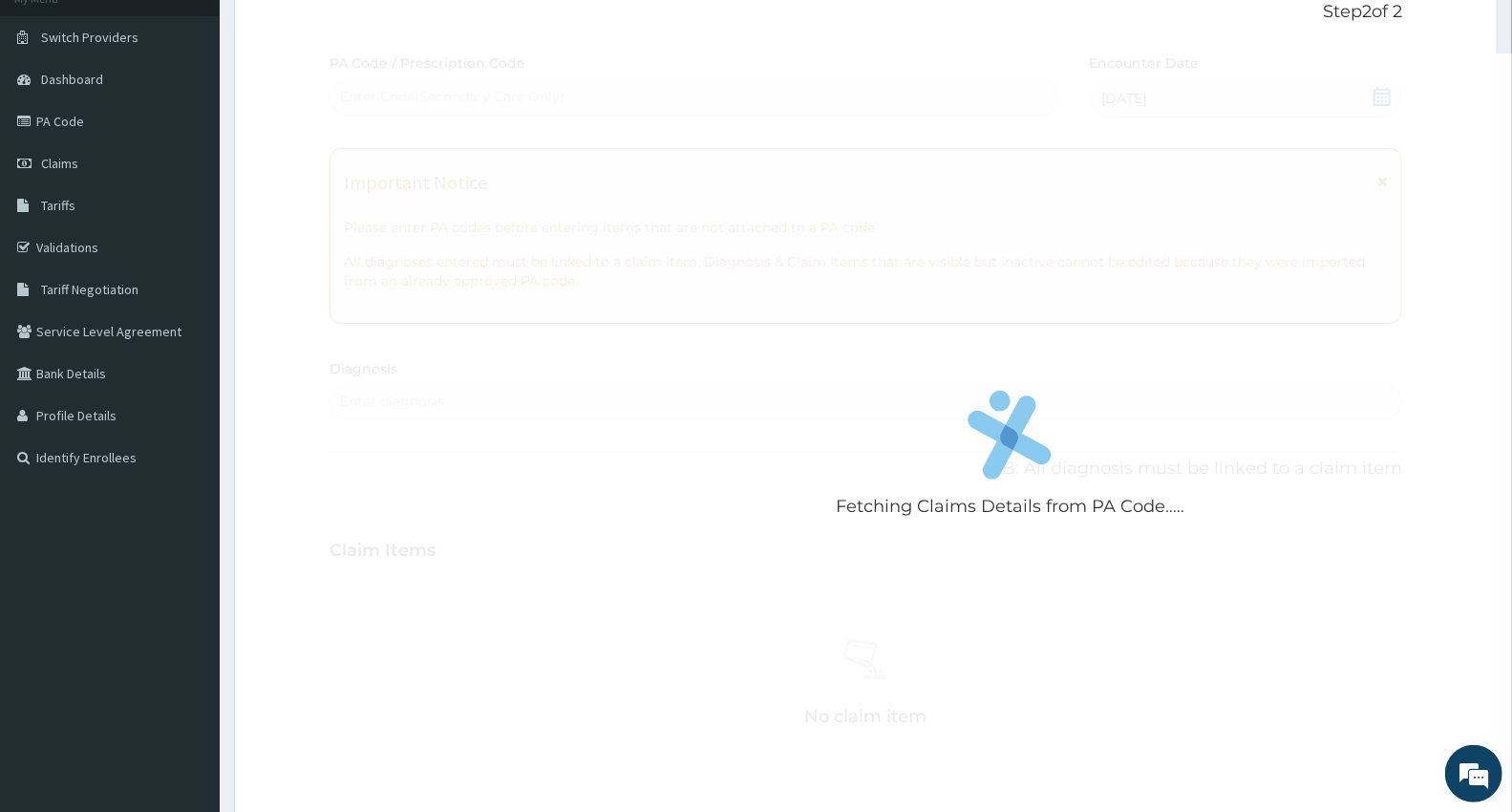
click at [360, 402] on div "Fetching Claims Details from PA Code..... PA Code / Prescription Code Enter Cod…" at bounding box center [866, 548] width 1072 height 989
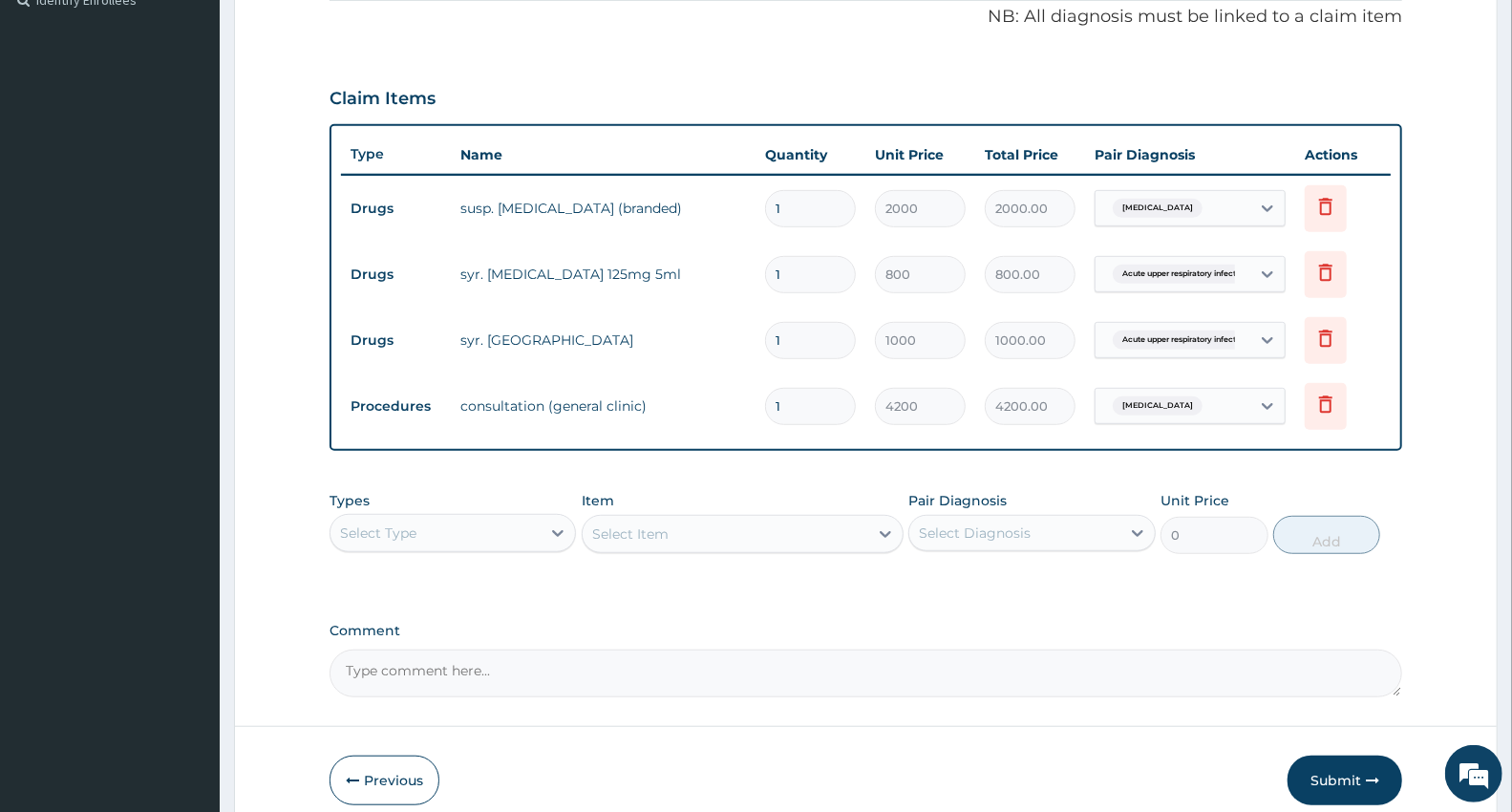
scroll to position [672, 0]
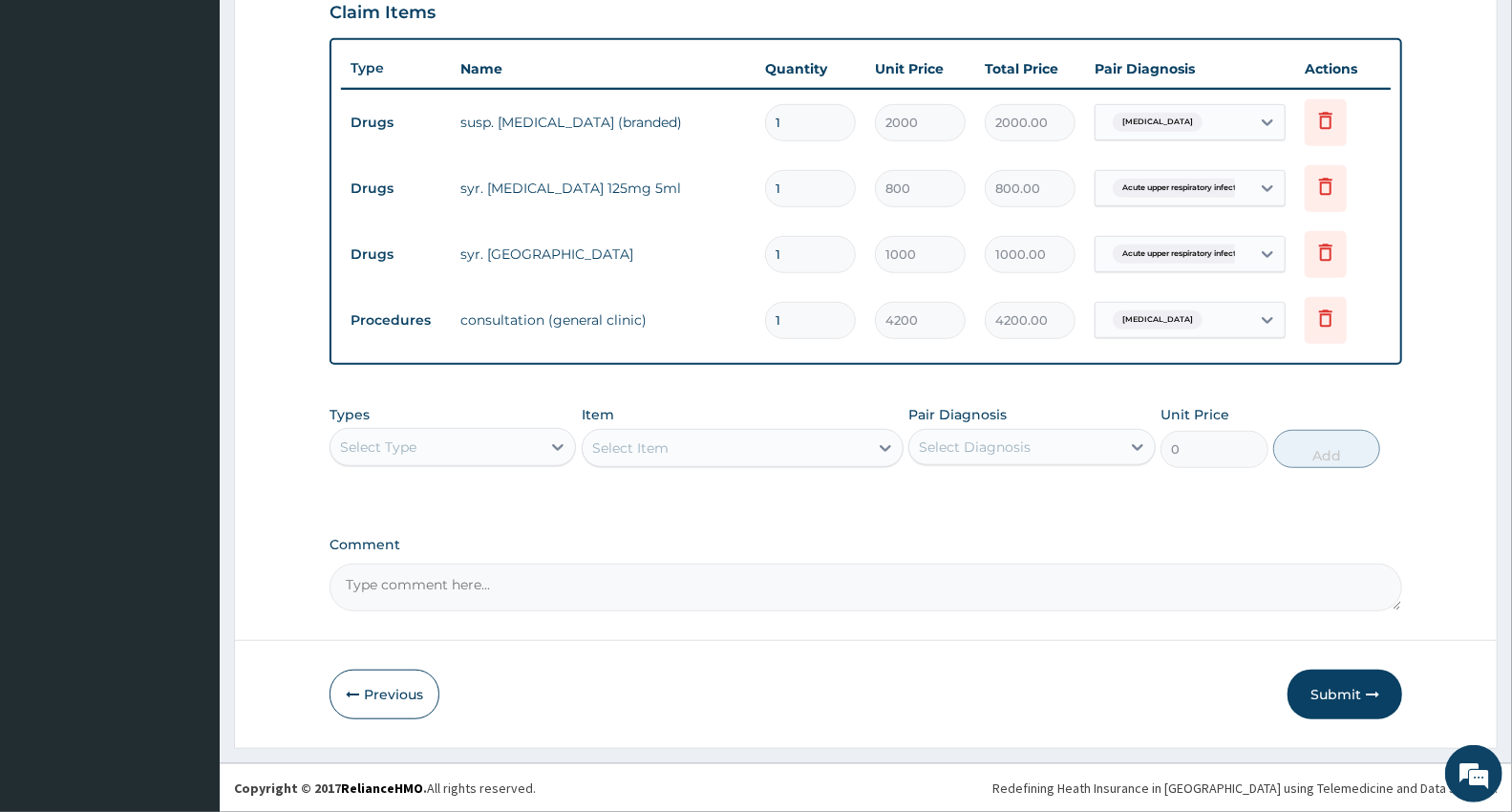
click at [1331, 692] on button "Submit" at bounding box center [1344, 695] width 114 height 50
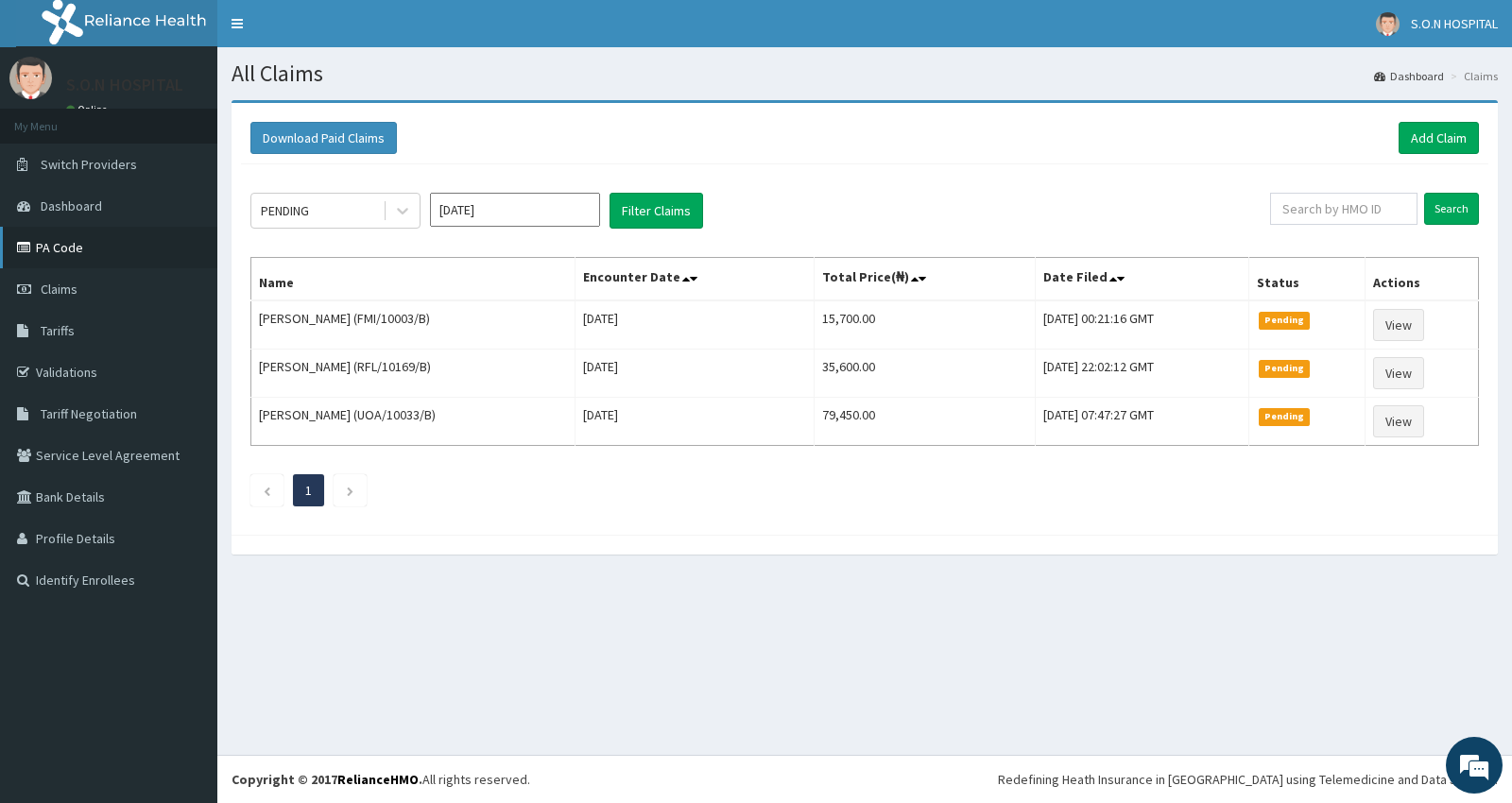
click at [52, 241] on link "PA Code" at bounding box center [108, 247] width 217 height 42
click at [1455, 135] on link "Add Claim" at bounding box center [1438, 138] width 80 height 32
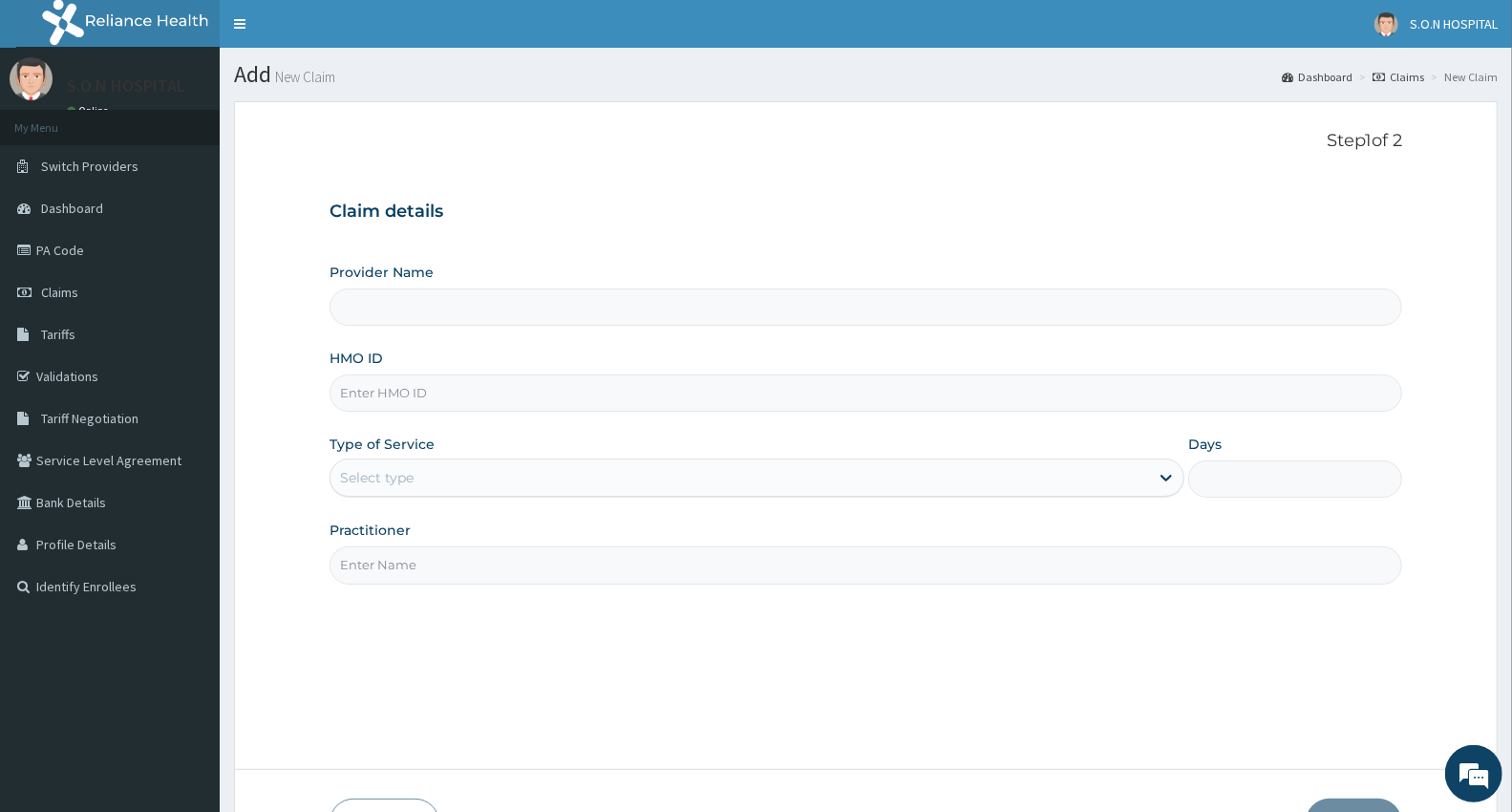
type input "SISTERS OF [GEOGRAPHIC_DATA]"
click at [350, 393] on input "HMO ID" at bounding box center [866, 393] width 1072 height 38
type input "IKO/10005/B"
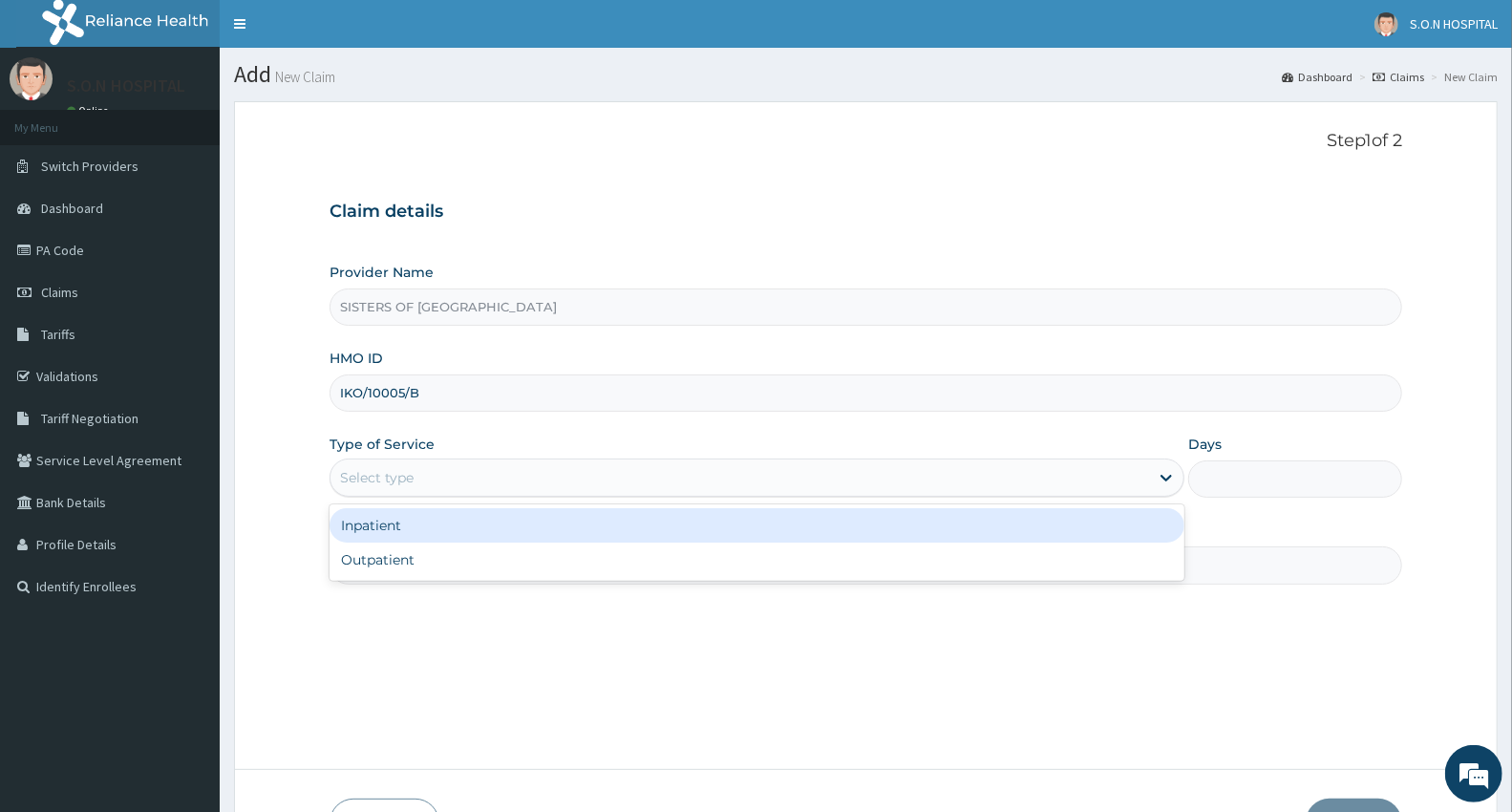
click at [386, 473] on div "Select type" at bounding box center [376, 477] width 73 height 19
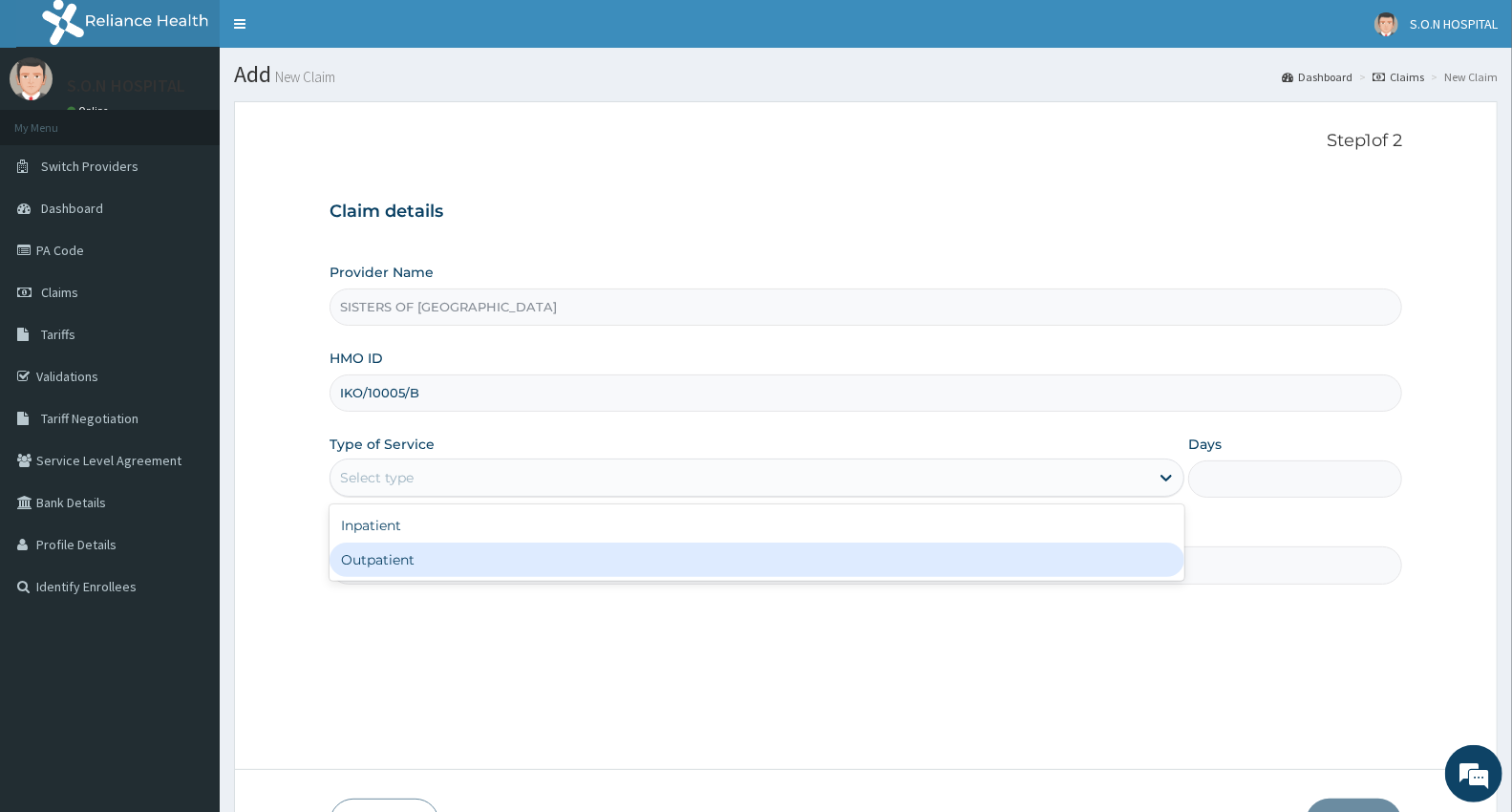
click at [335, 561] on div "Outpatient" at bounding box center [757, 560] width 855 height 35
type input "1"
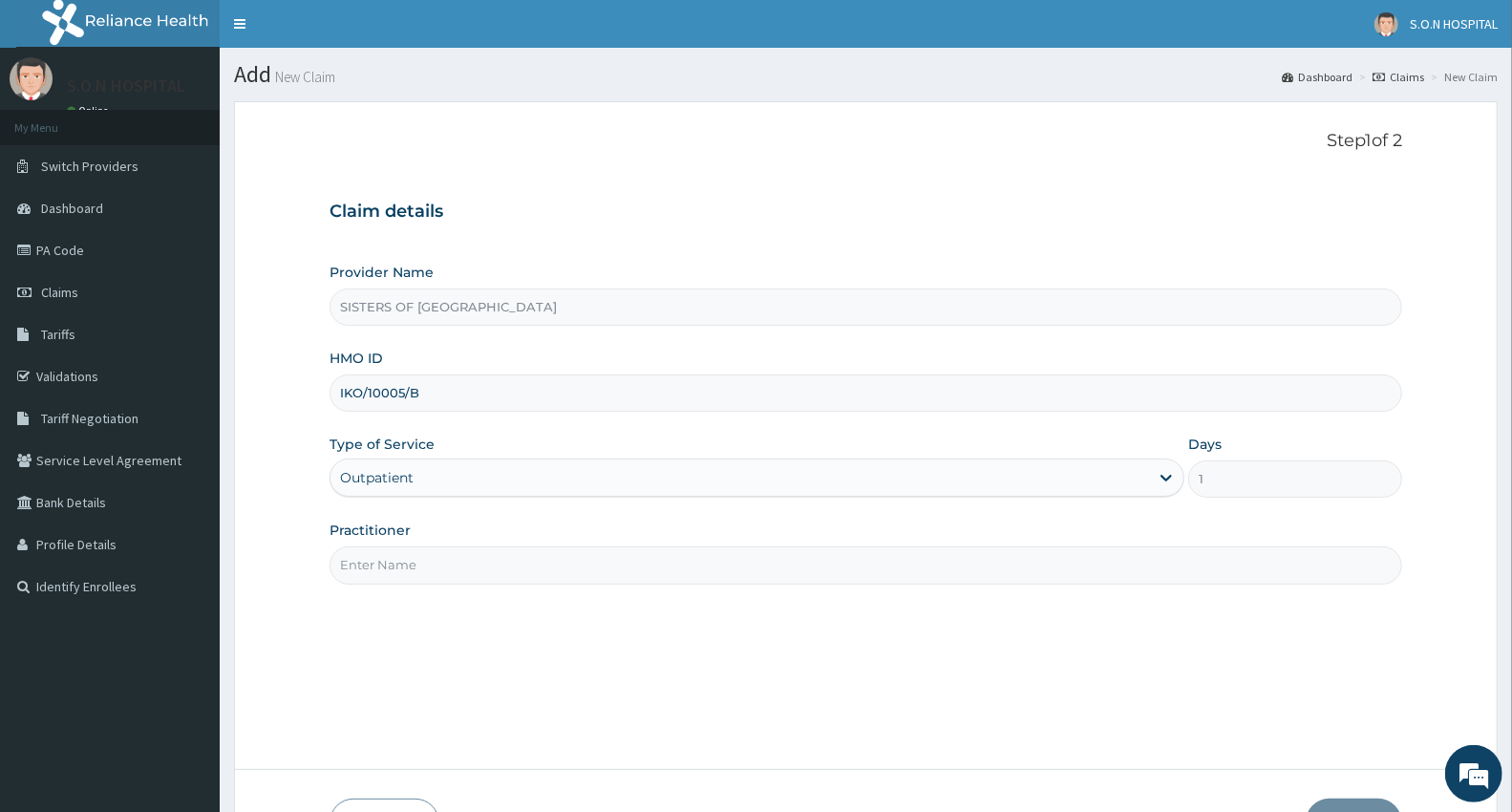
click at [354, 568] on input "Practitioner" at bounding box center [866, 565] width 1072 height 38
type input "[PERSON_NAME]"
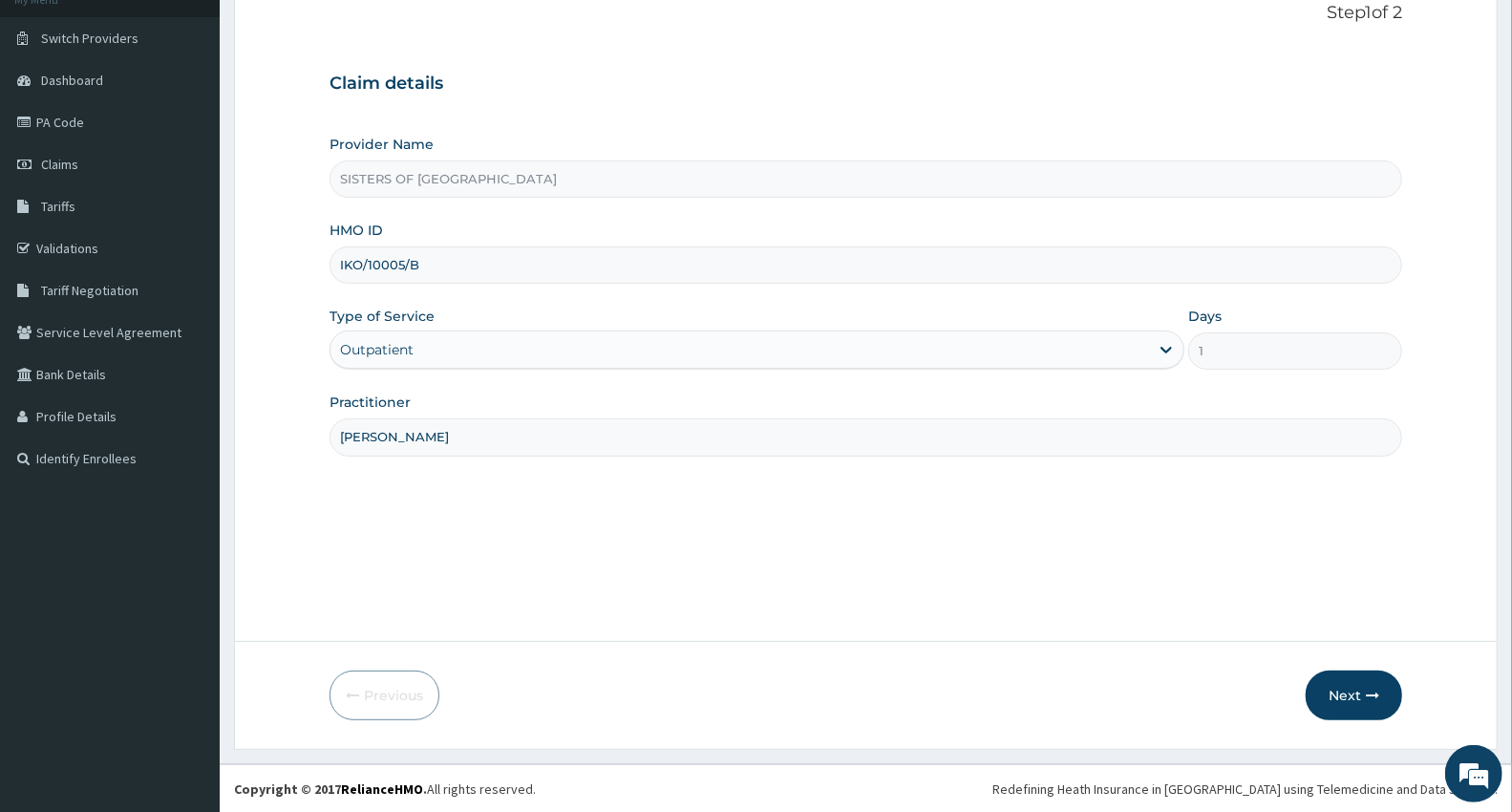
scroll to position [129, 0]
click at [1342, 681] on button "Next" at bounding box center [1353, 695] width 96 height 50
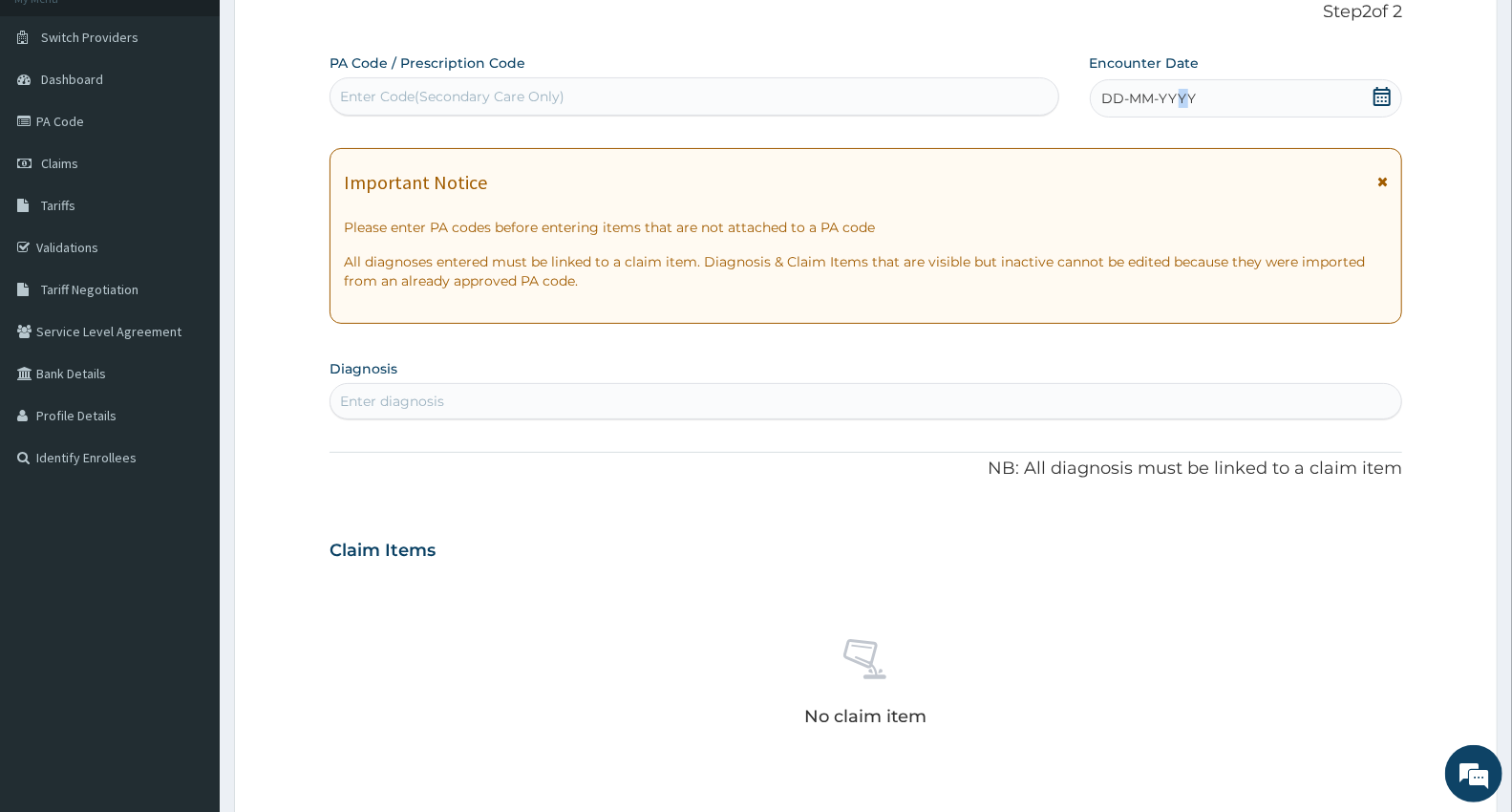
click at [1182, 102] on span "DD-MM-YYYY" at bounding box center [1149, 98] width 94 height 19
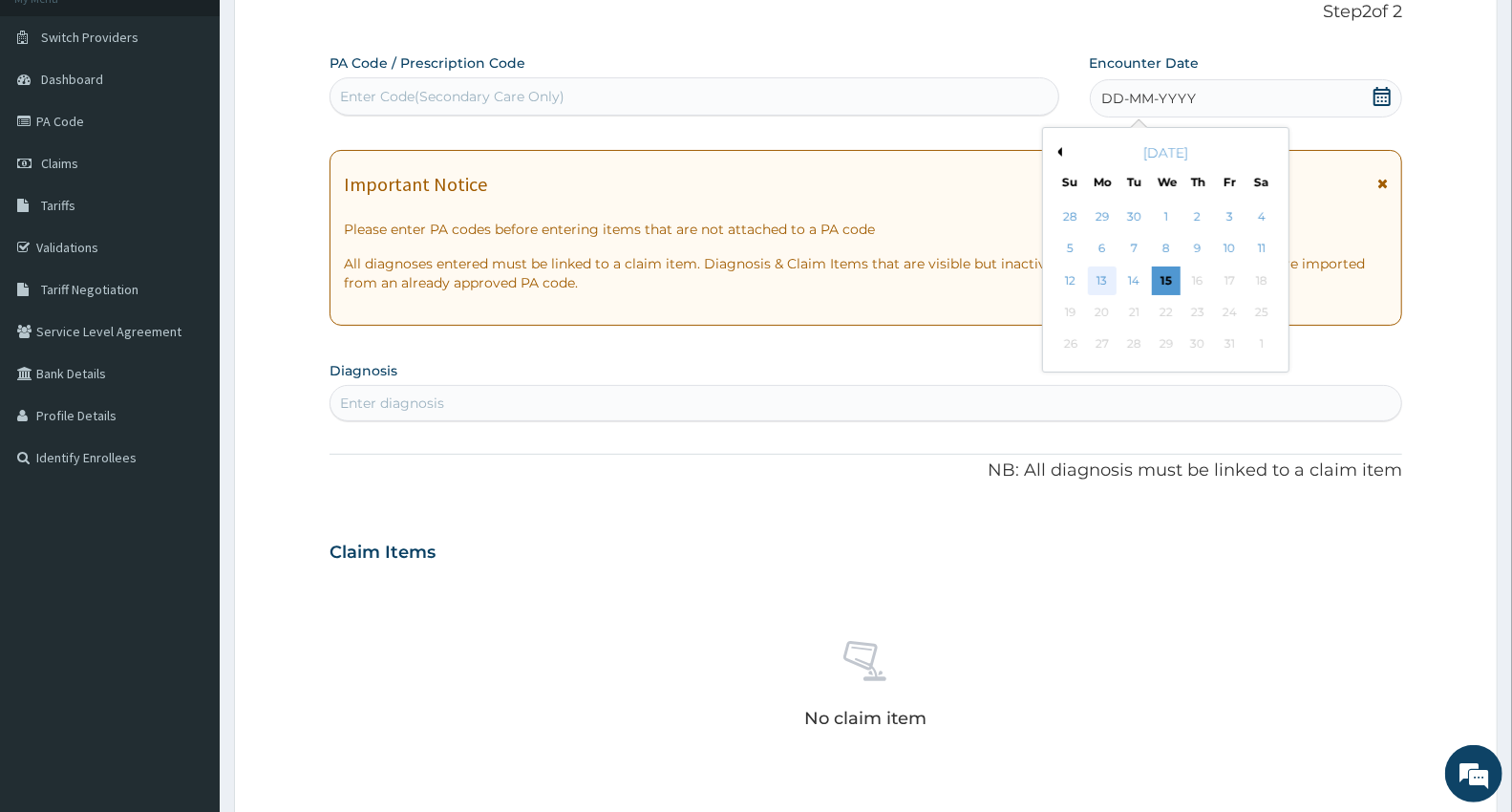
click at [1102, 274] on div "13" at bounding box center [1102, 281] width 29 height 29
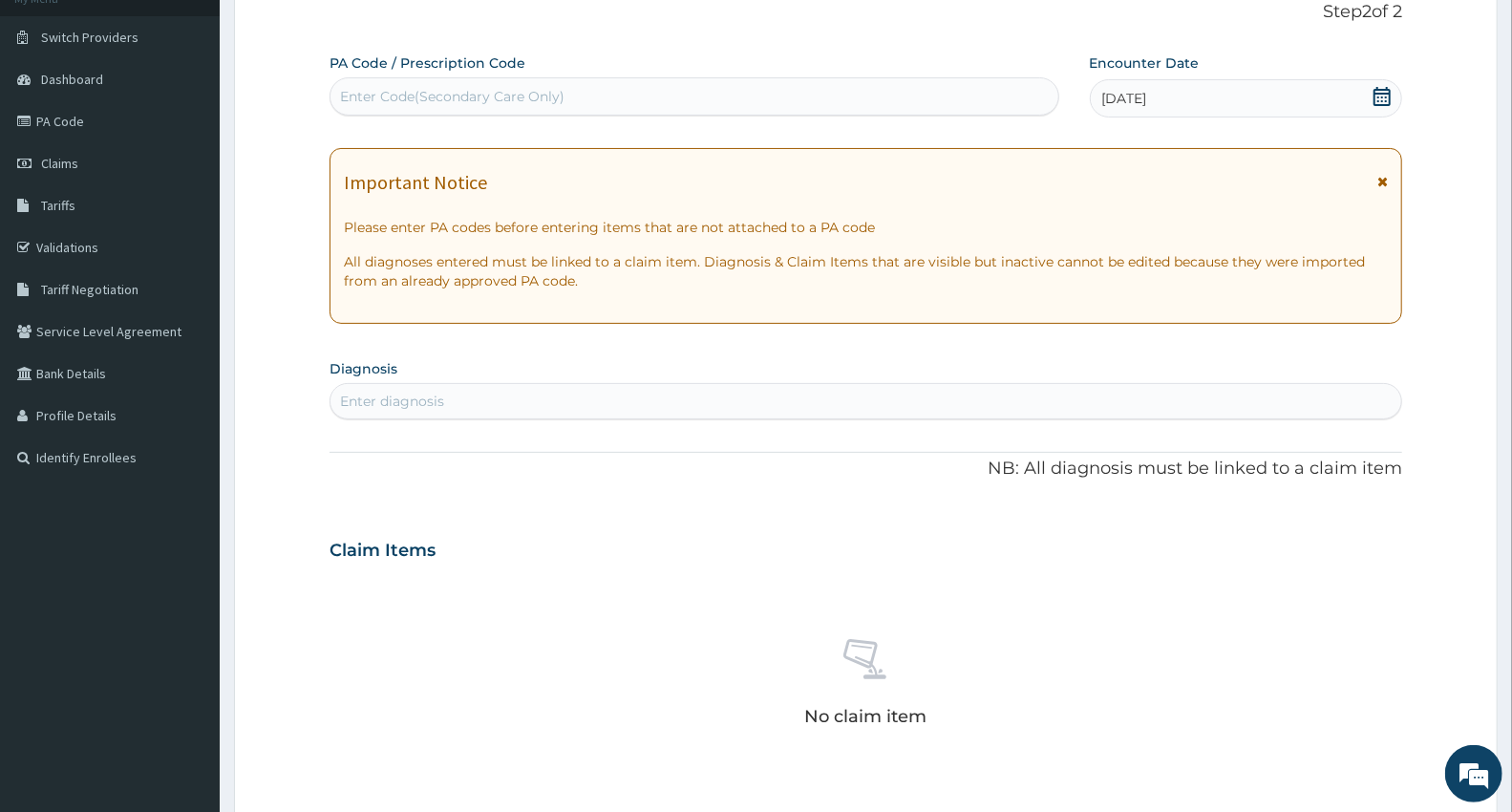
click at [389, 97] on div "Enter Code(Secondary Care Only)" at bounding box center [451, 96] width 224 height 19
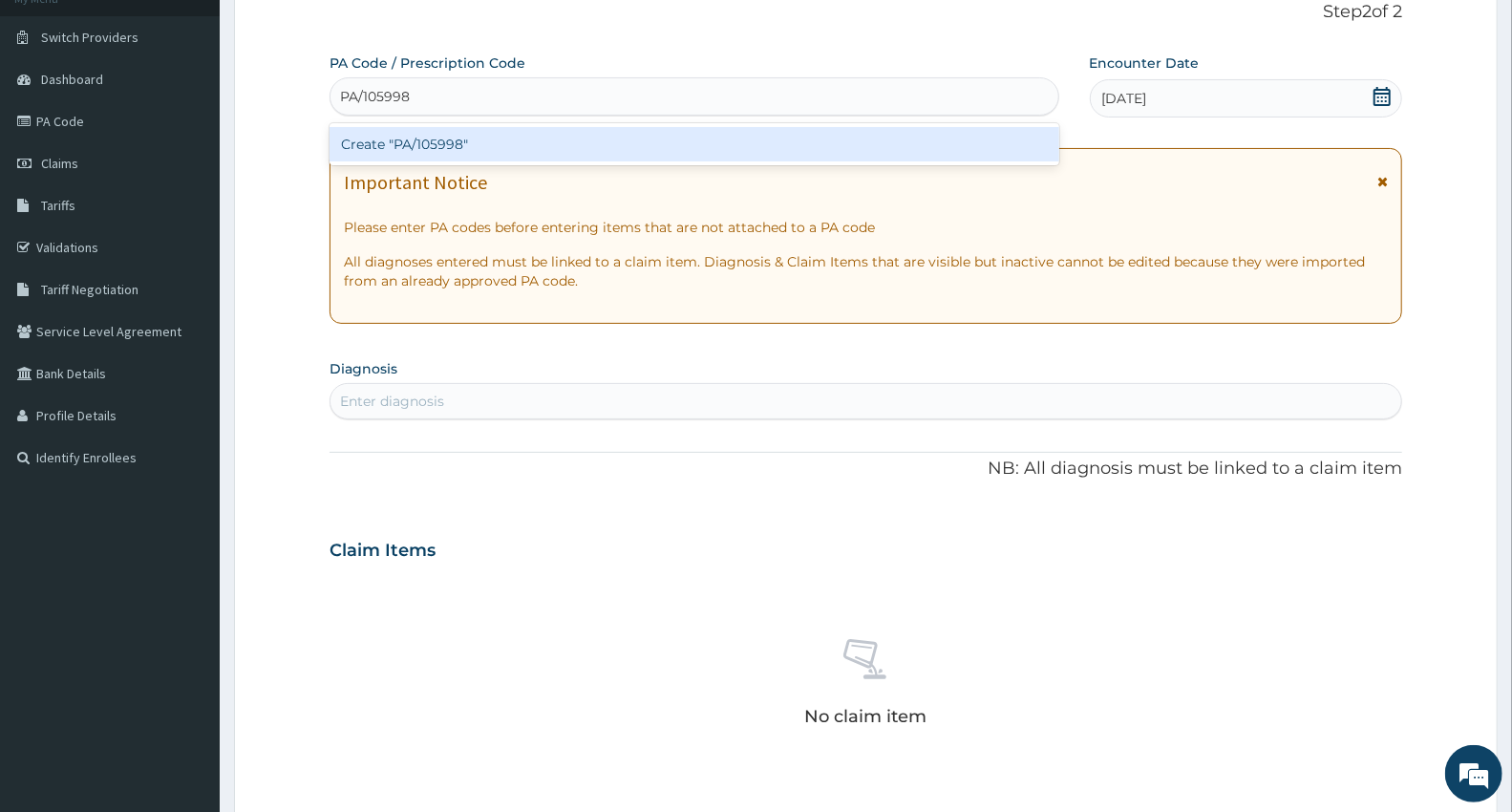
type input "PA/105998"
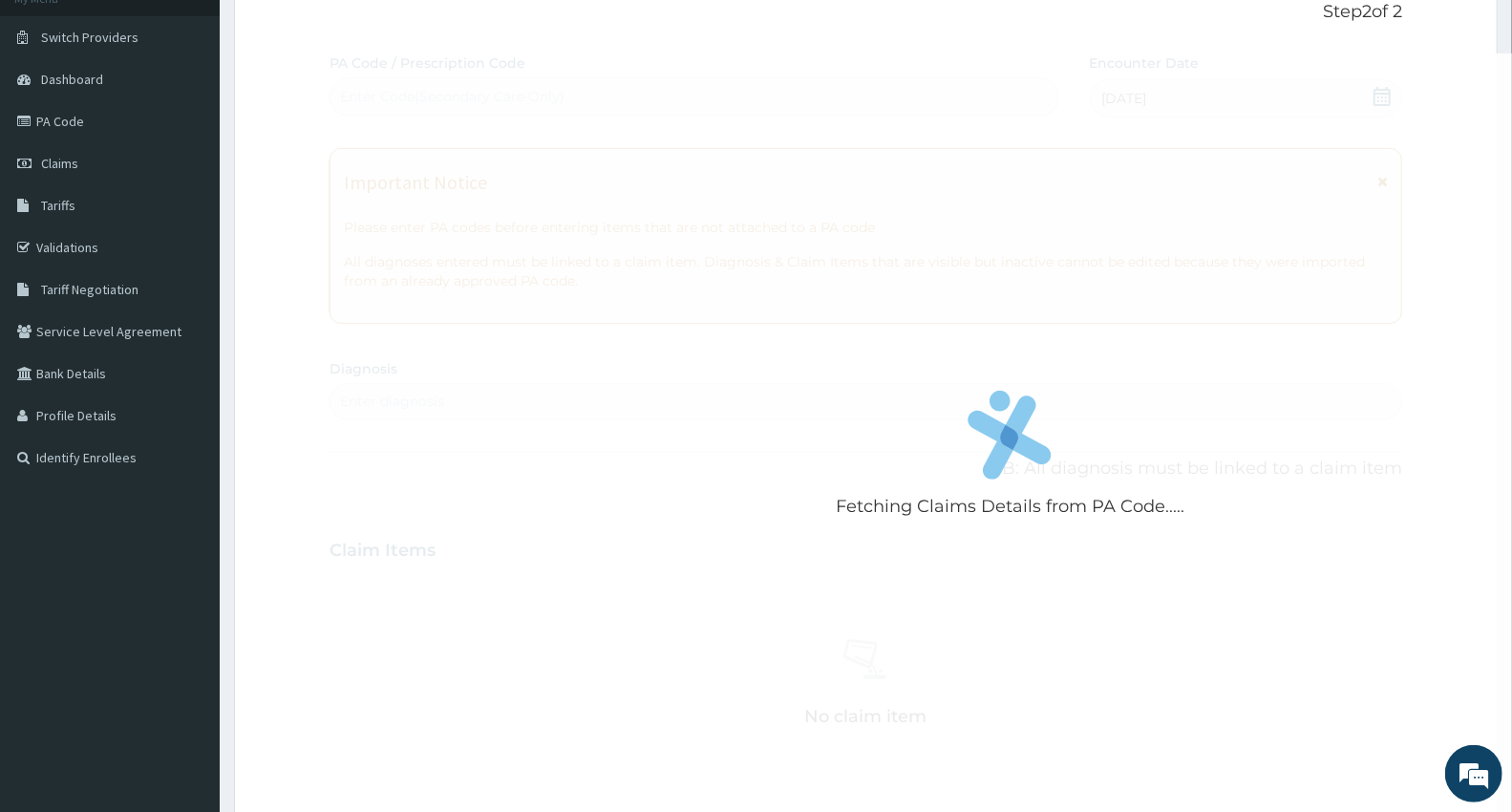
click at [393, 412] on div "Fetching Claims Details from PA Code..... PA Code / Prescription Code Enter Cod…" at bounding box center [866, 548] width 1072 height 989
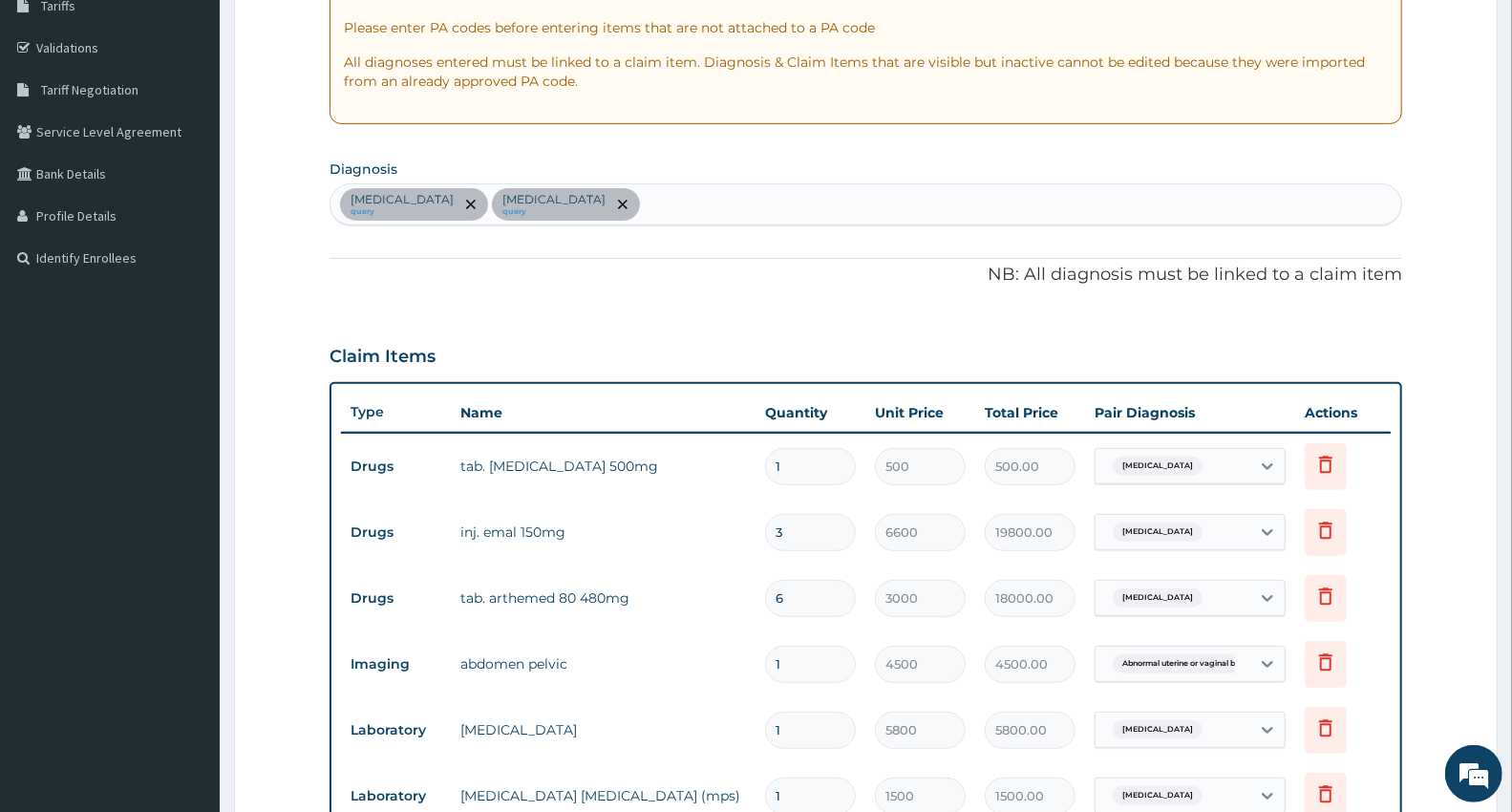
scroll to position [361, 0]
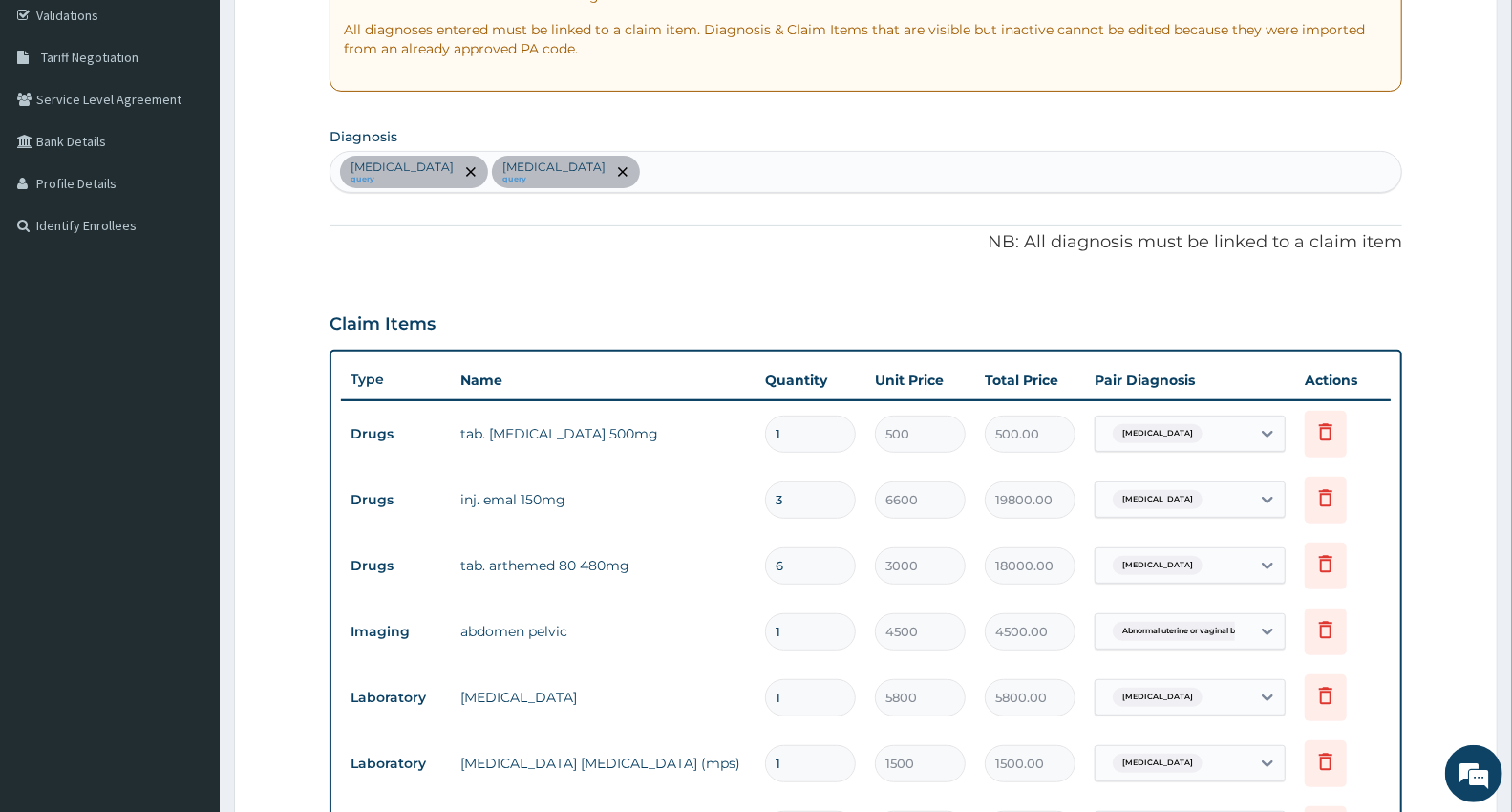
click at [789, 565] on input "6" at bounding box center [810, 566] width 90 height 38
type input "0.00"
type input "1"
type input "3000.00"
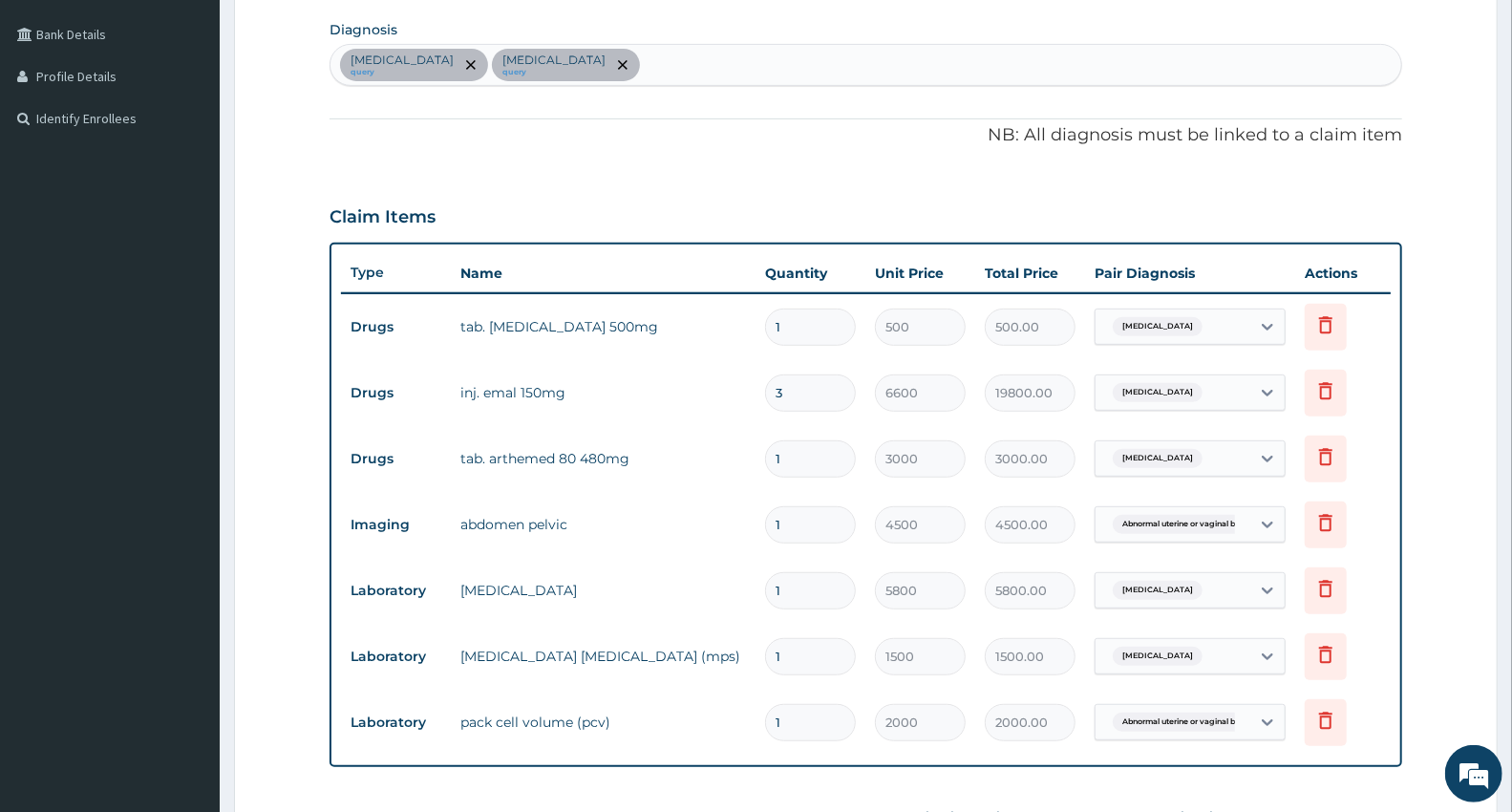
scroll to position [574, 0]
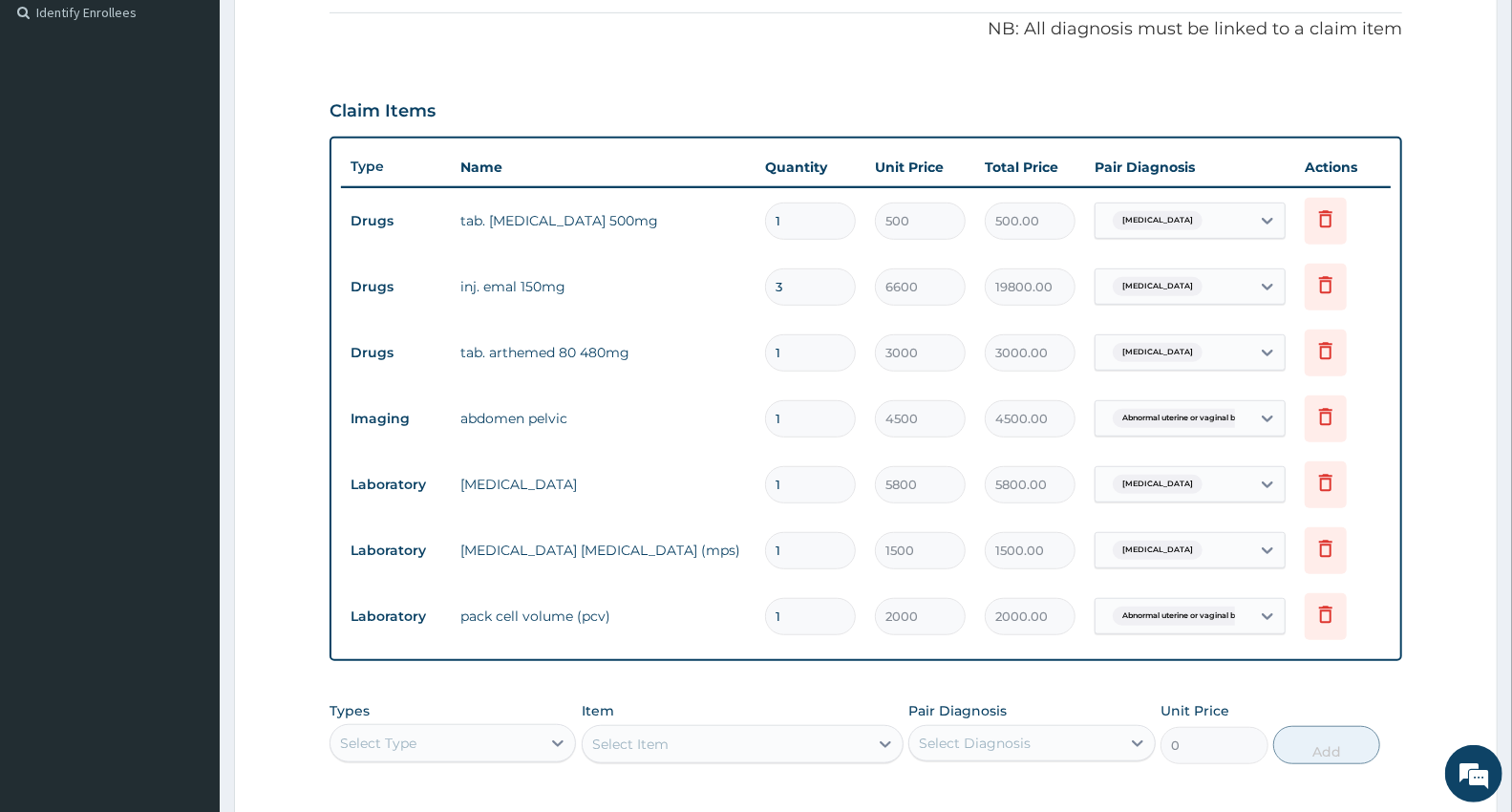
type input "1"
click at [785, 275] on input "3" at bounding box center [810, 287] width 90 height 38
type input "0.00"
type input "1"
type input "6600.00"
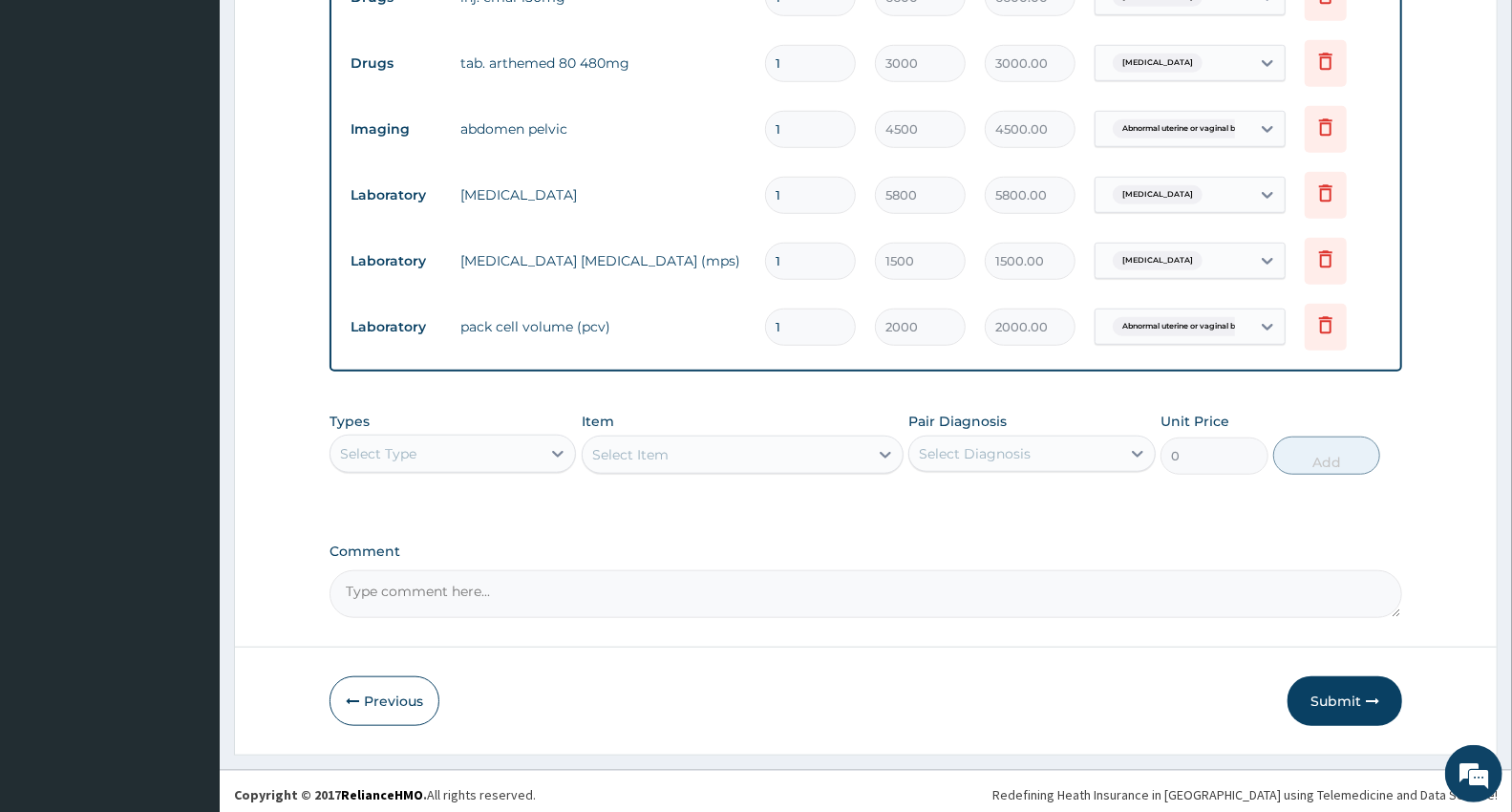
scroll to position [871, 0]
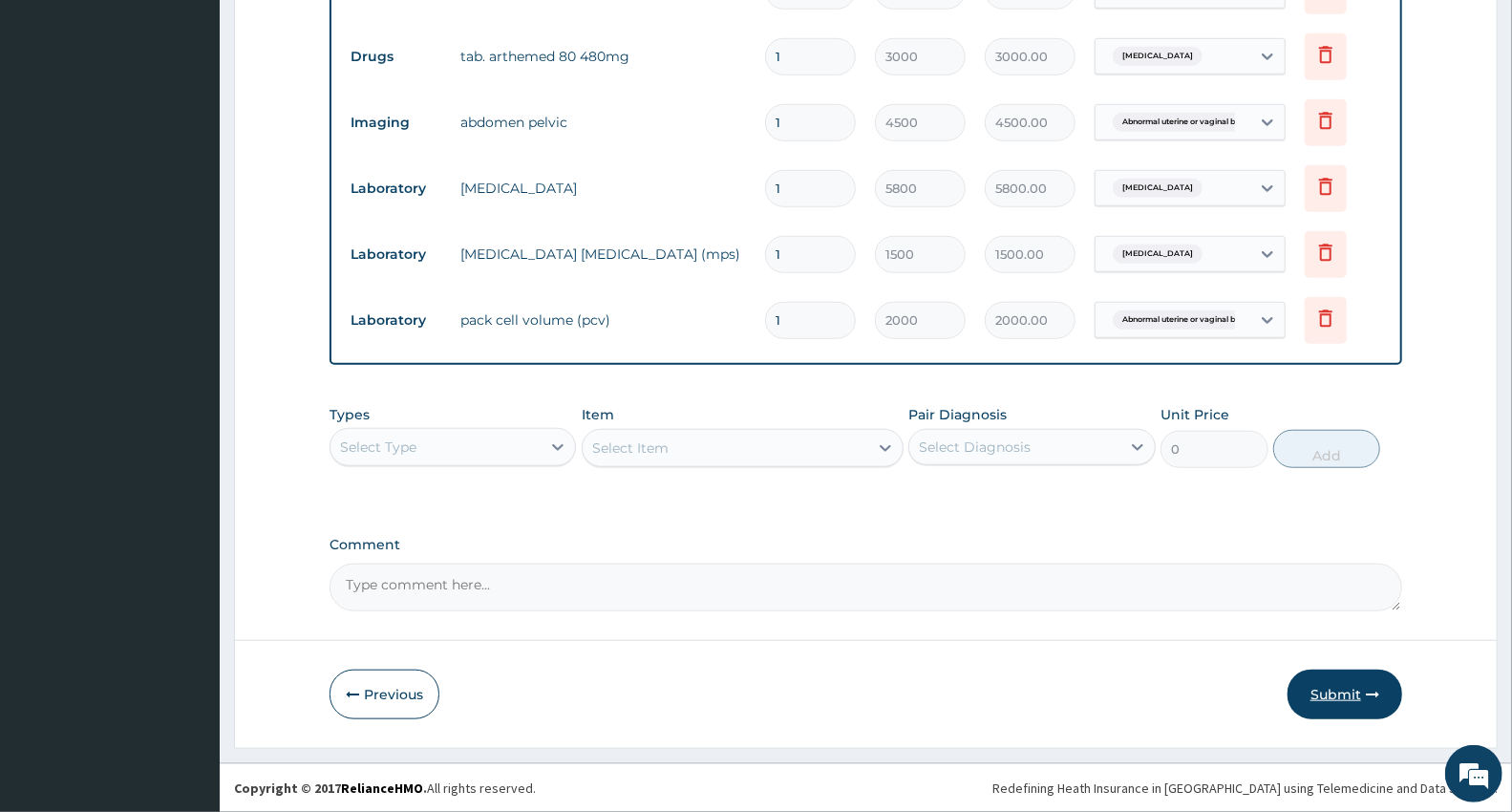
type input "1"
click at [1342, 698] on button "Submit" at bounding box center [1344, 695] width 114 height 50
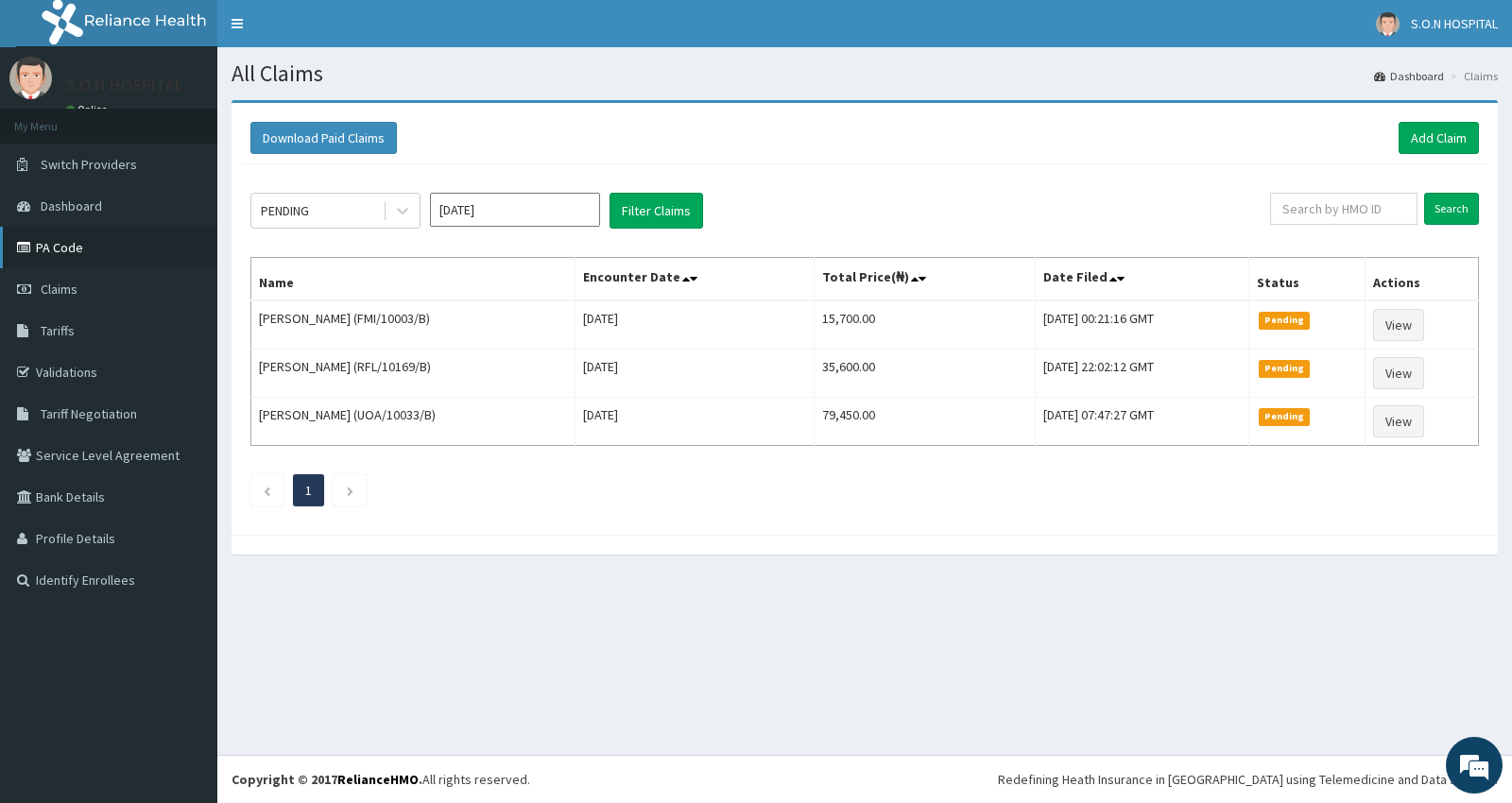
click at [49, 242] on link "PA Code" at bounding box center [108, 247] width 217 height 42
